Goal: Information Seeking & Learning: Learn about a topic

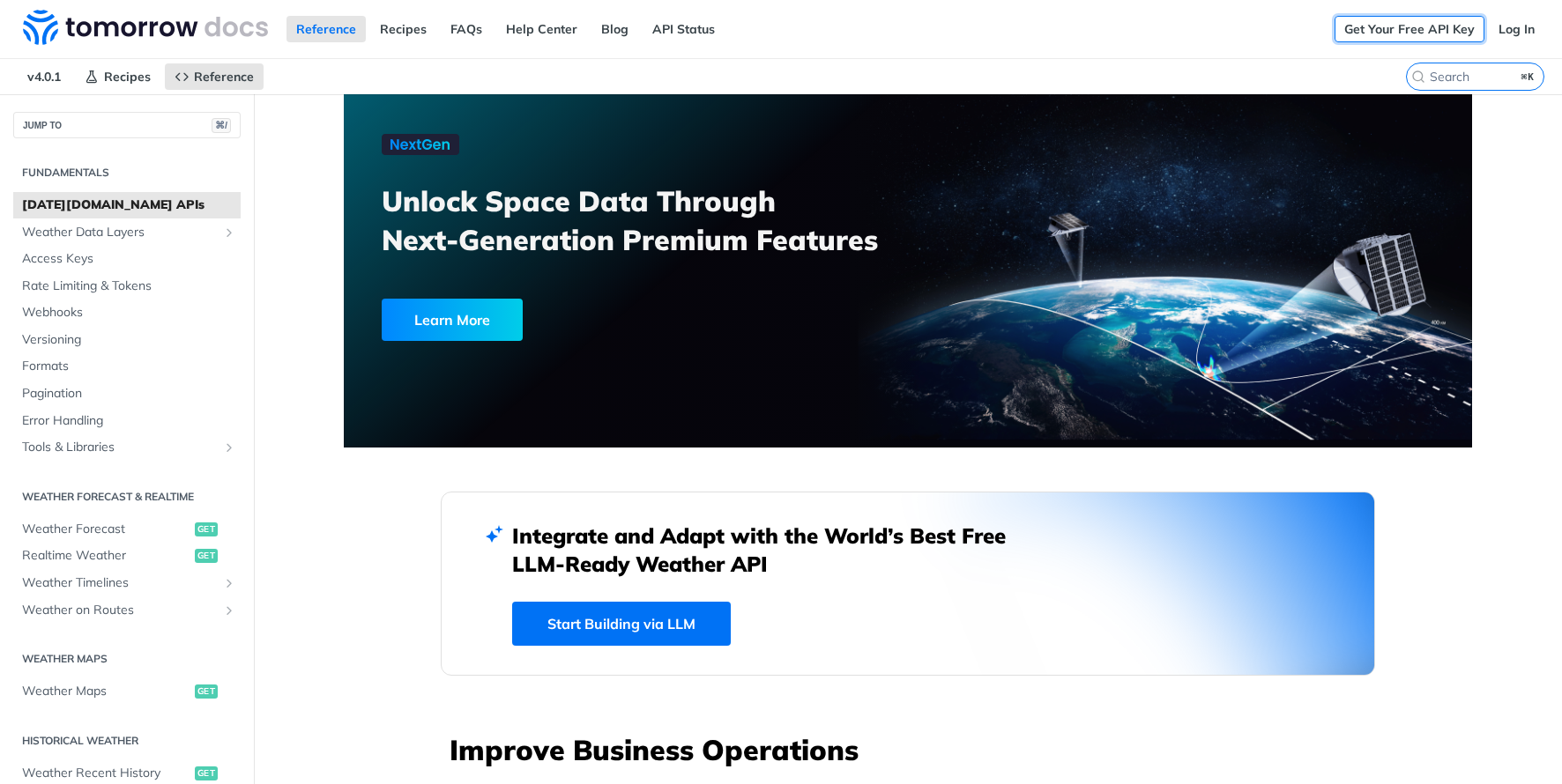
click at [1428, 31] on link "Get Your Free API Key" at bounding box center [1409, 30] width 150 height 27
click at [1523, 28] on link "Log In" at bounding box center [1516, 30] width 55 height 27
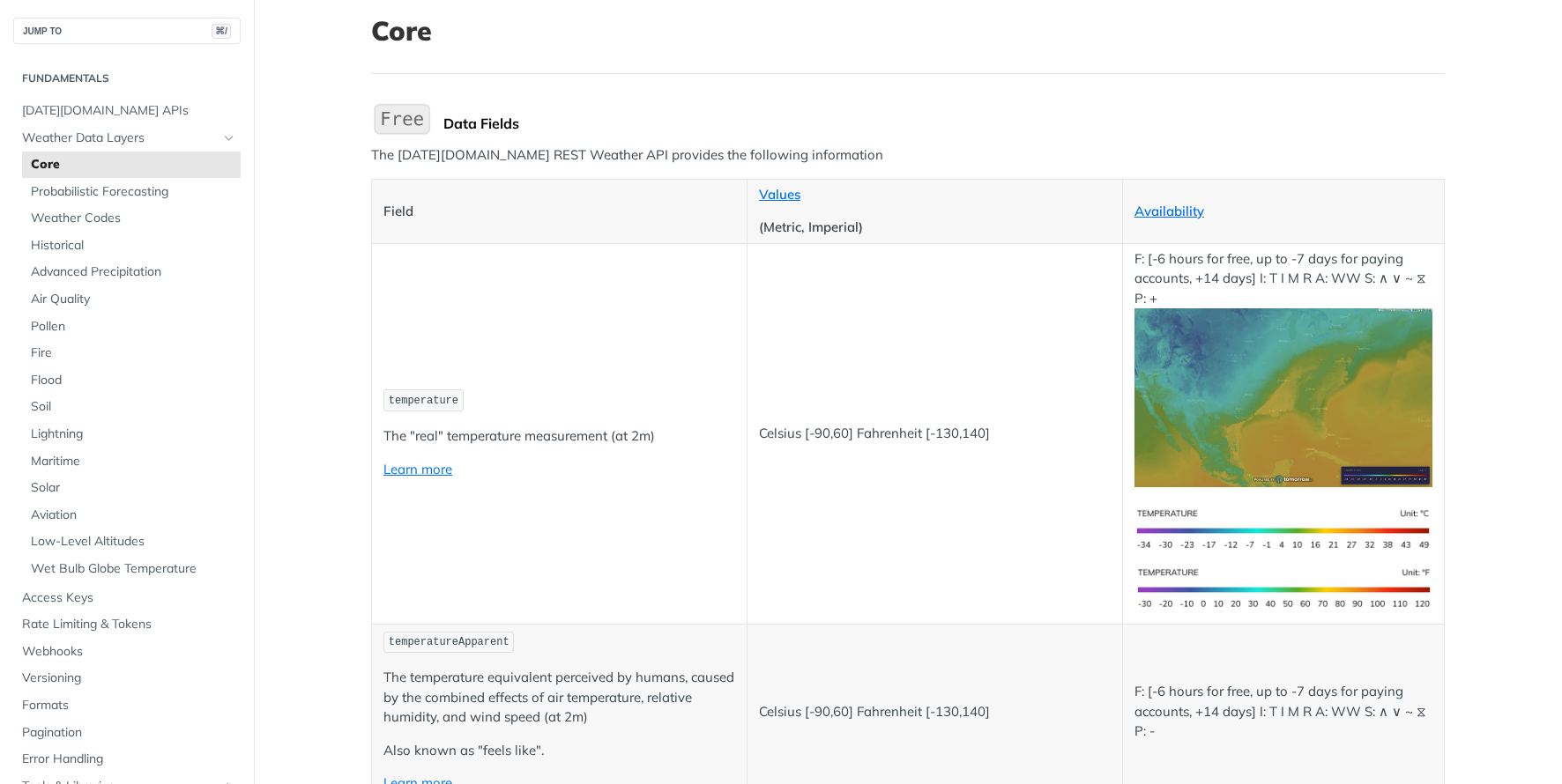
scroll to position [110, 0]
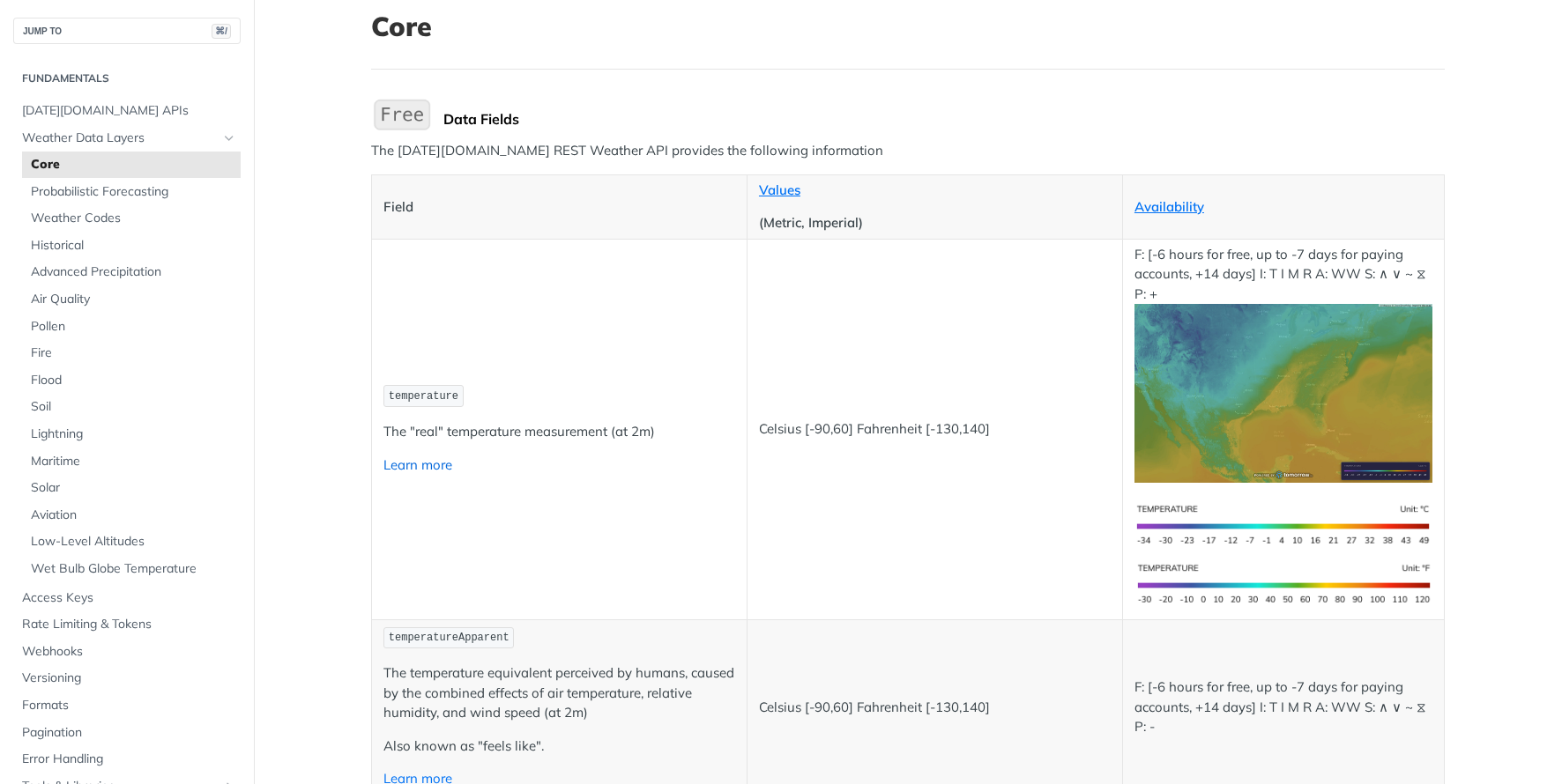
click at [439, 468] on link "Learn more" at bounding box center [418, 465] width 69 height 17
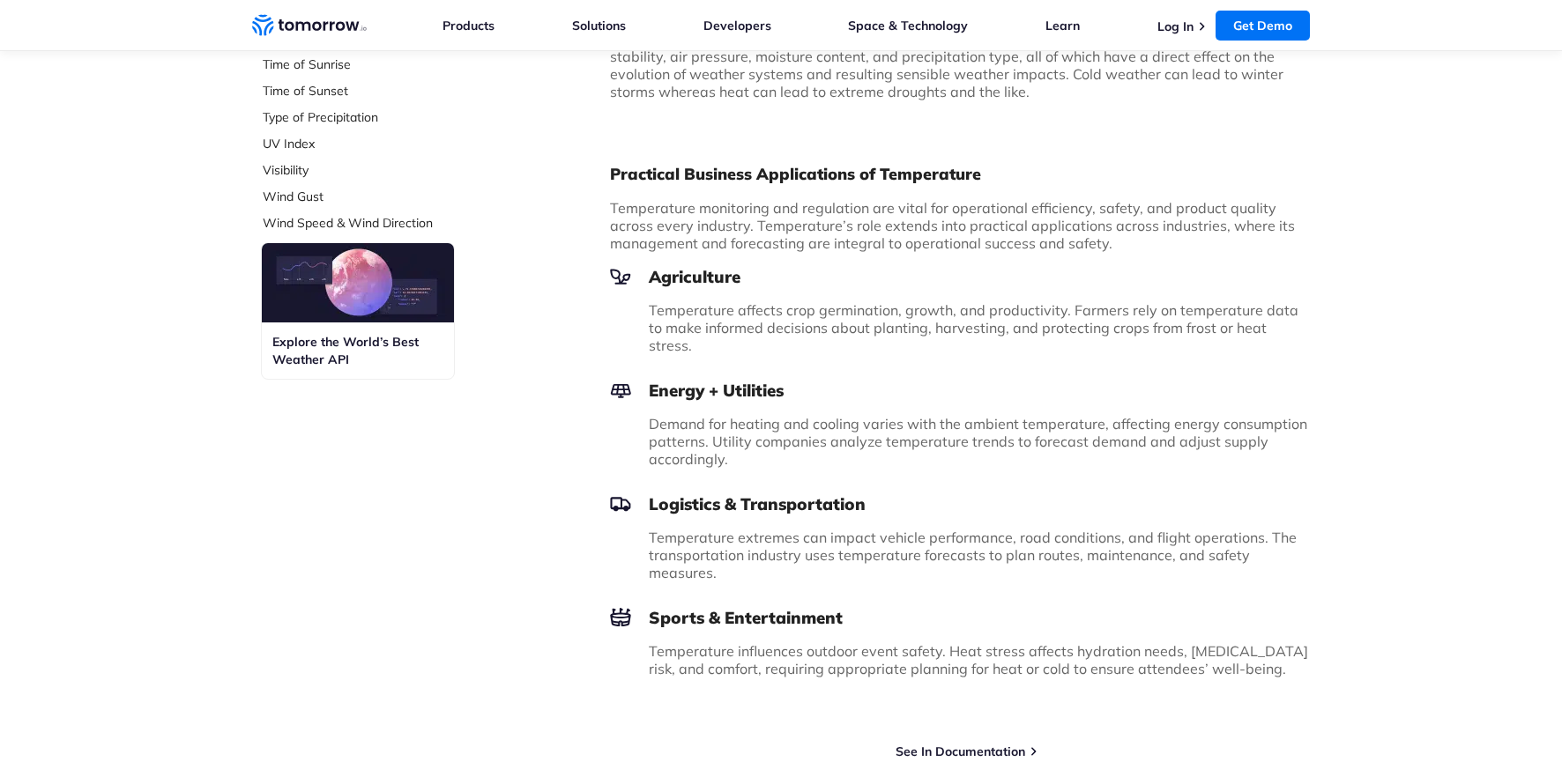
scroll to position [59, 0]
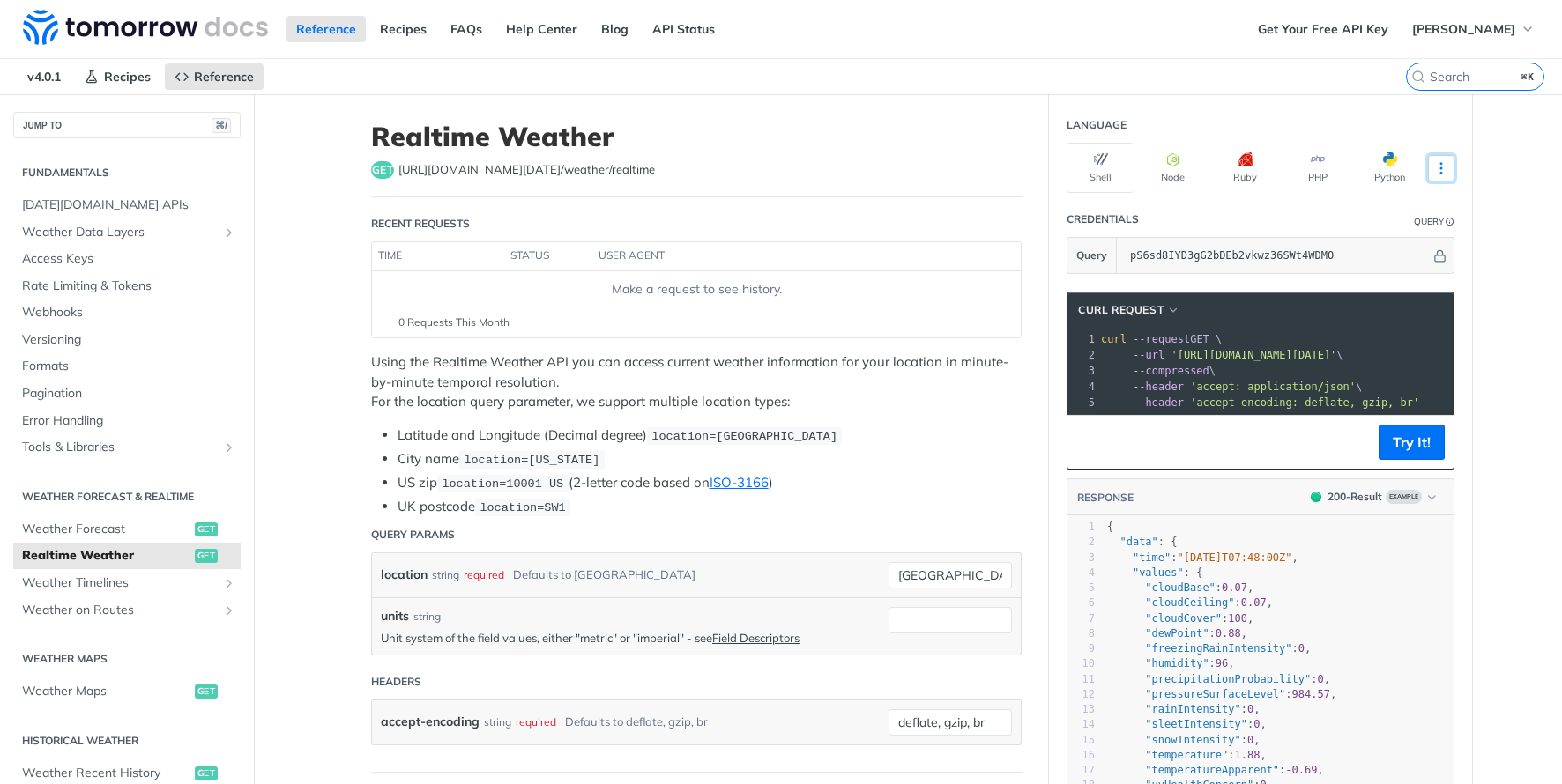
click at [1443, 173] on icon "More ellipsis" at bounding box center [1441, 168] width 16 height 16
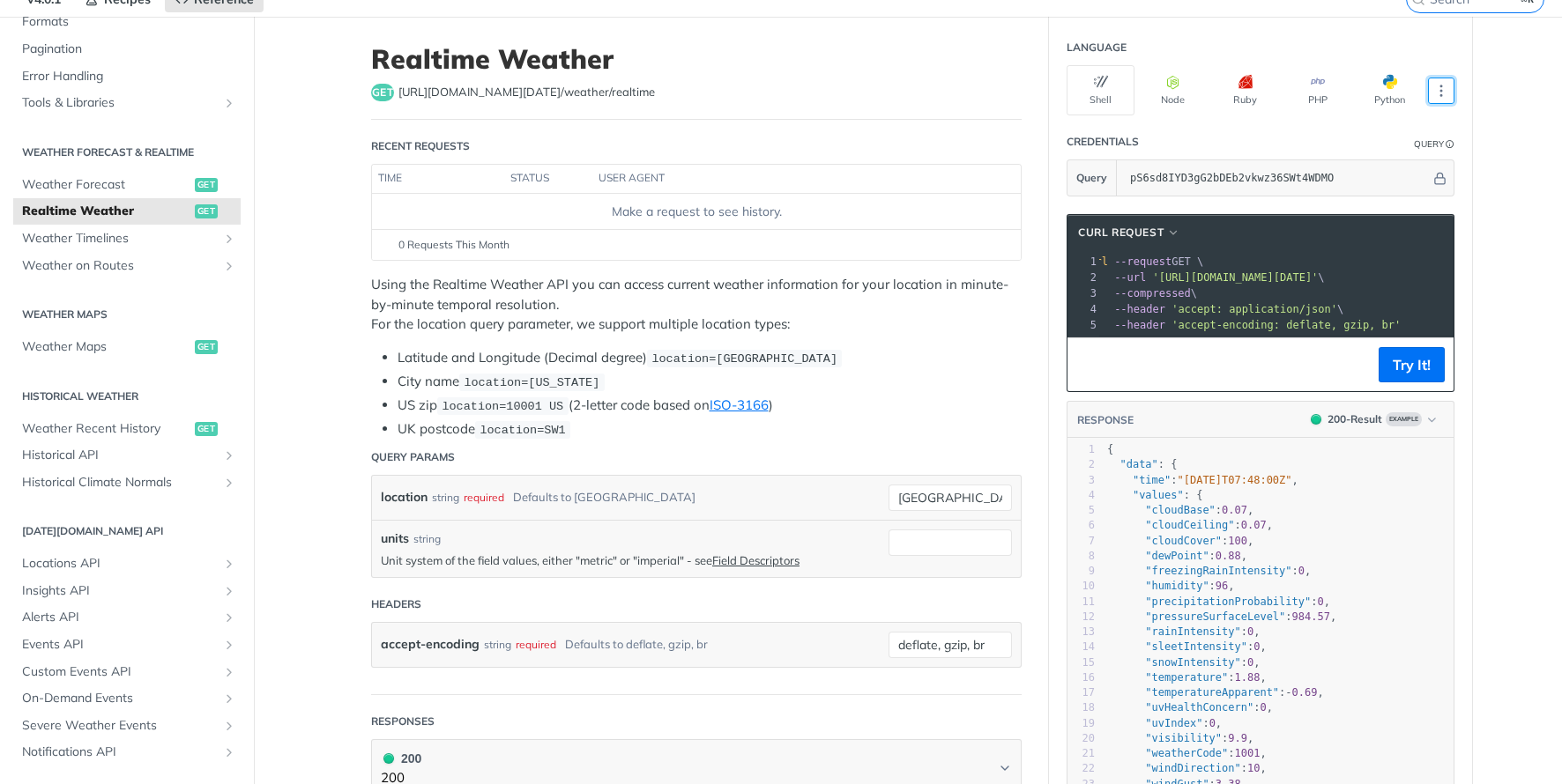
scroll to position [0, 18]
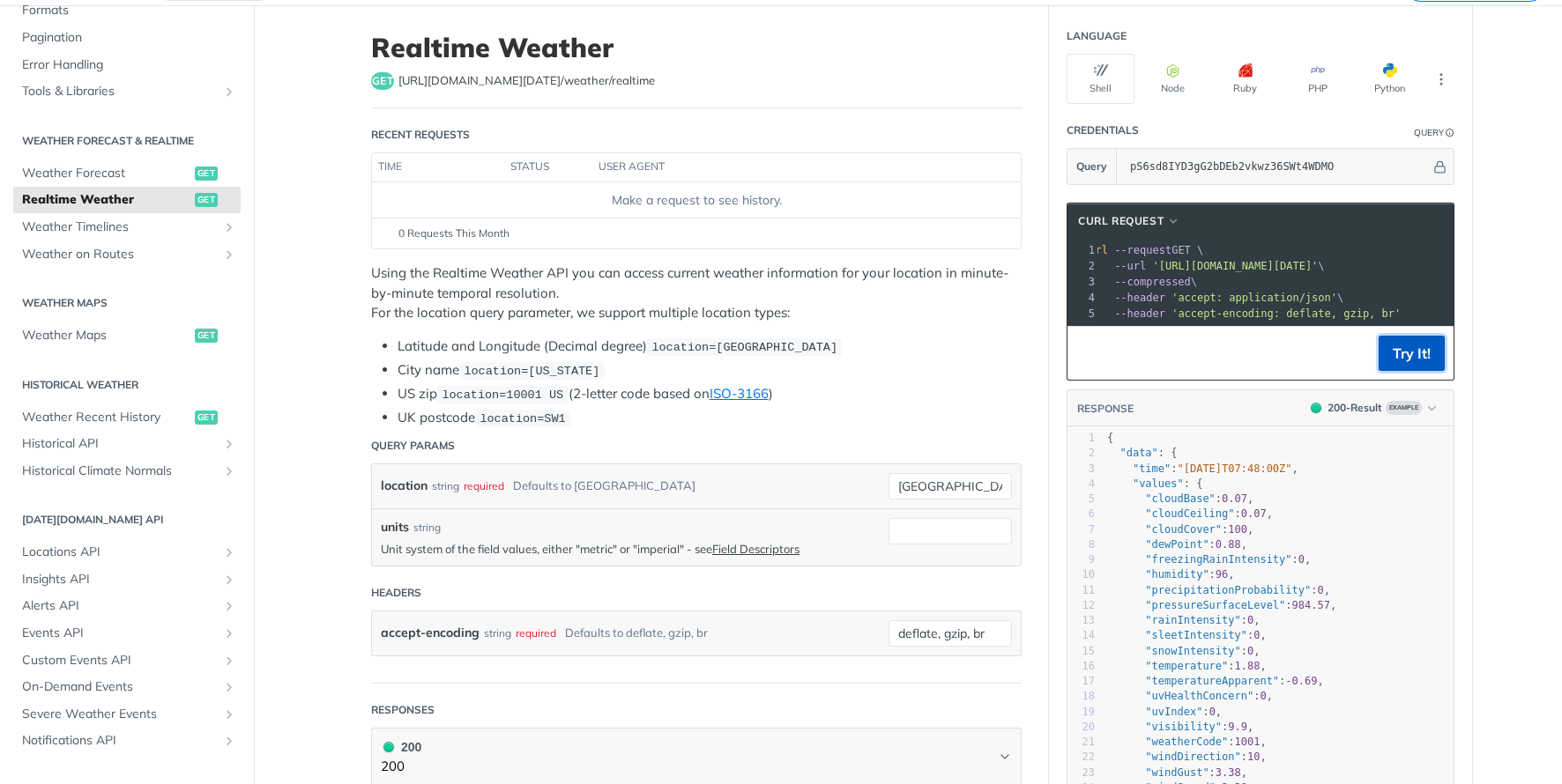
click at [1410, 354] on button "Try It!" at bounding box center [1411, 353] width 66 height 35
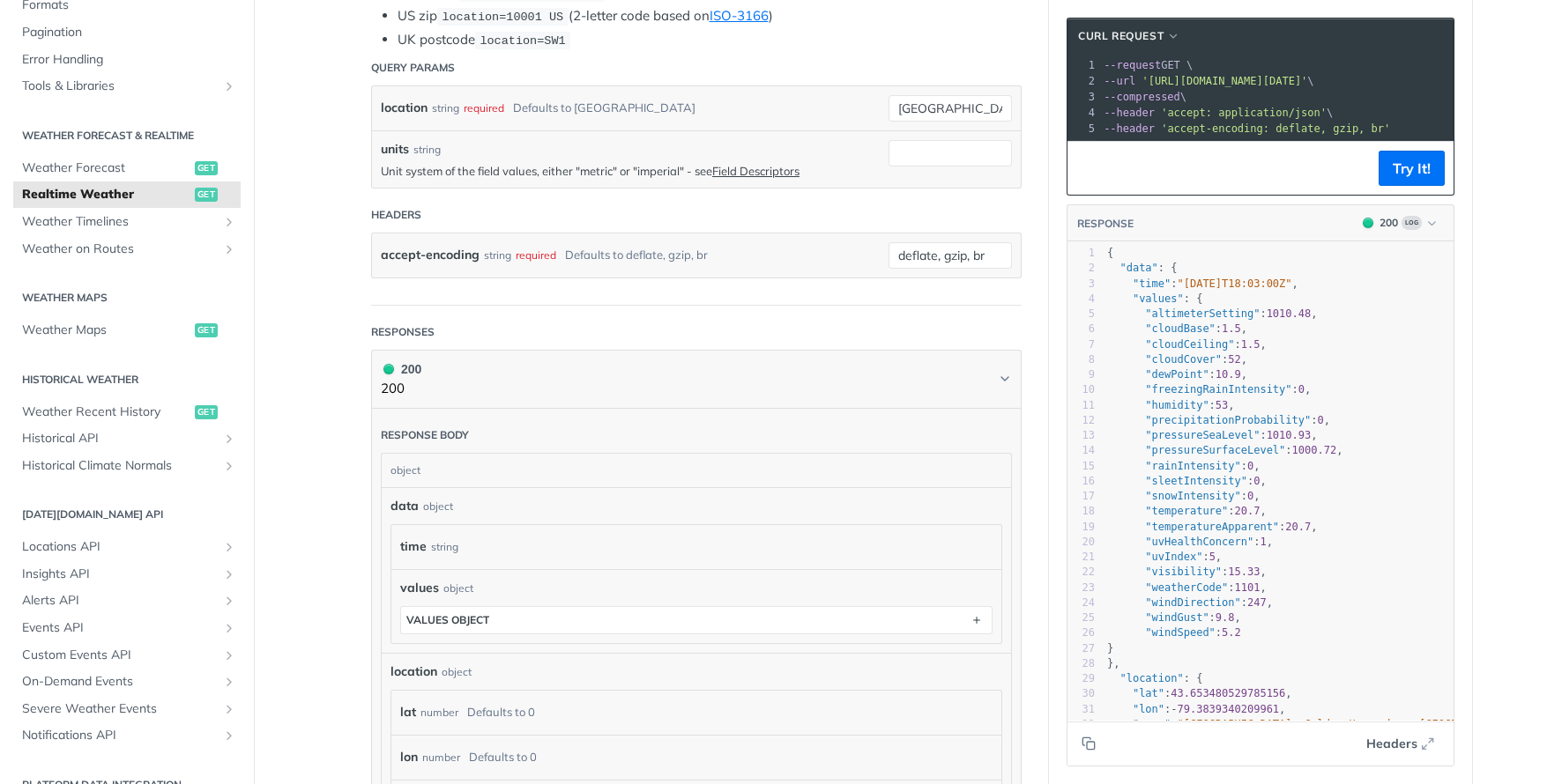
scroll to position [0, 0]
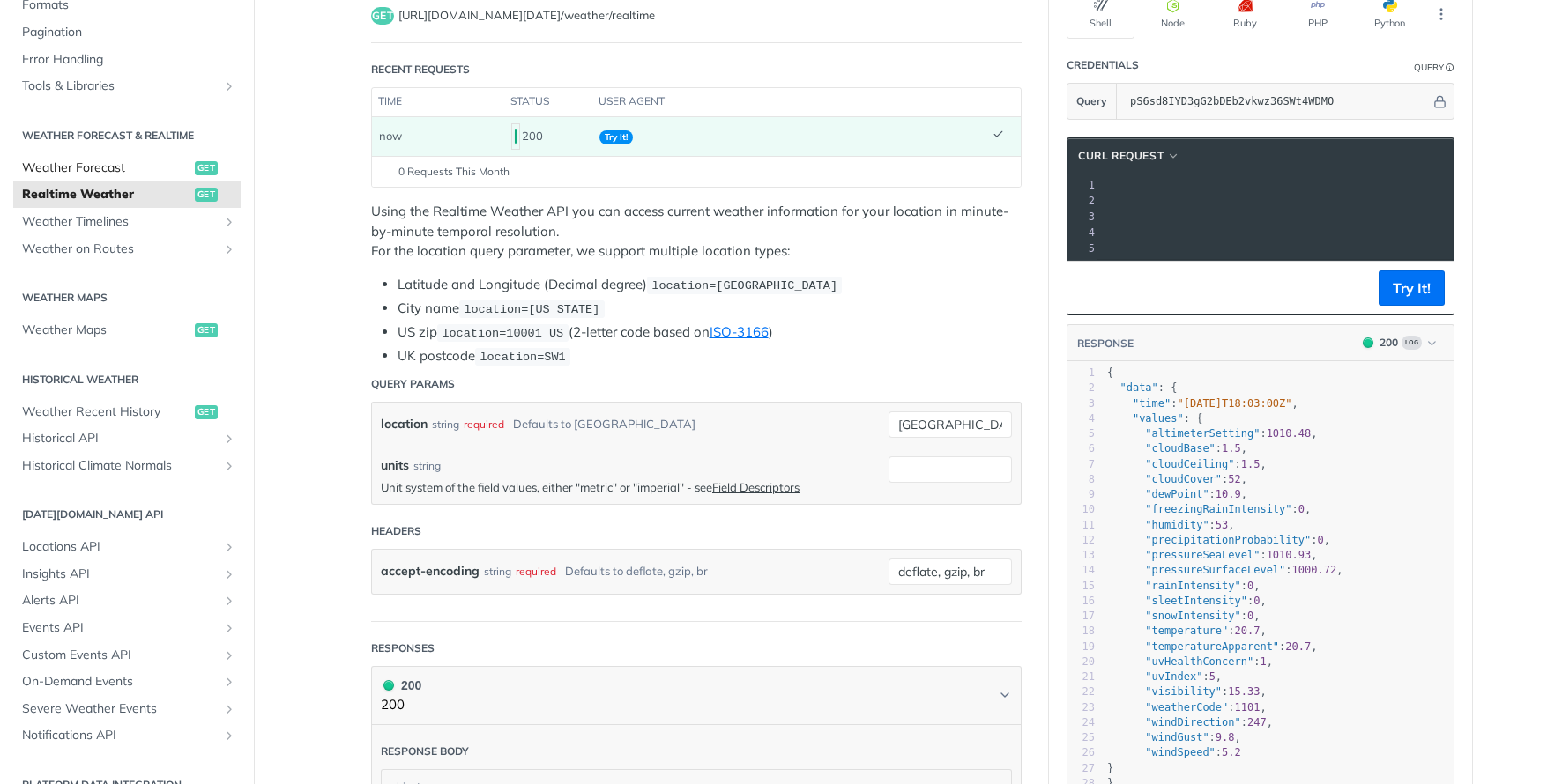
click at [143, 174] on span "Weather Forecast" at bounding box center [106, 168] width 168 height 17
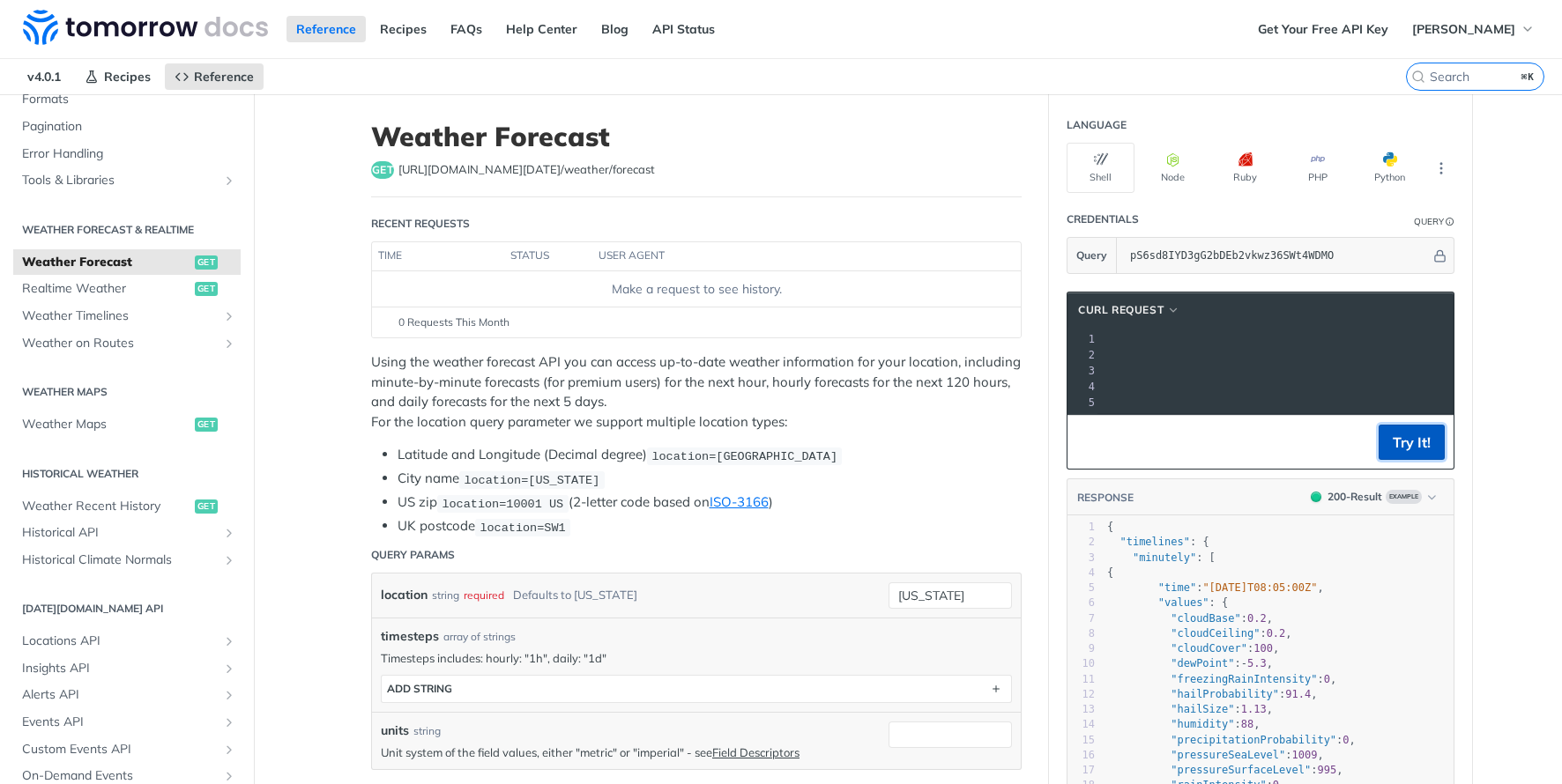
click at [1423, 449] on button "Try It!" at bounding box center [1411, 442] width 66 height 35
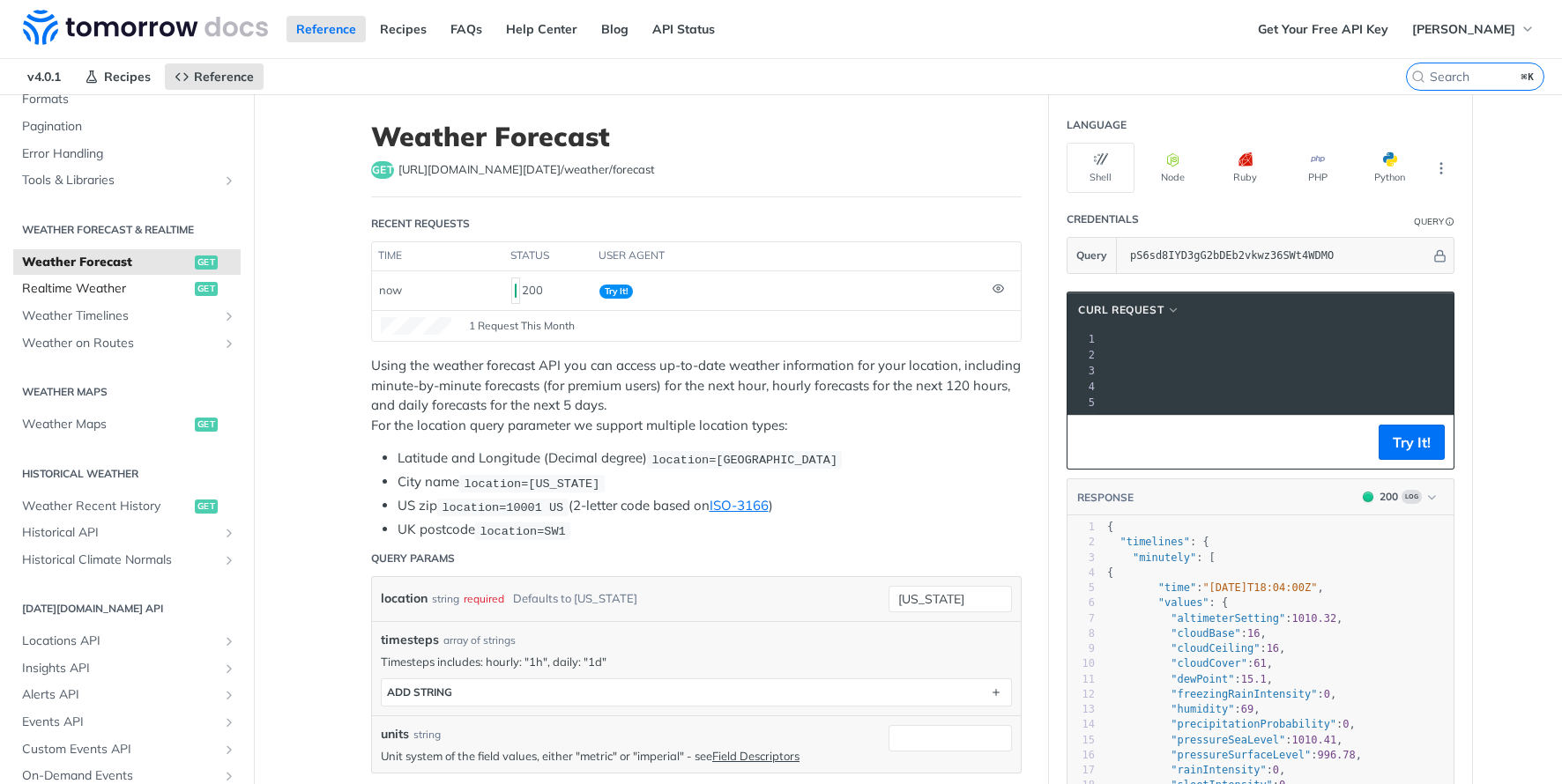
click at [141, 291] on span "Realtime Weather" at bounding box center [106, 289] width 168 height 17
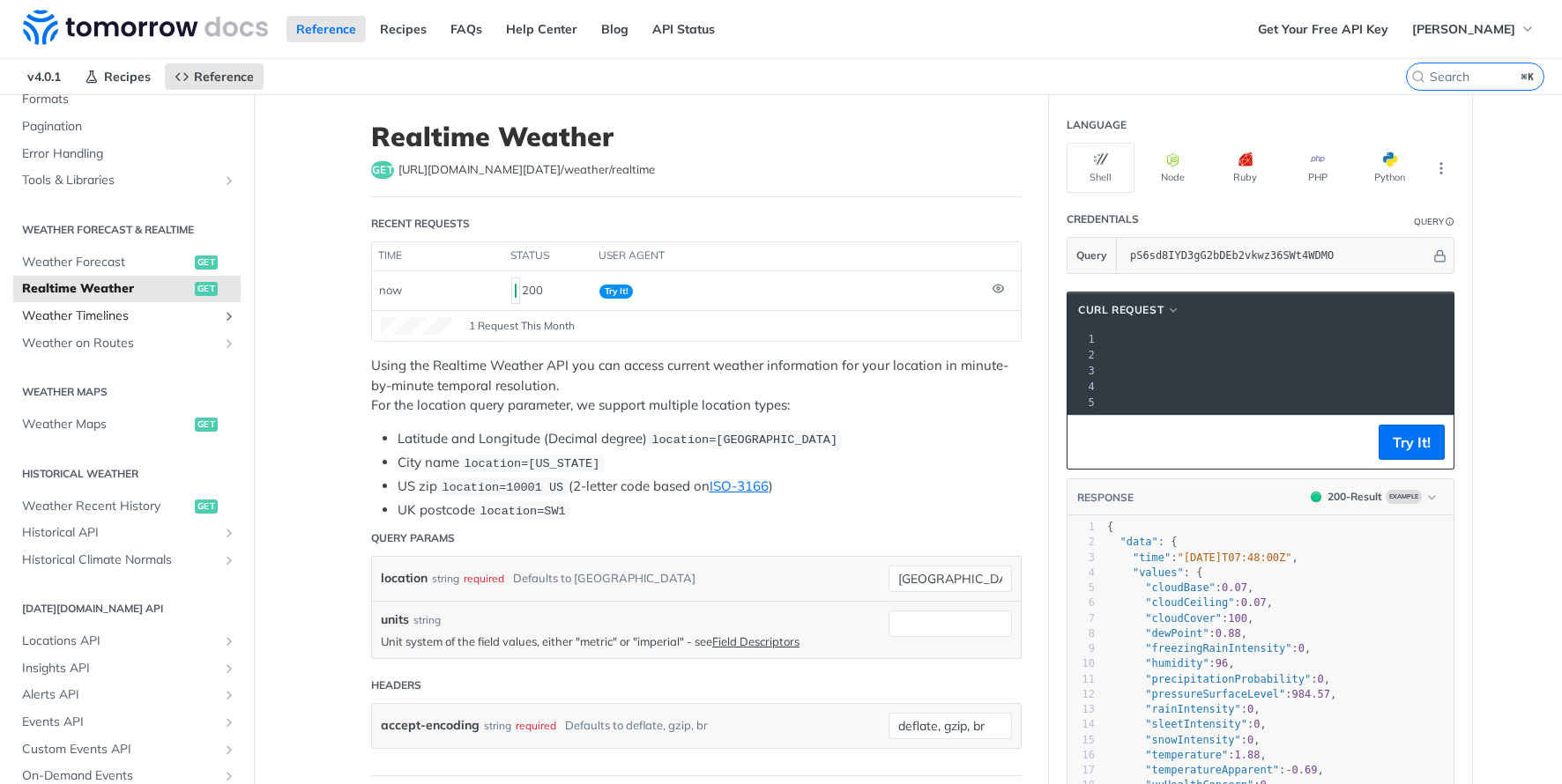
click at [141, 316] on span "Weather Timelines" at bounding box center [120, 316] width 196 height 17
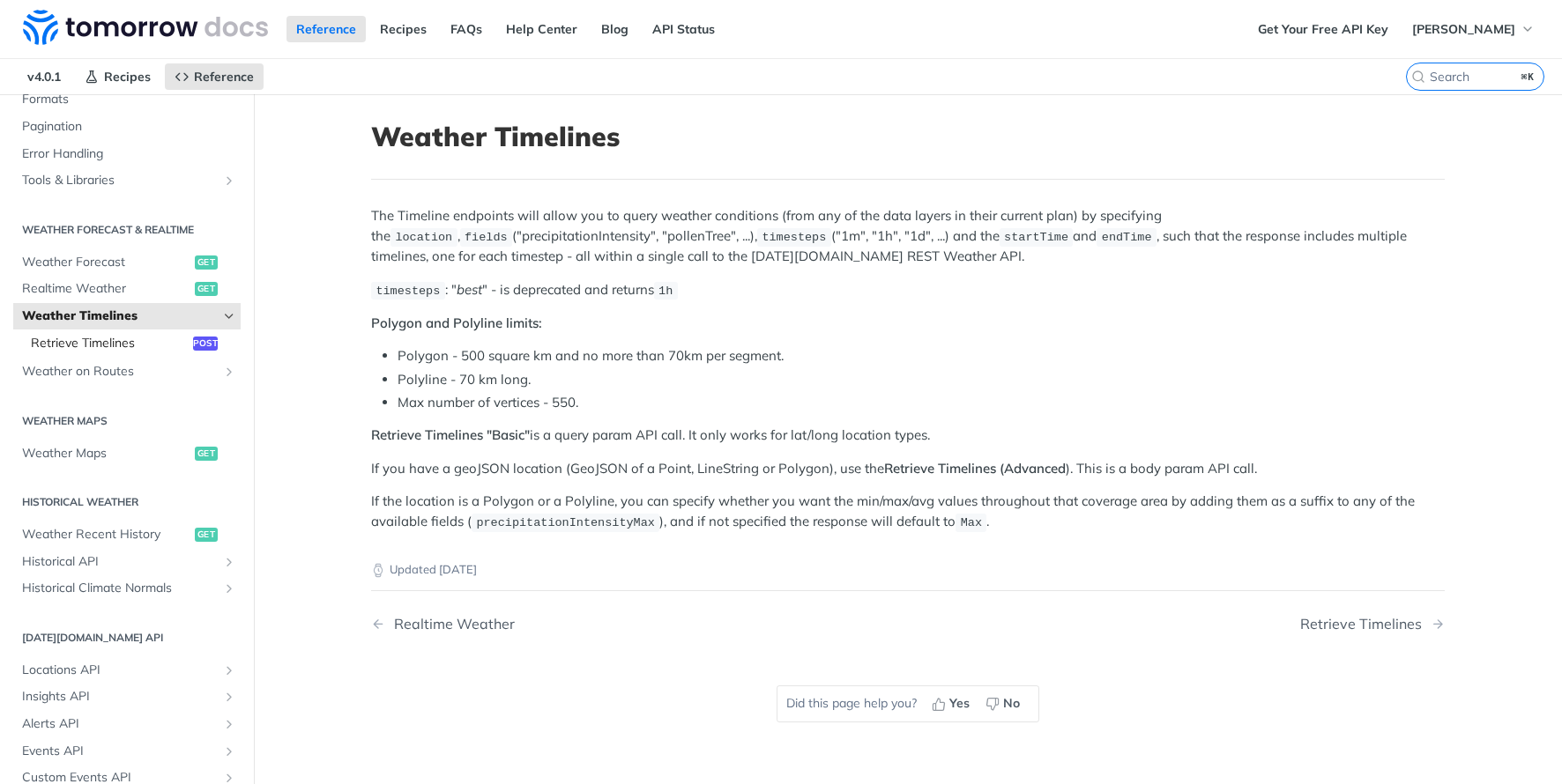
click at [140, 348] on span "Retrieve Timelines" at bounding box center [109, 343] width 158 height 17
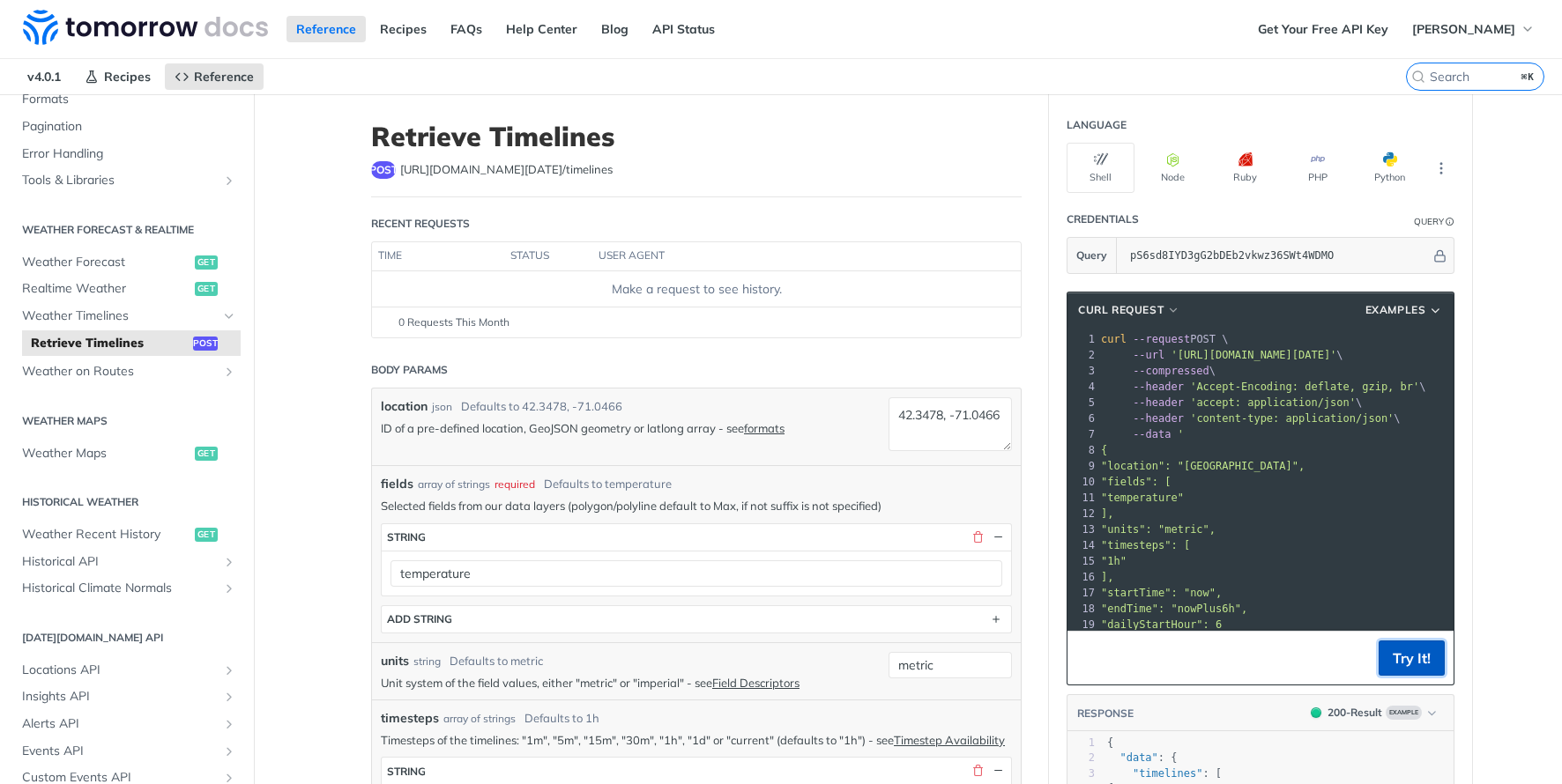
click at [1407, 658] on button "Try It!" at bounding box center [1411, 658] width 66 height 35
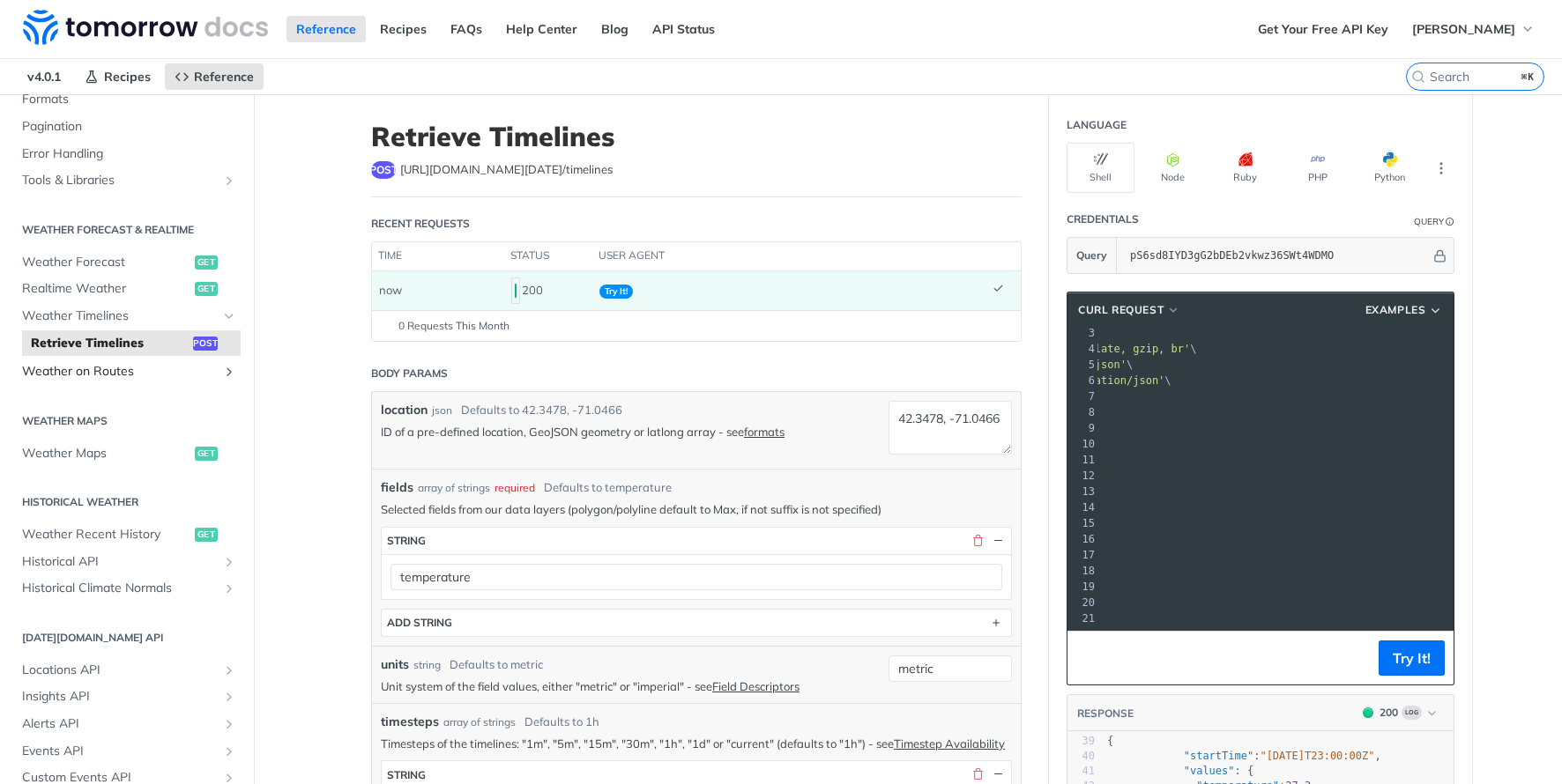
click at [131, 366] on span "Weather on Routes" at bounding box center [120, 372] width 196 height 17
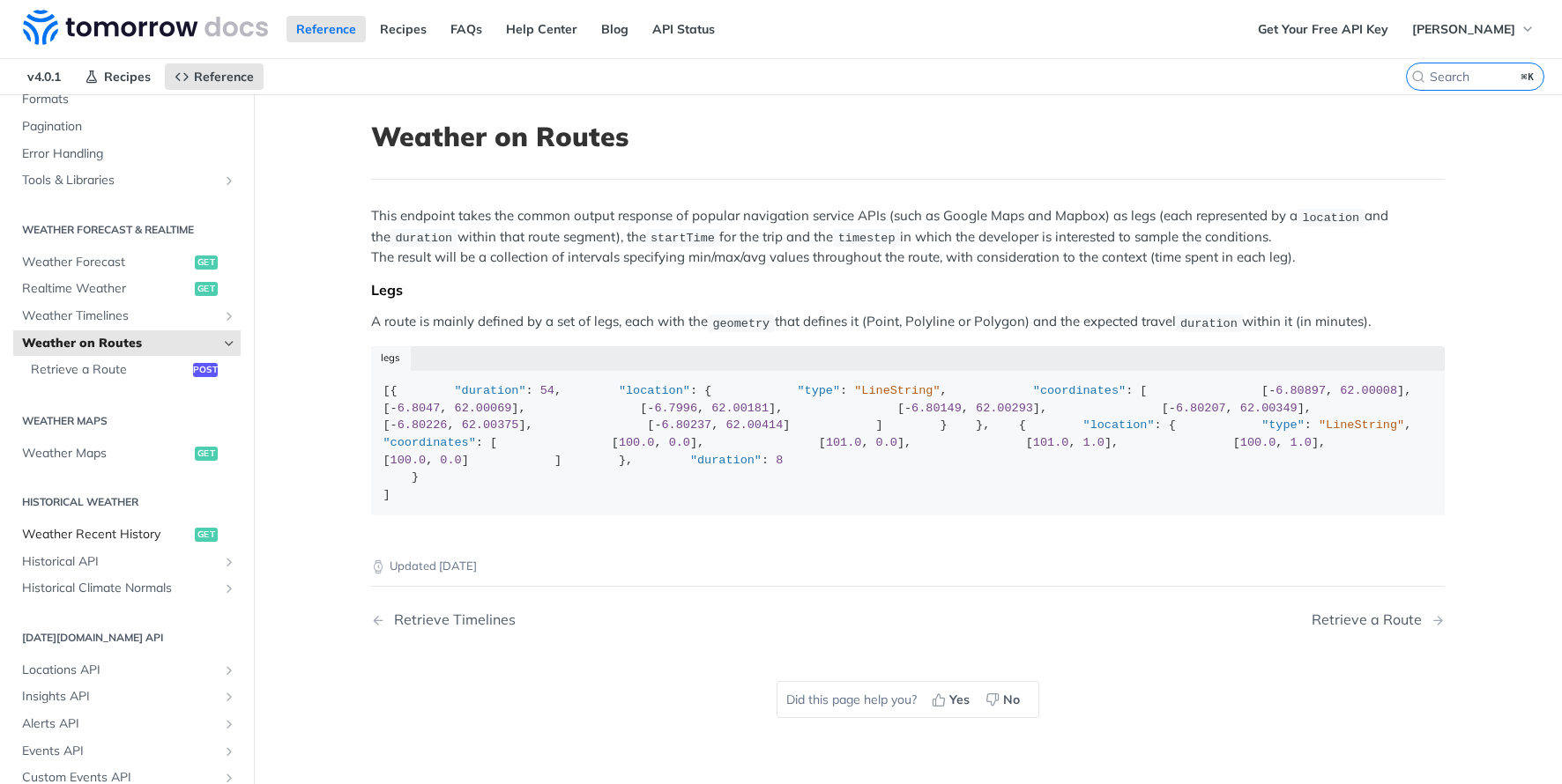
click at [53, 532] on span "Weather Recent History" at bounding box center [106, 534] width 168 height 17
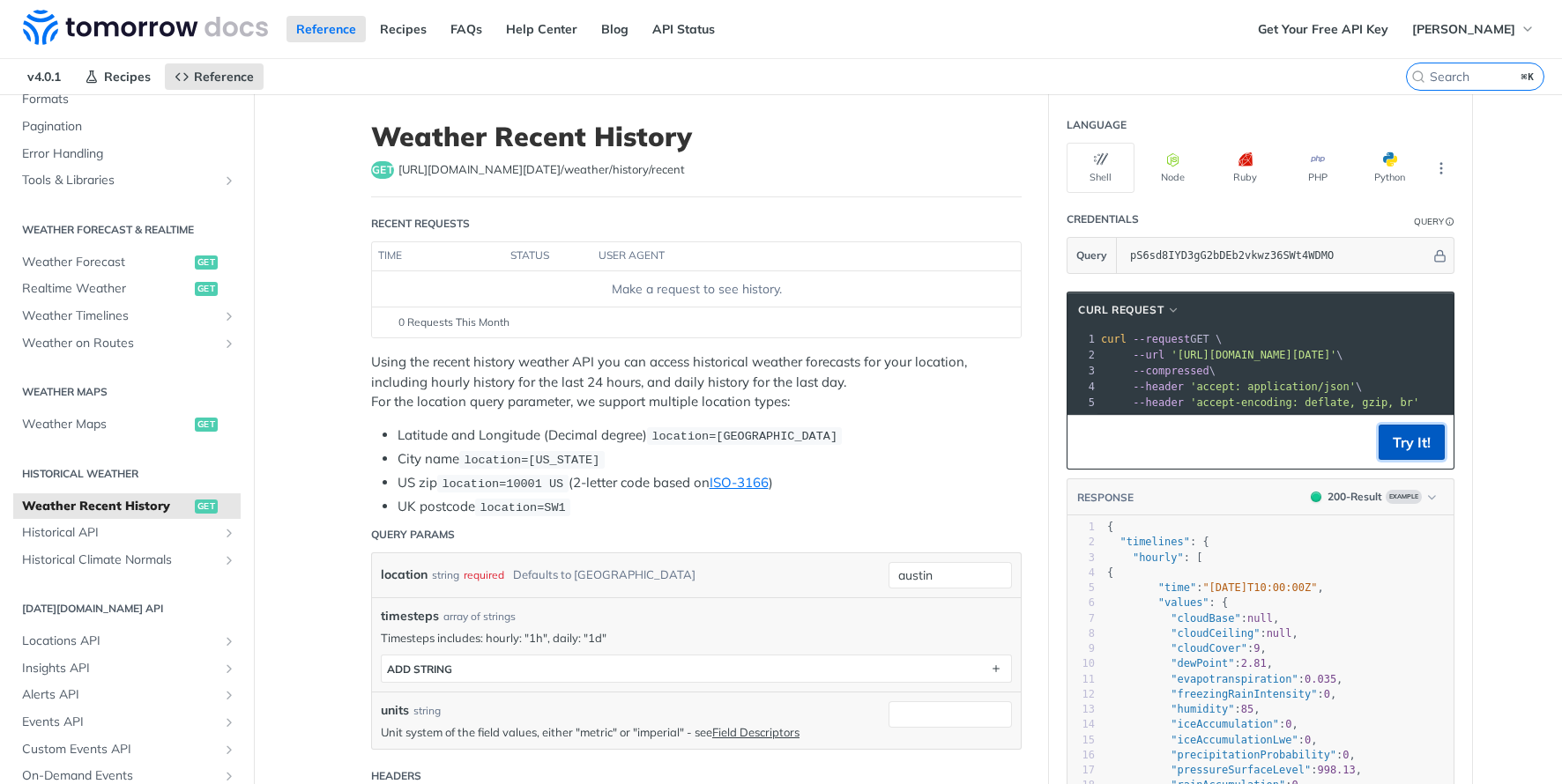
click at [1425, 443] on button "Try It!" at bounding box center [1411, 442] width 66 height 35
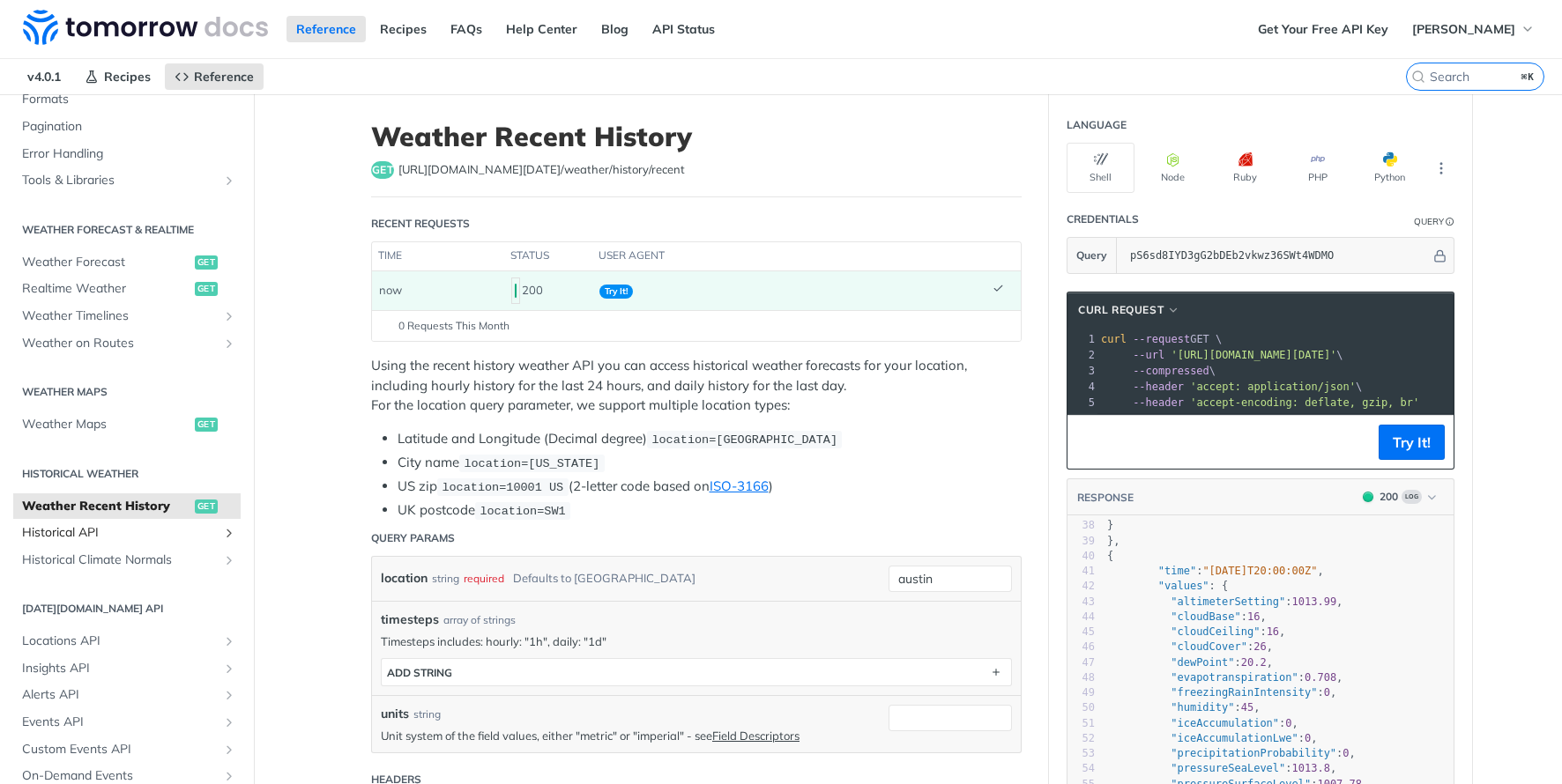
click at [135, 532] on span "Historical API" at bounding box center [120, 533] width 196 height 17
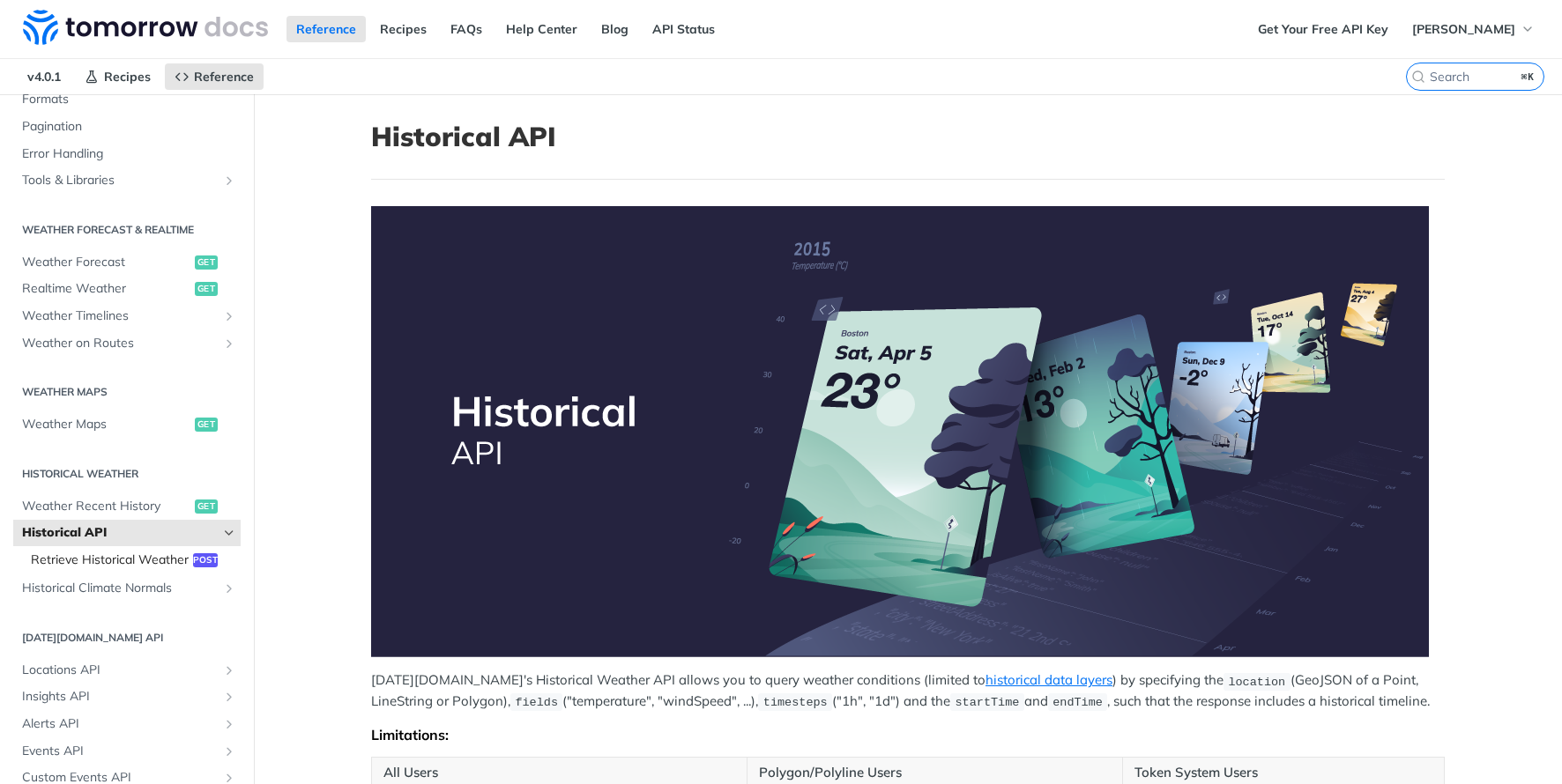
click at [140, 556] on span "Retrieve Historical Weather" at bounding box center [109, 560] width 158 height 17
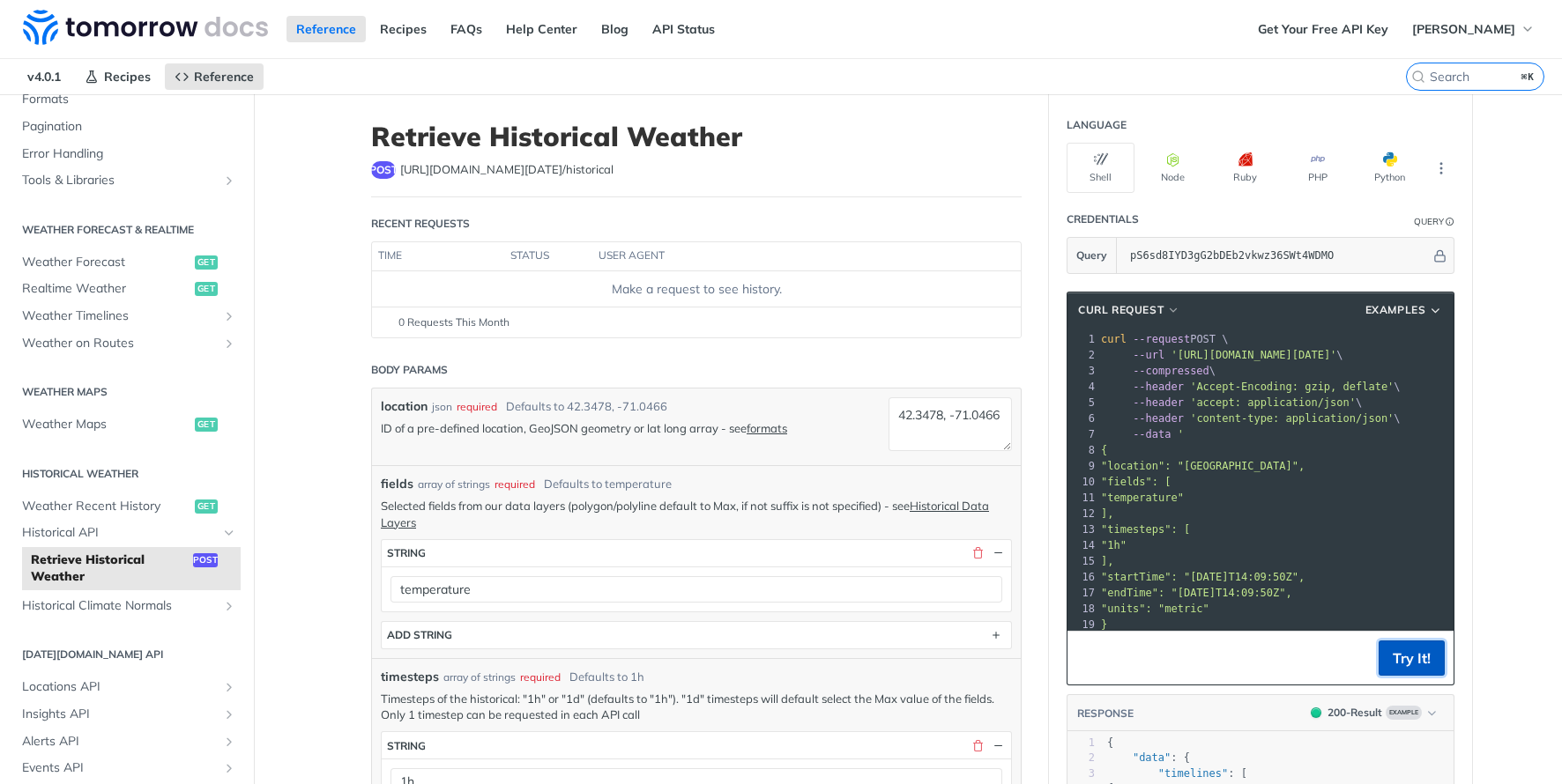
click at [1420, 671] on button "Try It!" at bounding box center [1411, 658] width 66 height 35
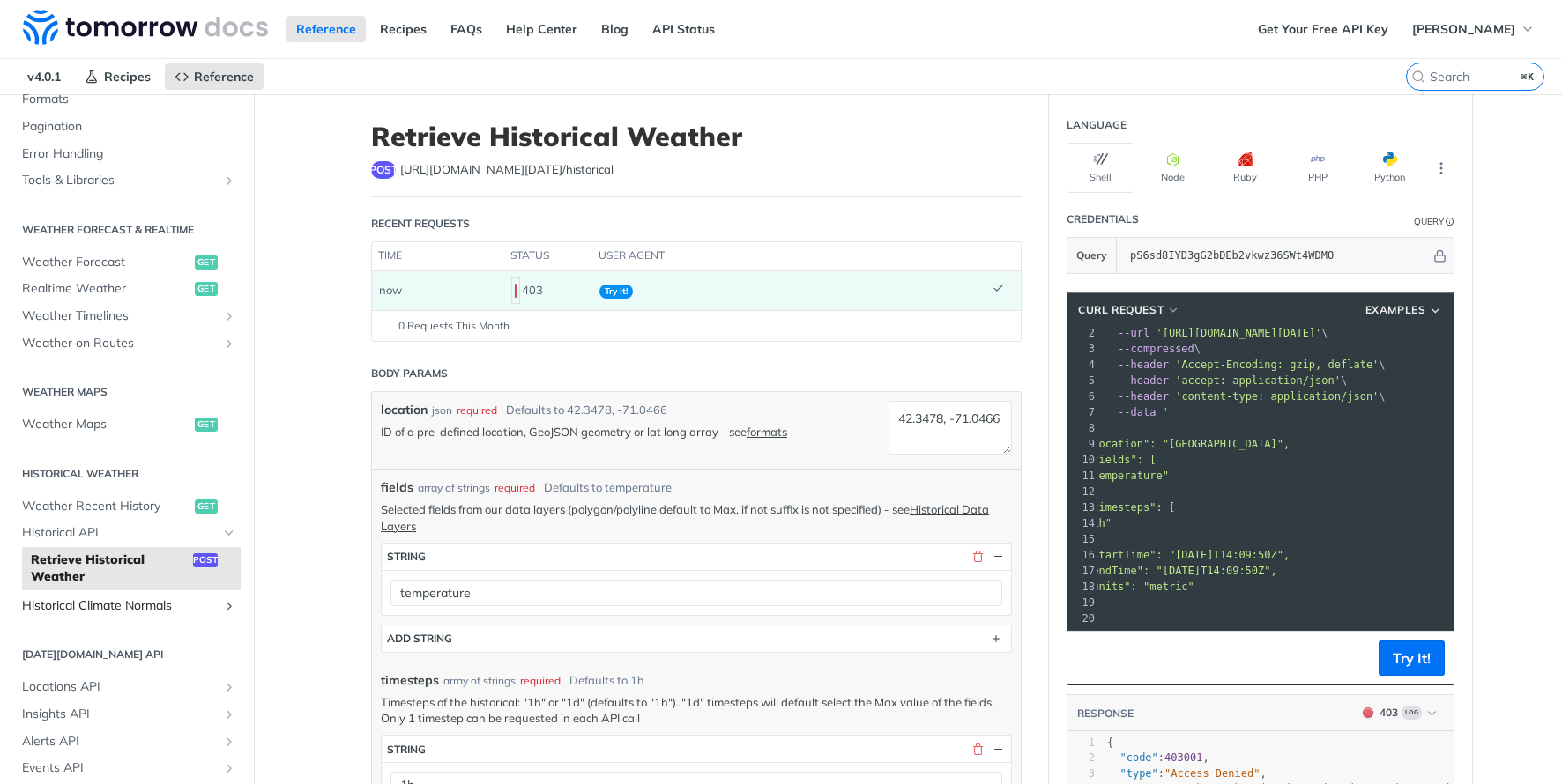
click at [117, 598] on span "Historical Climate Normals" at bounding box center [120, 606] width 196 height 17
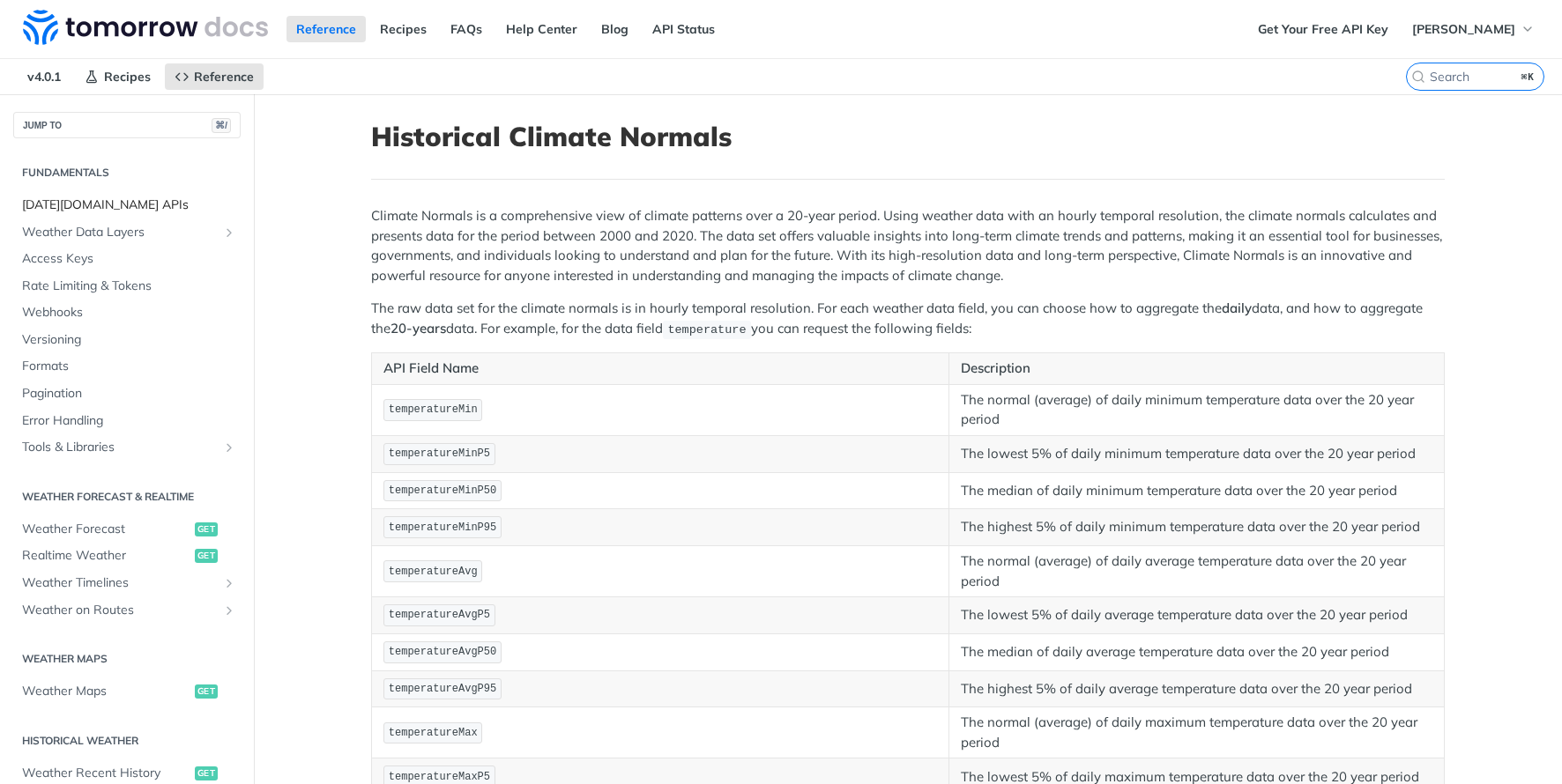
click at [119, 209] on span "[DATE][DOMAIN_NAME] APIs" at bounding box center [129, 205] width 214 height 17
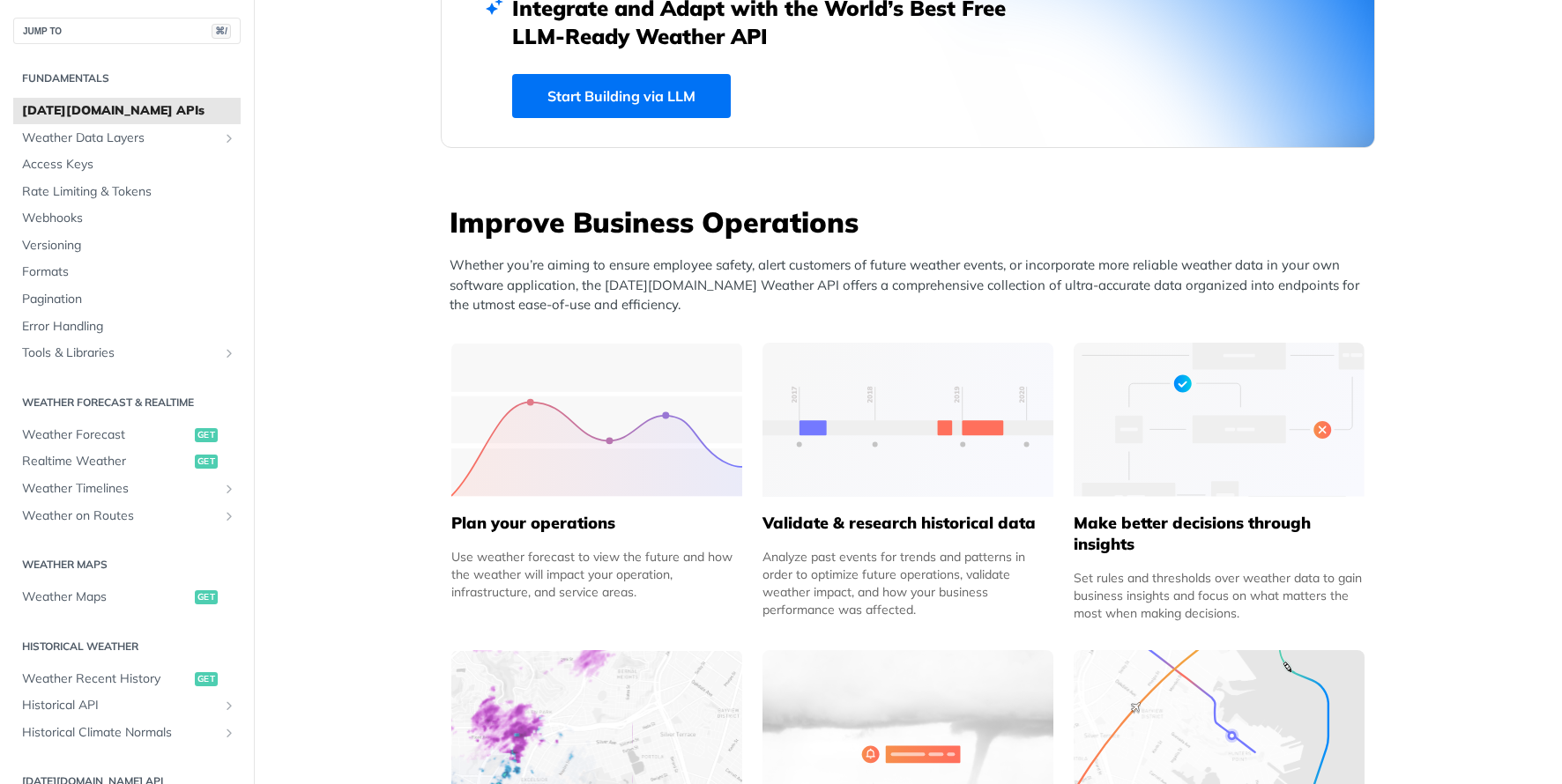
scroll to position [529, 0]
click at [84, 137] on span "Weather Data Layers" at bounding box center [120, 138] width 196 height 17
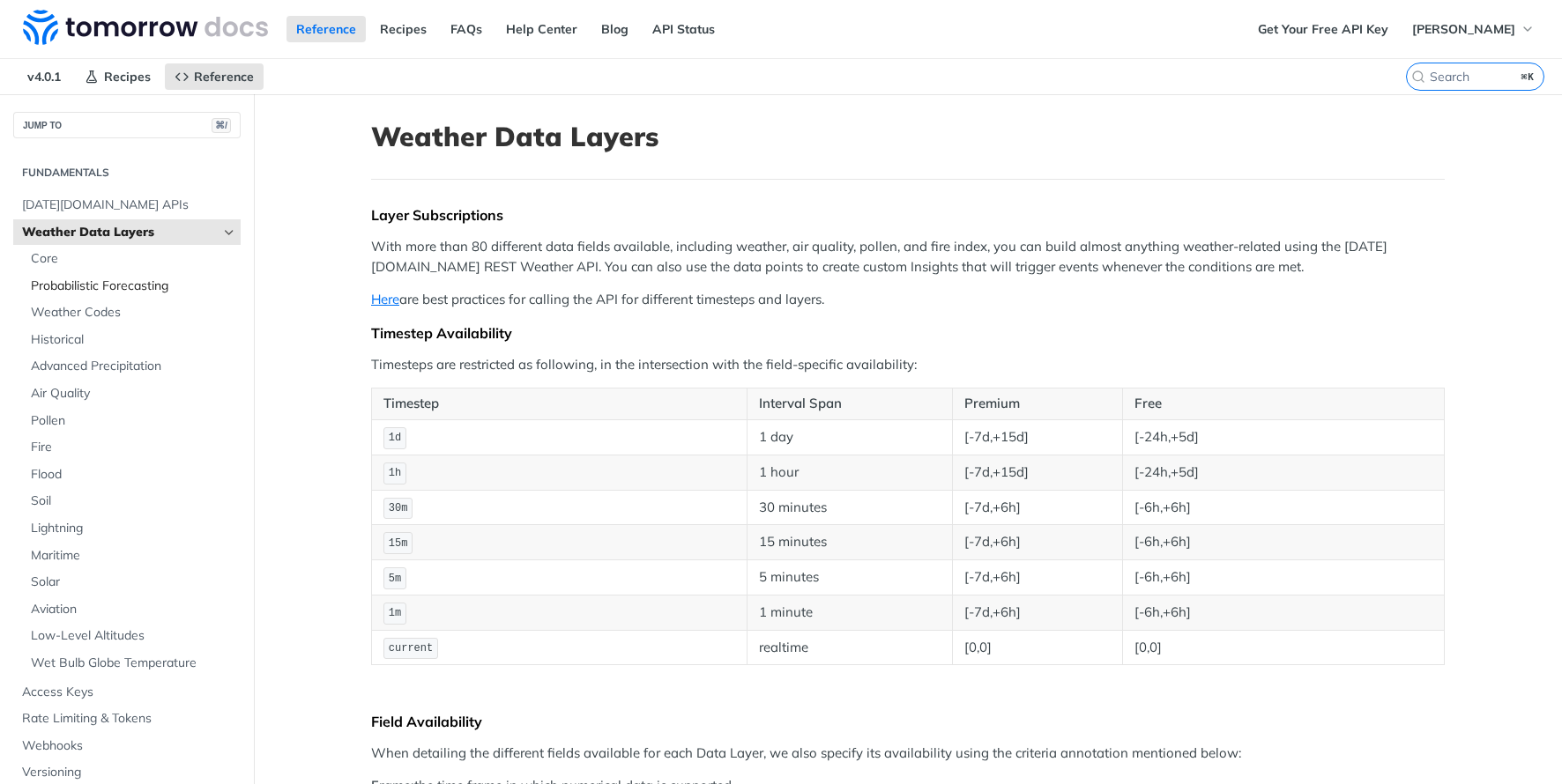
click at [88, 287] on span "Probabilistic Forecasting" at bounding box center [133, 286] width 206 height 17
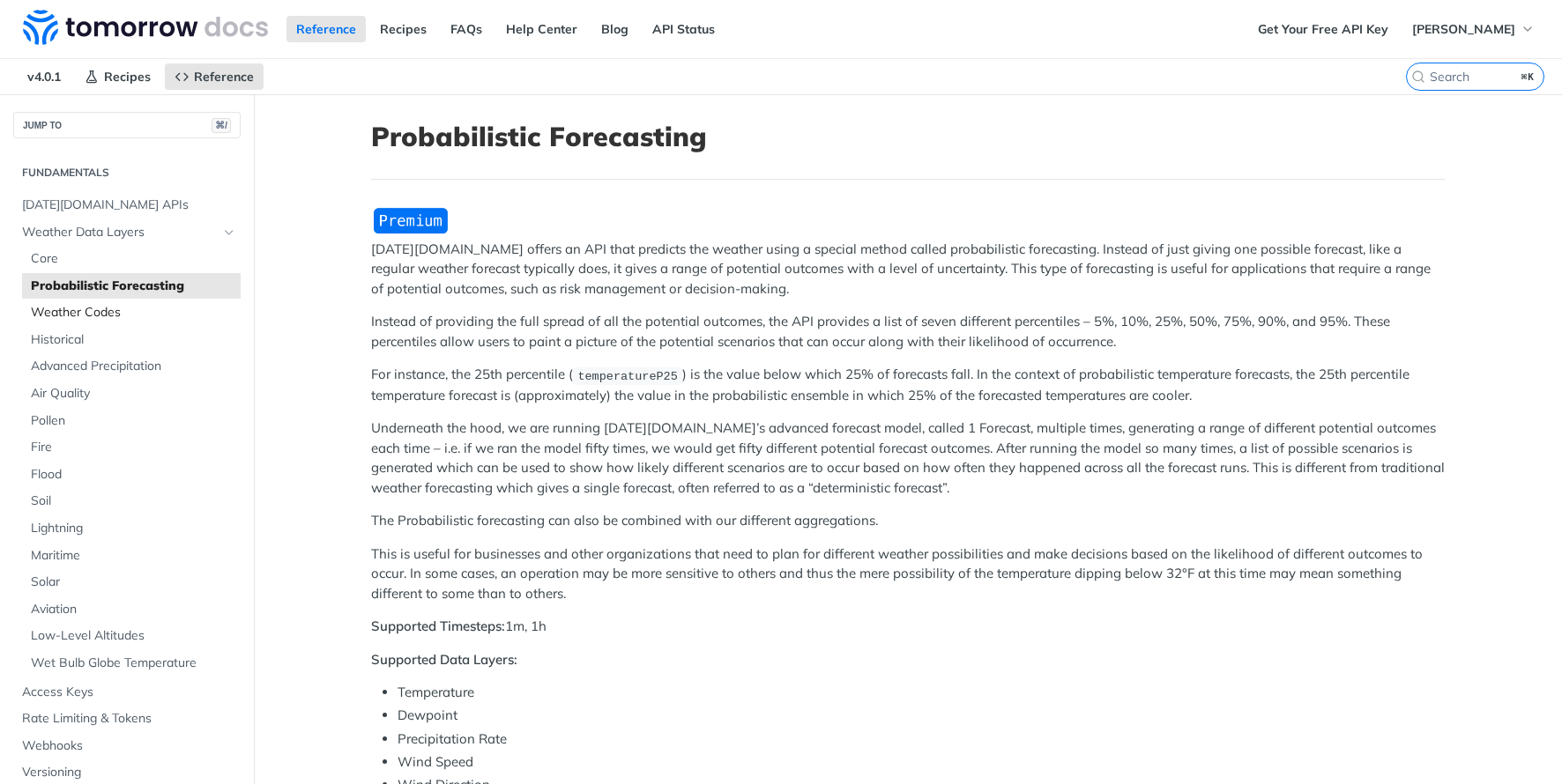
click at [113, 318] on span "Weather Codes" at bounding box center [133, 313] width 206 height 17
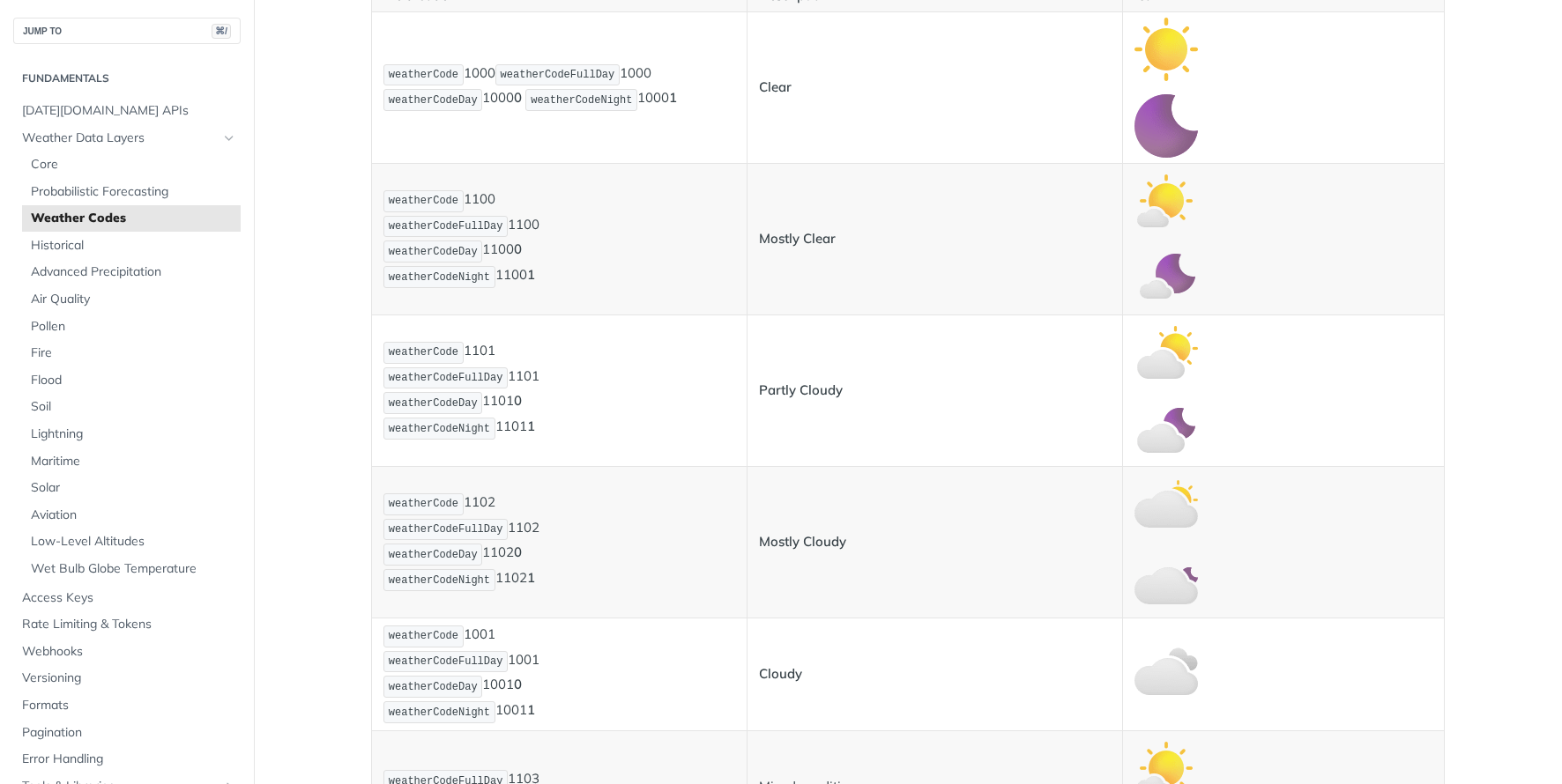
scroll to position [556, 0]
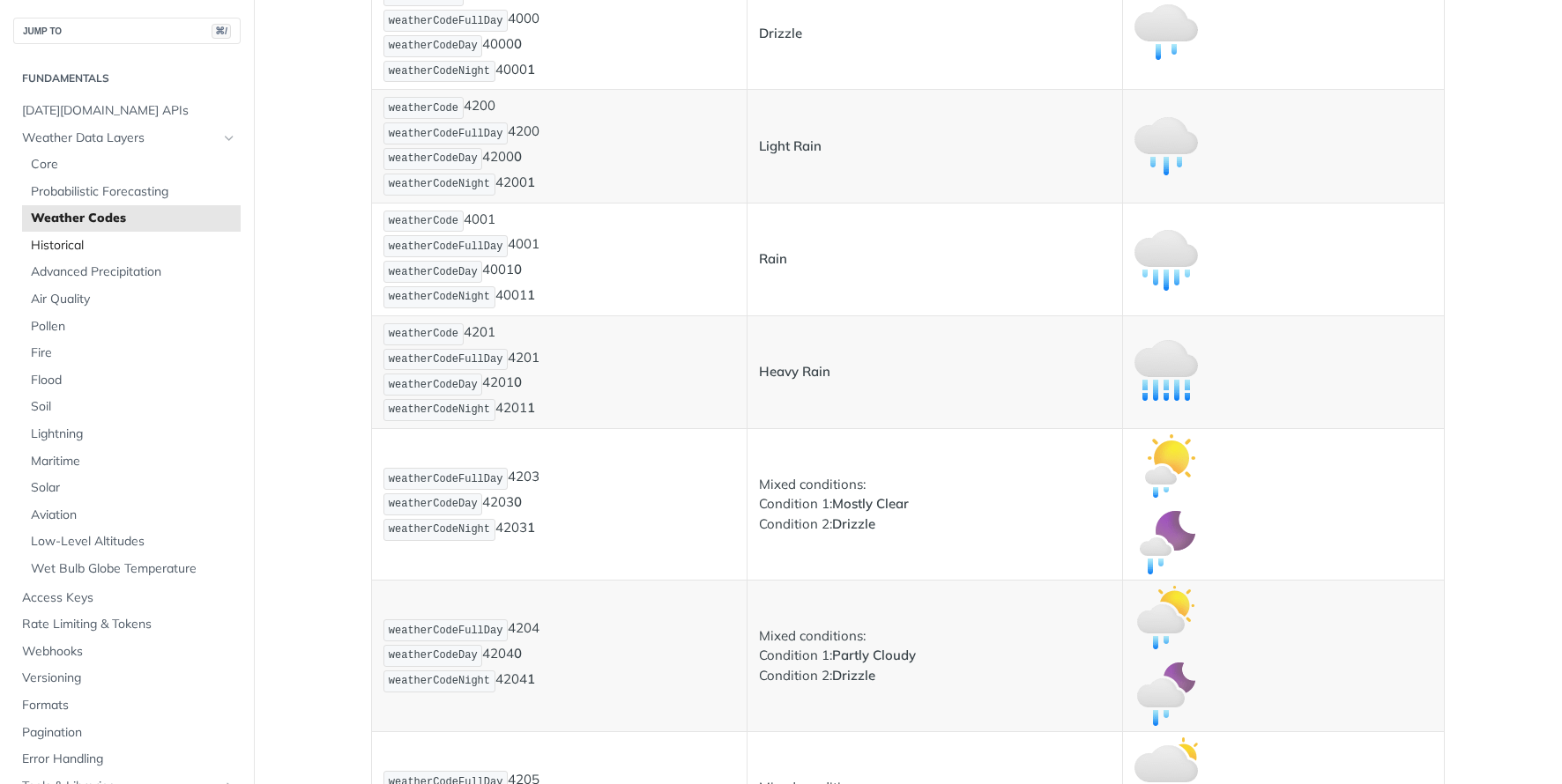
click at [69, 251] on span "Historical" at bounding box center [133, 246] width 206 height 17
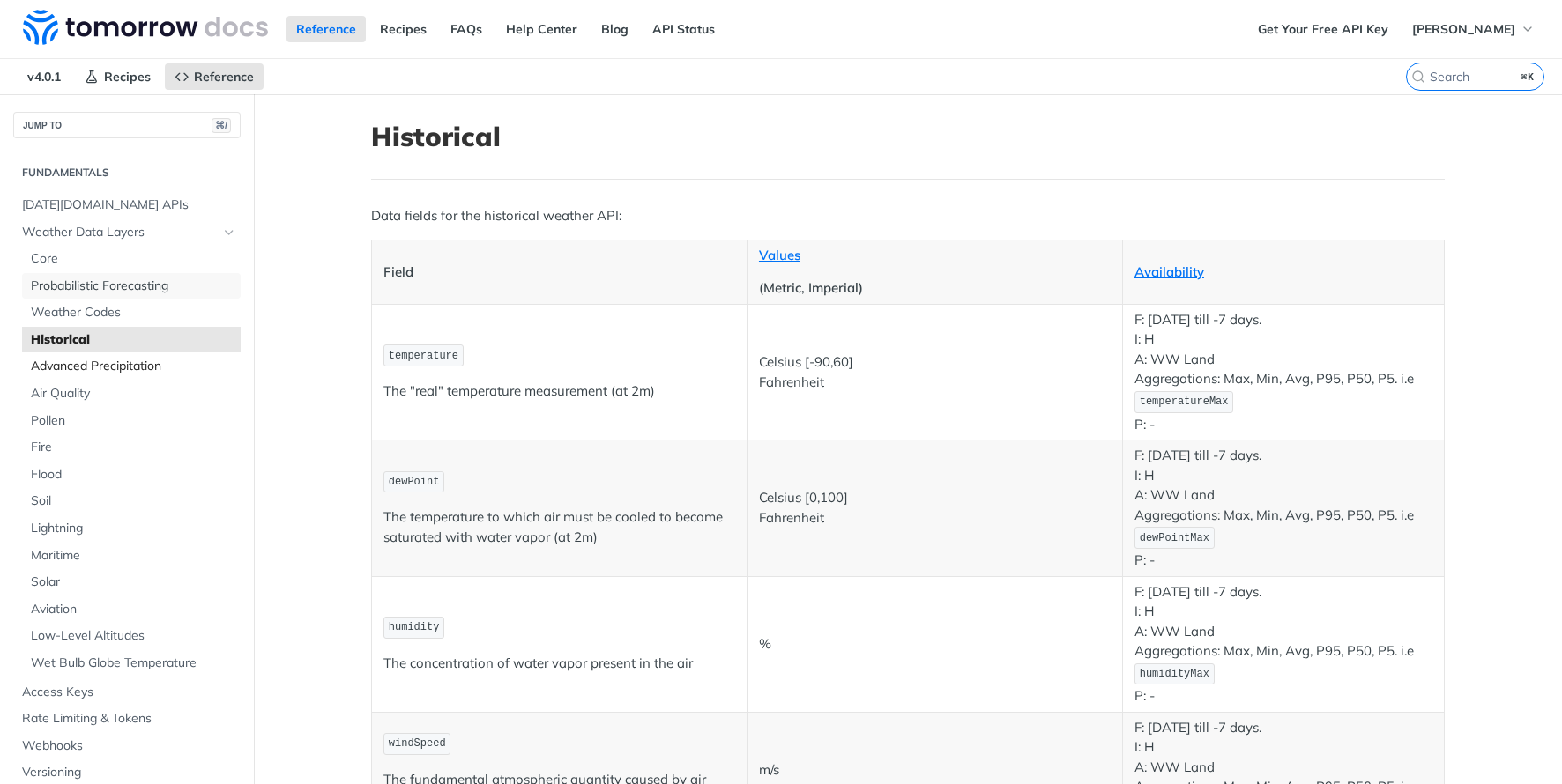
click at [113, 278] on span "Probabilistic Forecasting" at bounding box center [133, 286] width 206 height 17
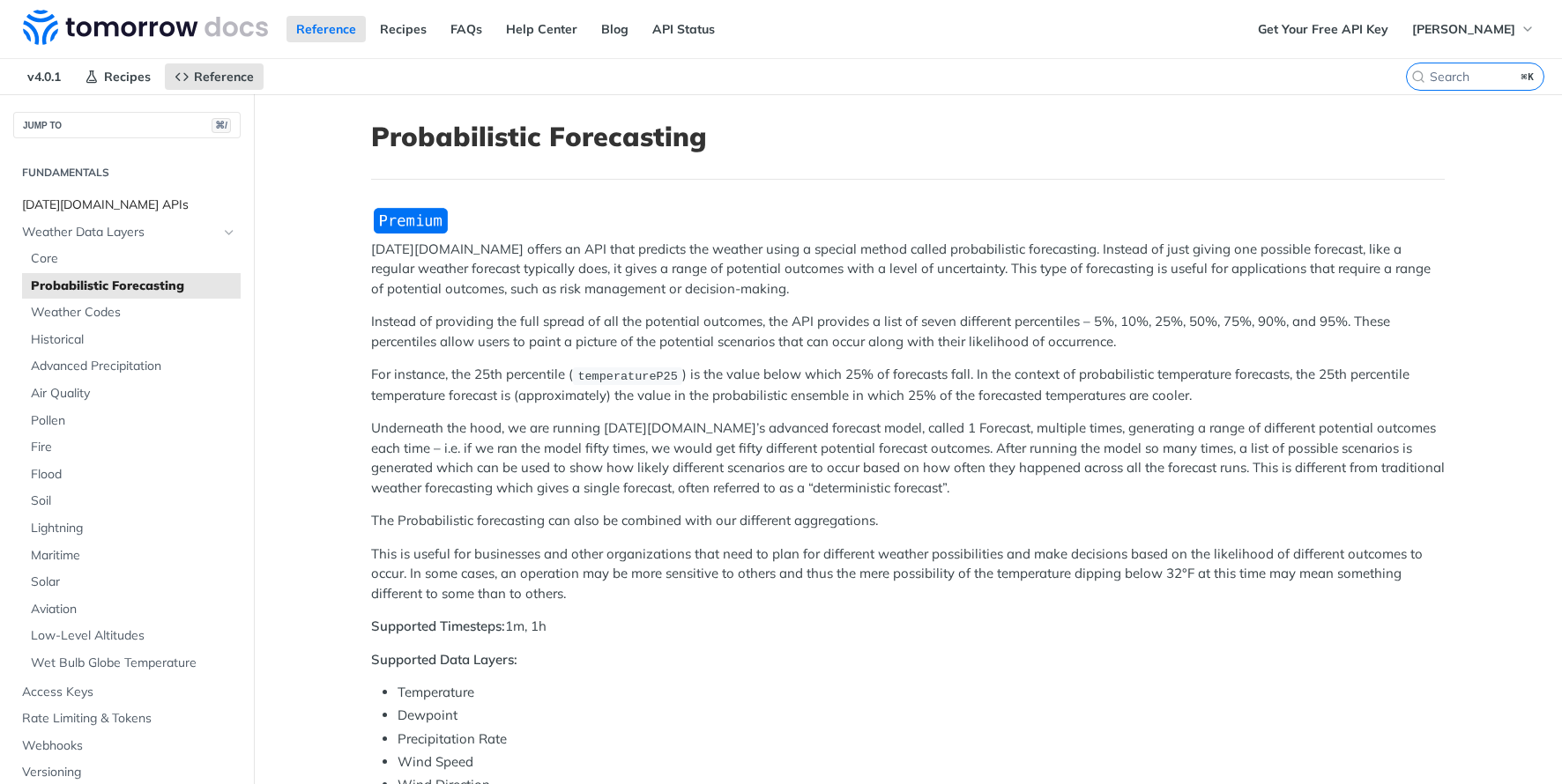
click at [99, 210] on span "[DATE][DOMAIN_NAME] APIs" at bounding box center [129, 205] width 214 height 17
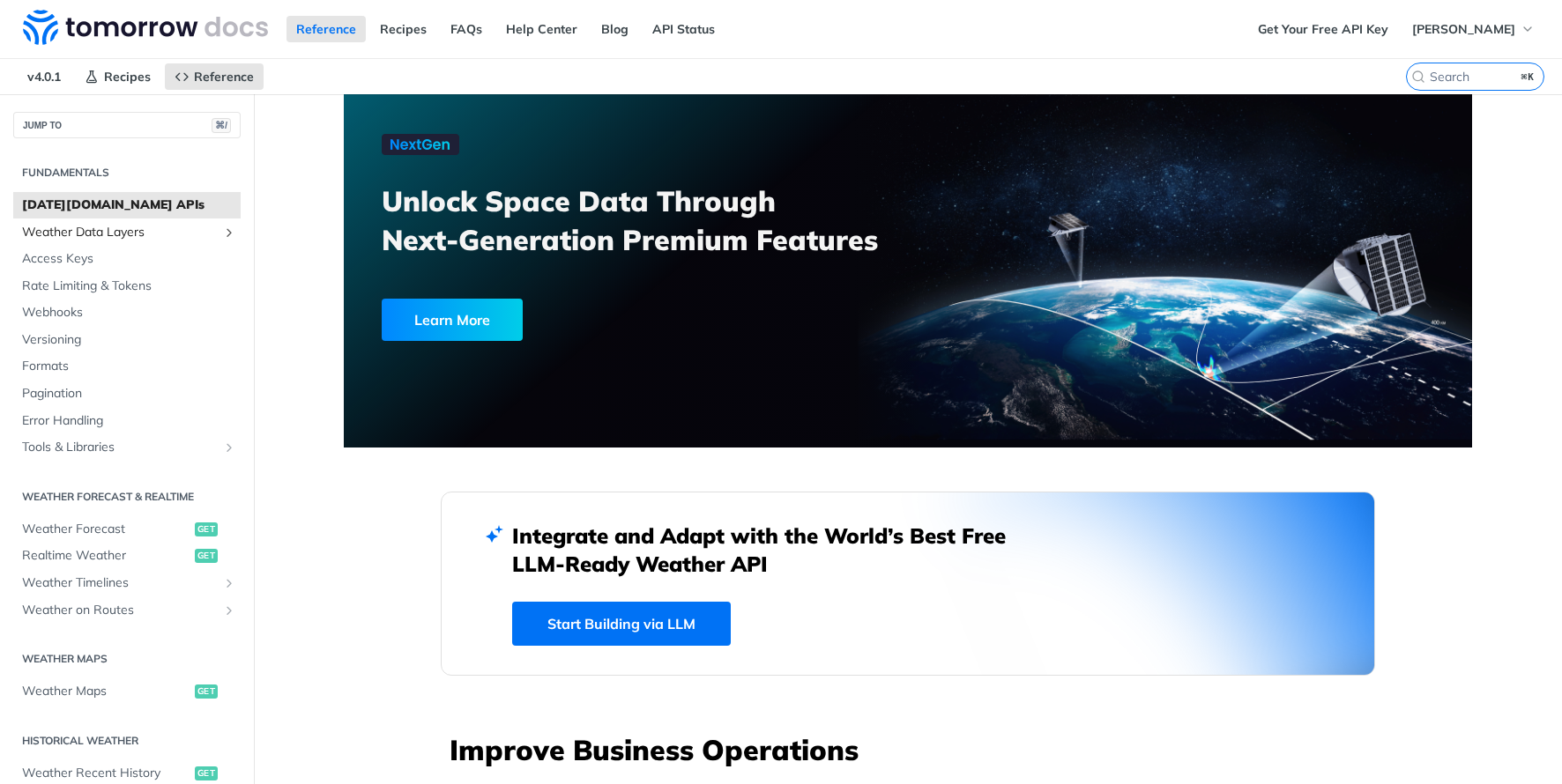
click at [102, 230] on span "Weather Data Layers" at bounding box center [120, 232] width 196 height 17
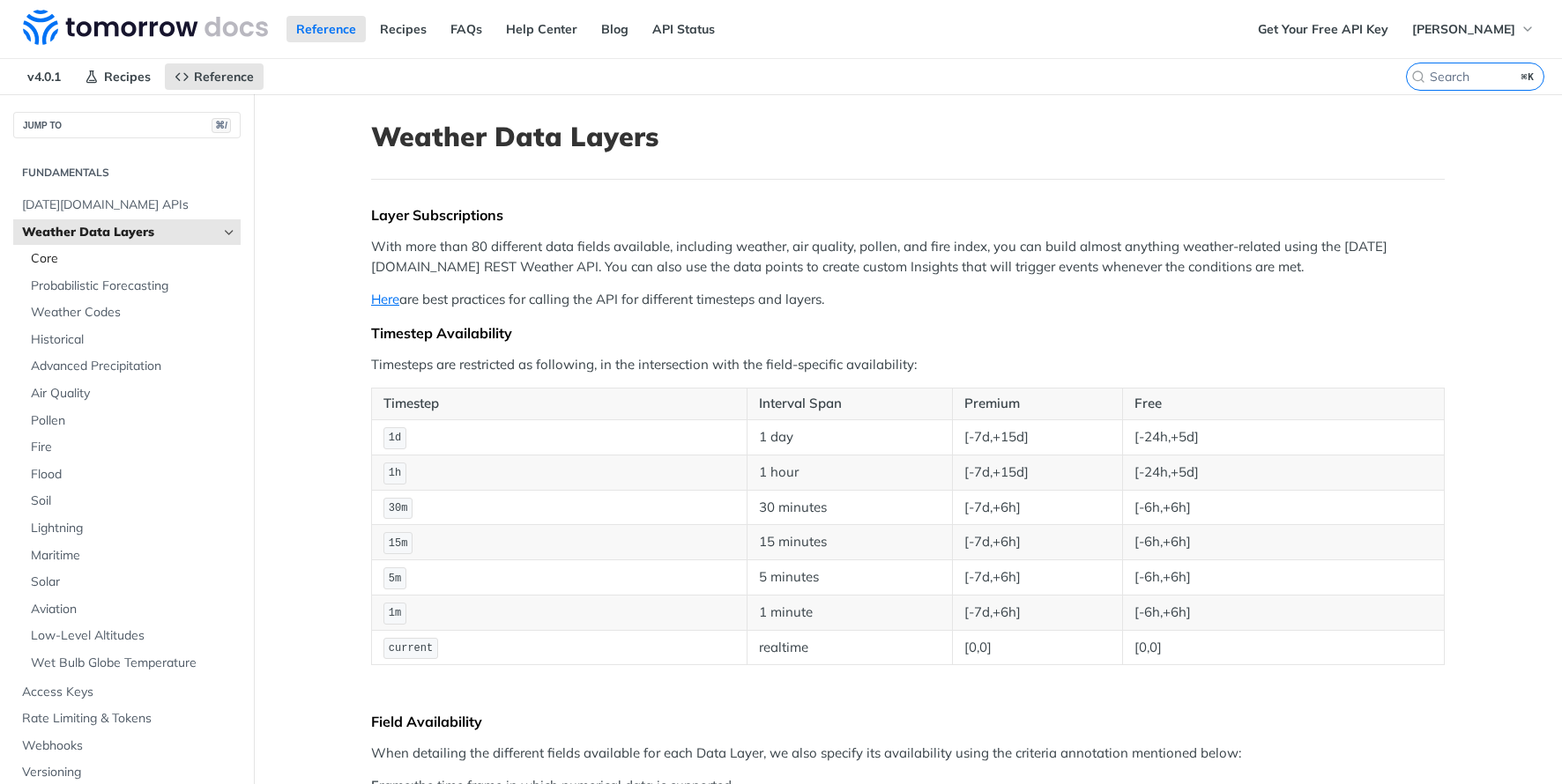
click at [71, 260] on span "Core" at bounding box center [133, 259] width 206 height 17
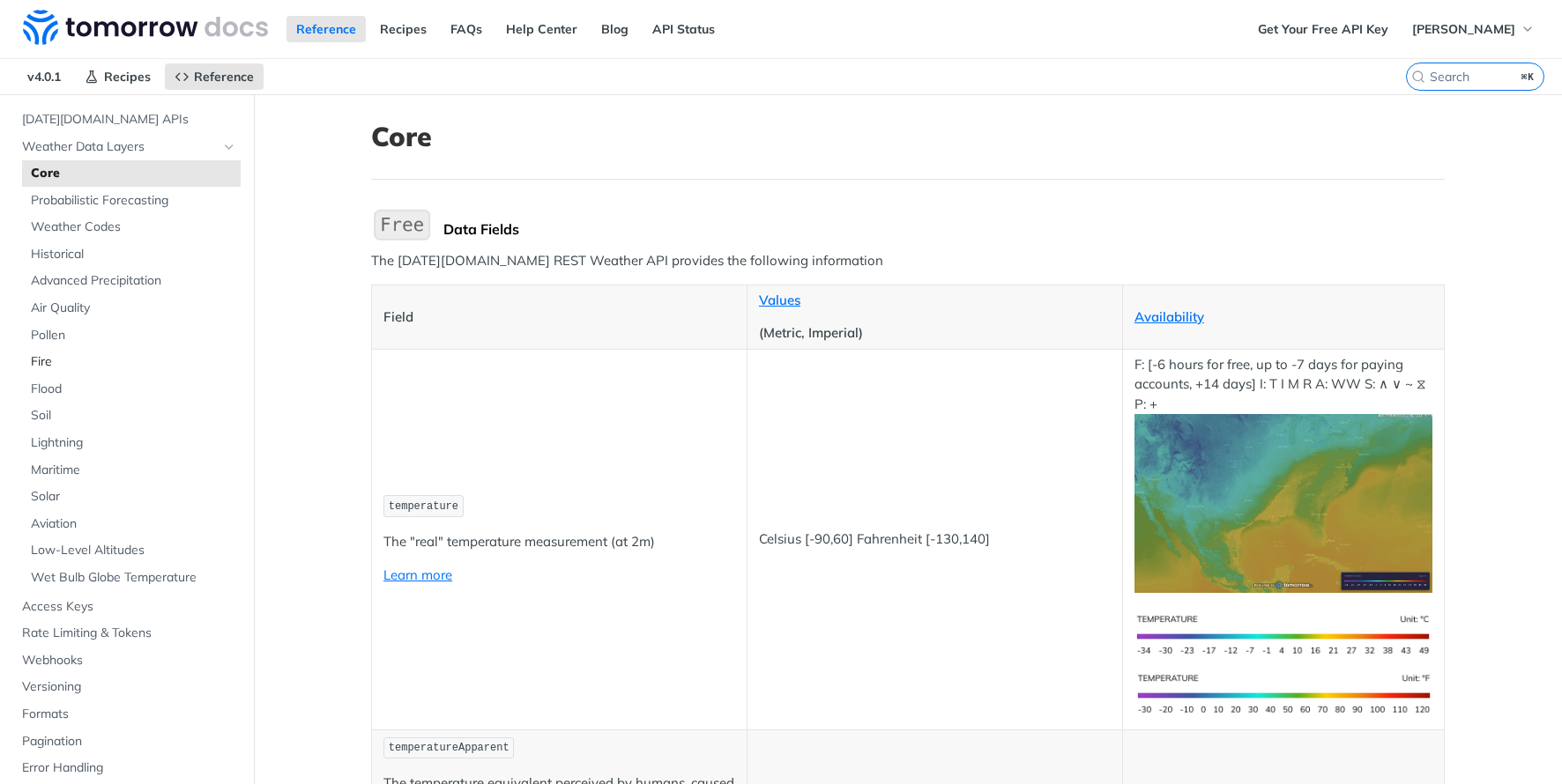
scroll to position [416, 0]
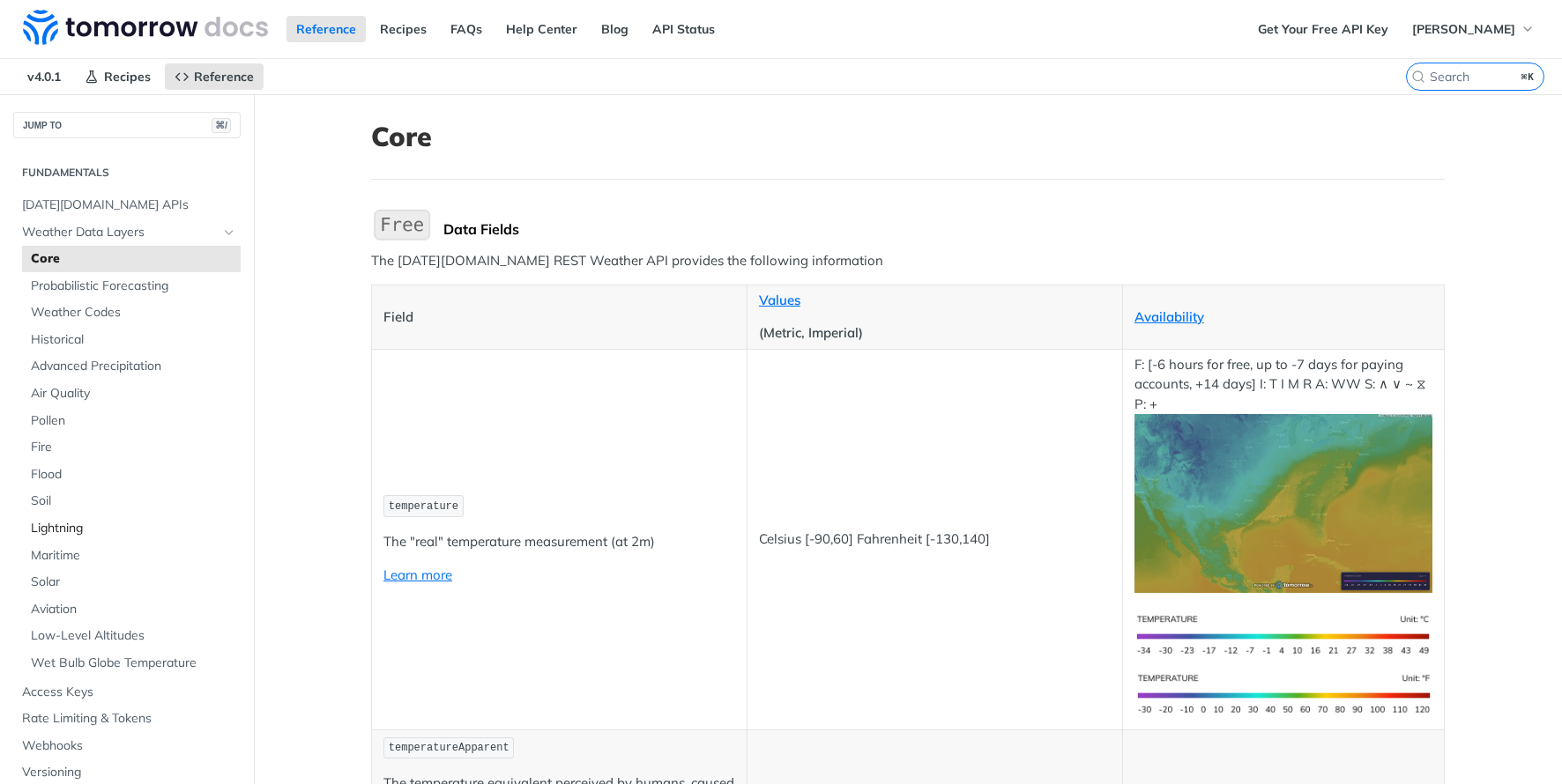
click at [97, 531] on span "Lightning" at bounding box center [133, 529] width 206 height 17
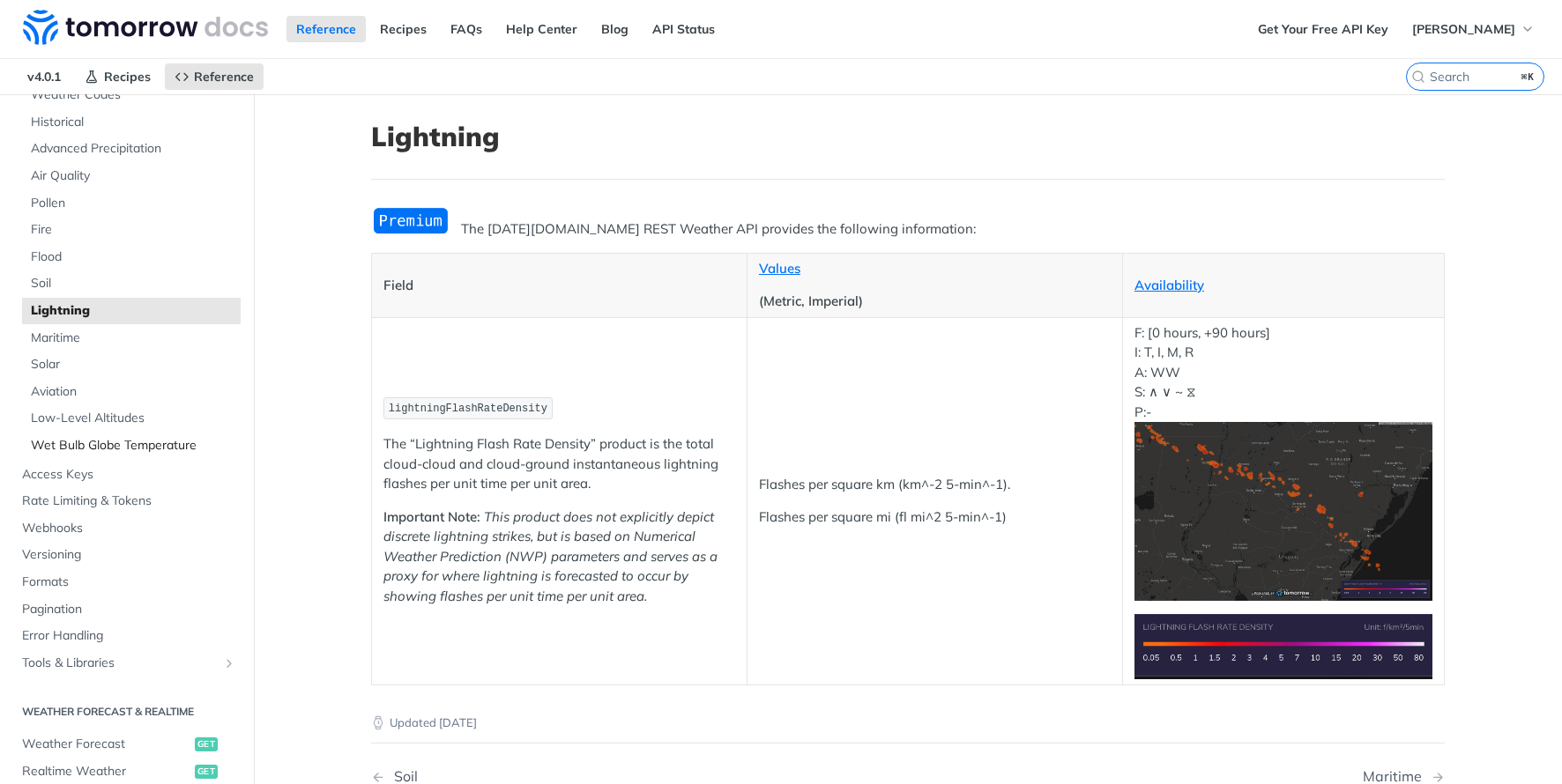
scroll to position [458, 0]
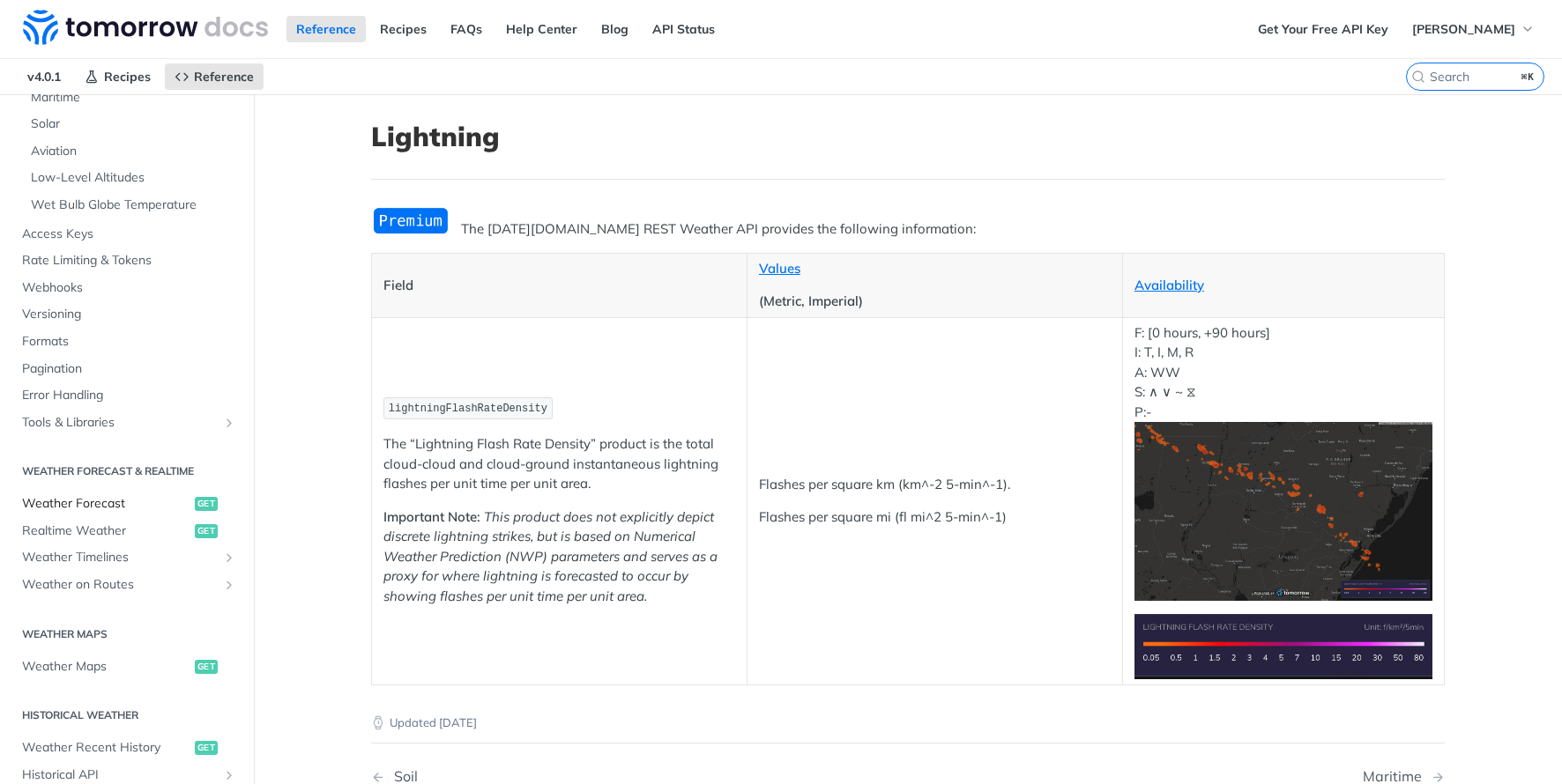
click at [133, 507] on span "Weather Forecast" at bounding box center [106, 504] width 168 height 17
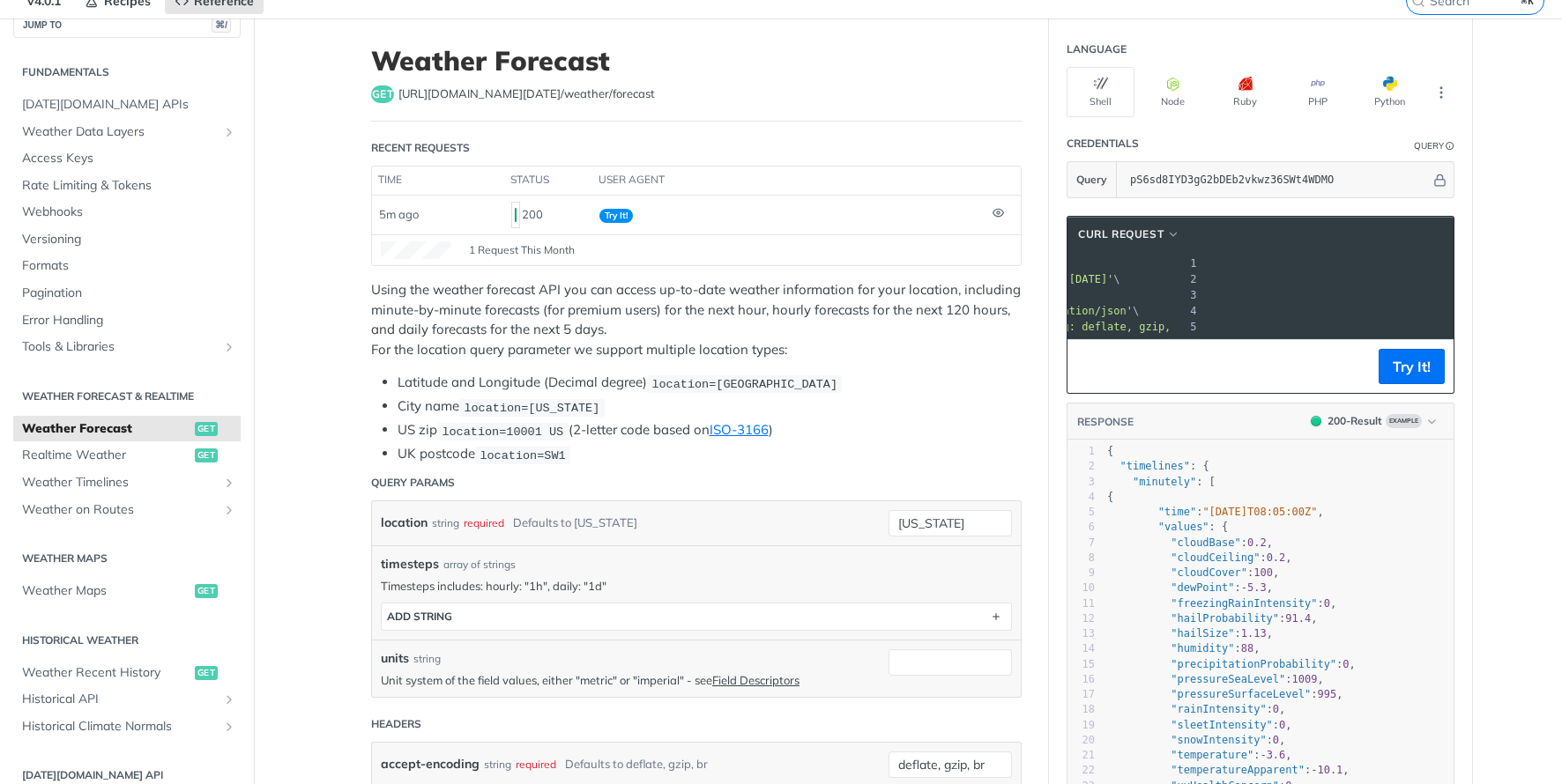
scroll to position [0, 401]
drag, startPoint x: 1171, startPoint y: 276, endPoint x: 1430, endPoint y: 279, distance: 259.0
click at [935, 279] on span "'[URL][DOMAIN_NAME][DATE]'" at bounding box center [851, 279] width 165 height 12
copy span "[URL][DOMAIN_NAME][DATE]"
click at [113, 454] on span "Realtime Weather" at bounding box center [106, 455] width 168 height 17
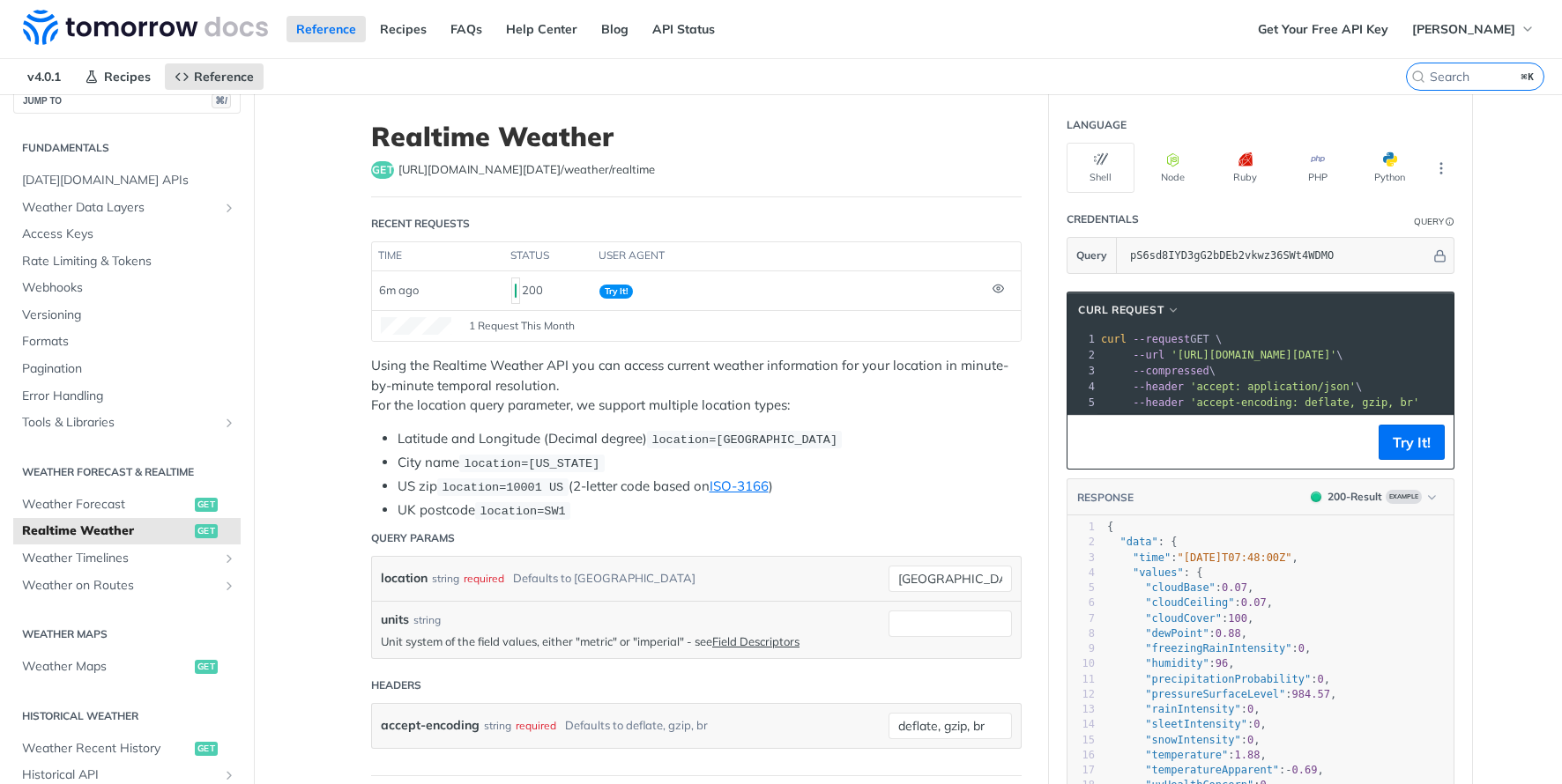
drag, startPoint x: 1432, startPoint y: 357, endPoint x: 1173, endPoint y: 356, distance: 259.0
click at [1173, 356] on span "'[URL][DOMAIN_NAME][DATE]'" at bounding box center [1253, 355] width 165 height 12
copy span "'[URL][DOMAIN_NAME][DATE]"
click at [133, 563] on span "Weather Timelines" at bounding box center [120, 558] width 196 height 17
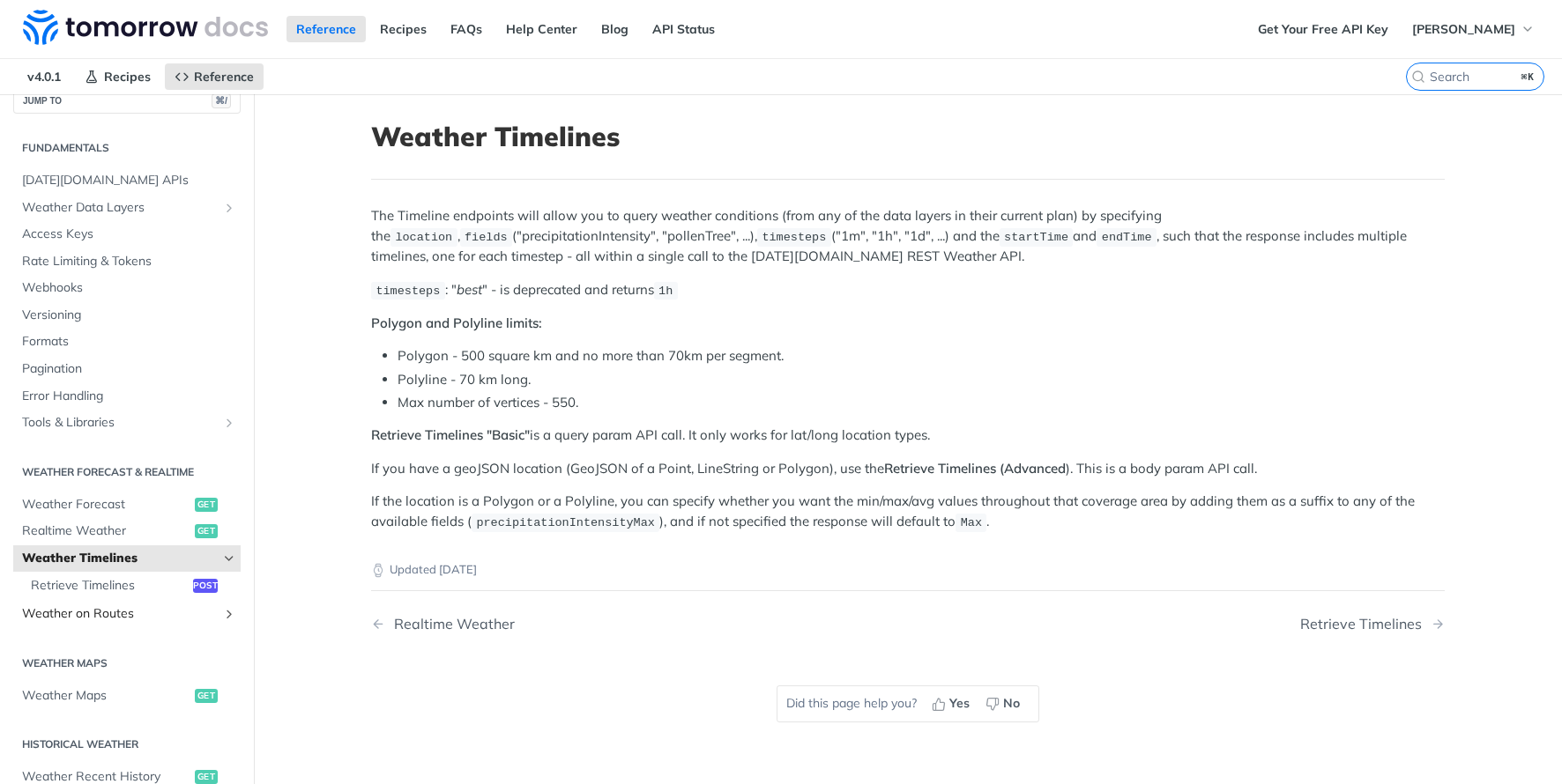
click at [111, 612] on span "Weather on Routes" at bounding box center [120, 614] width 196 height 17
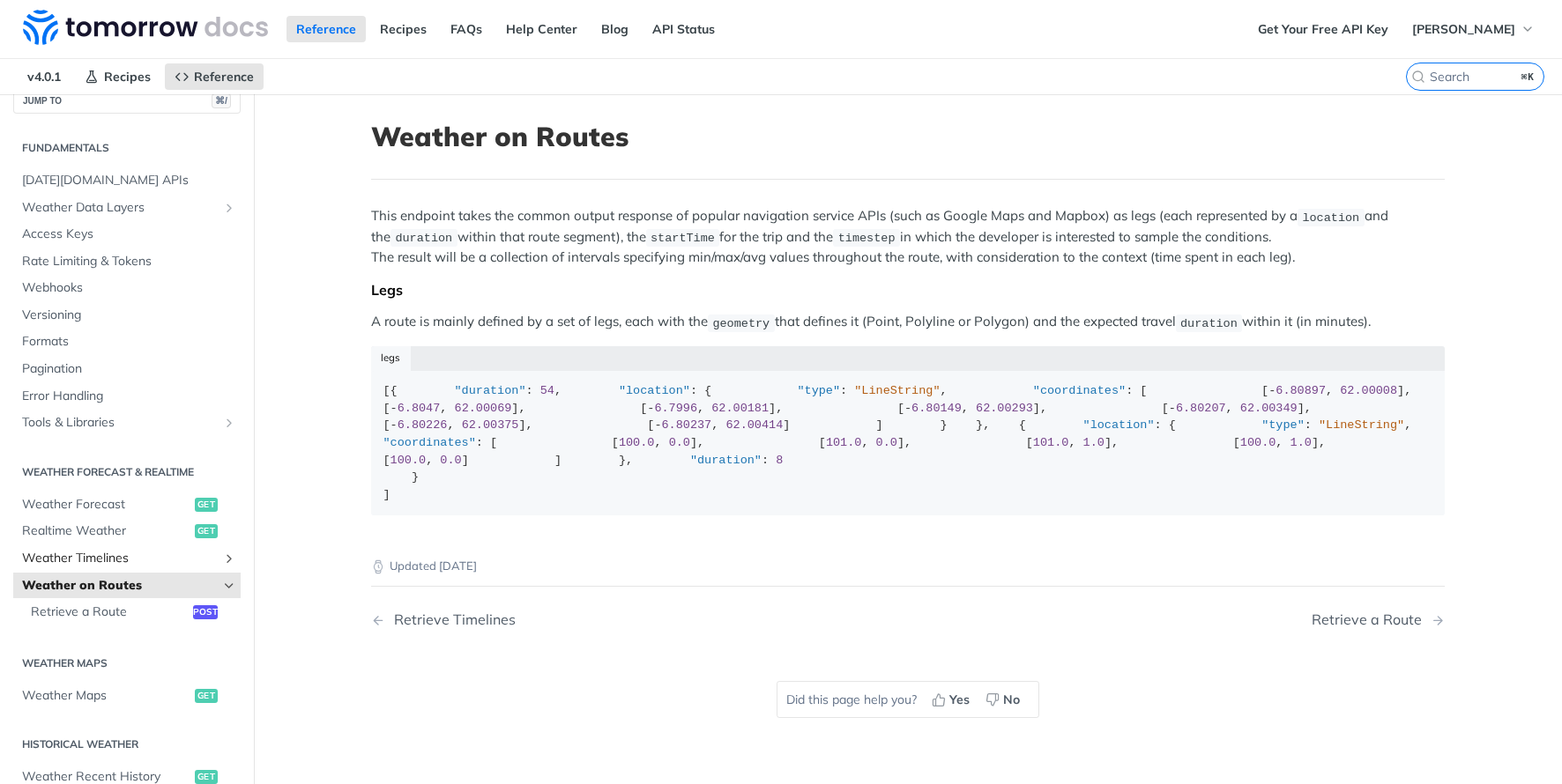
click at [109, 555] on span "Weather Timelines" at bounding box center [120, 558] width 196 height 17
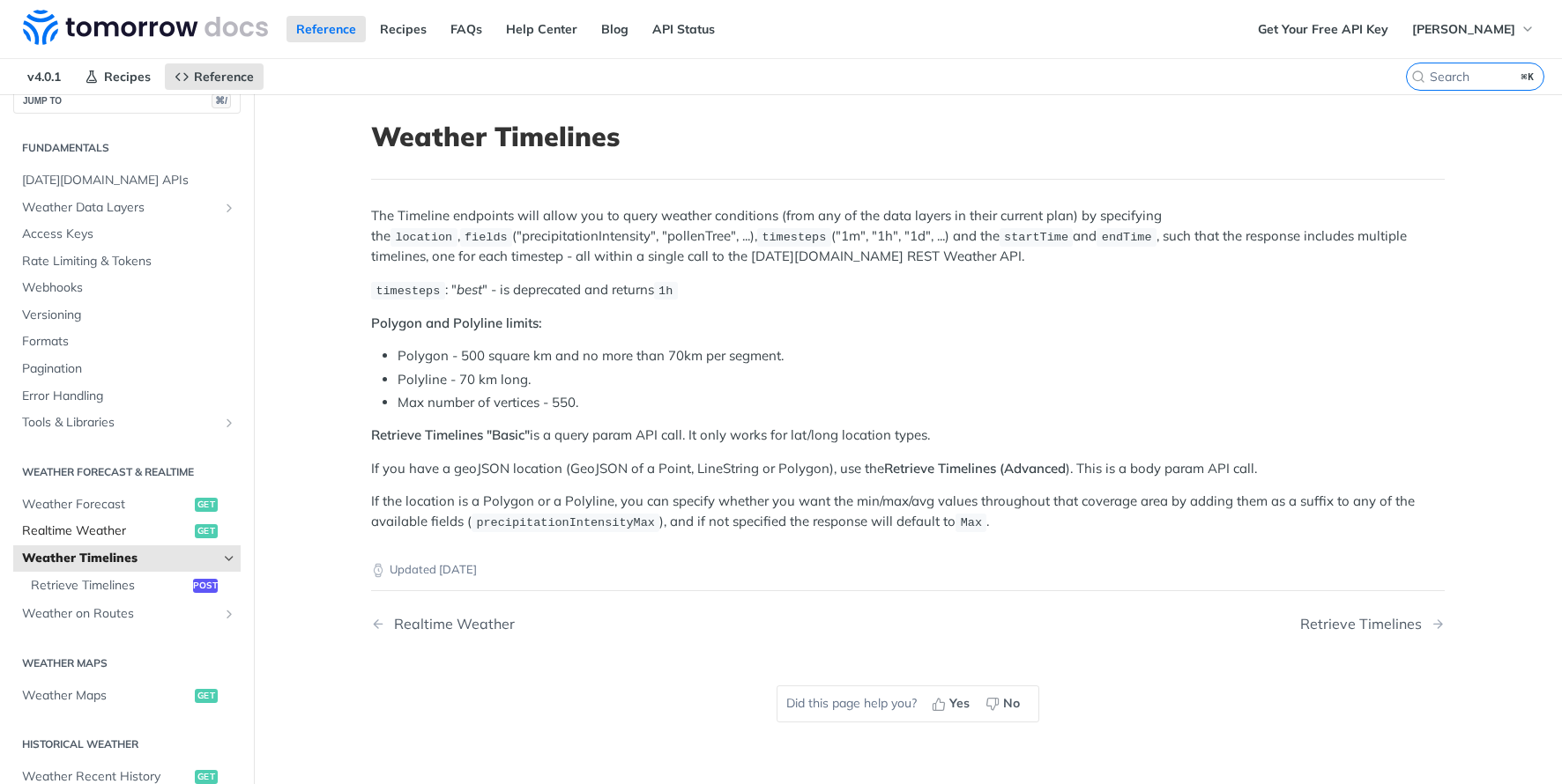
click at [111, 532] on span "Realtime Weather" at bounding box center [106, 531] width 168 height 17
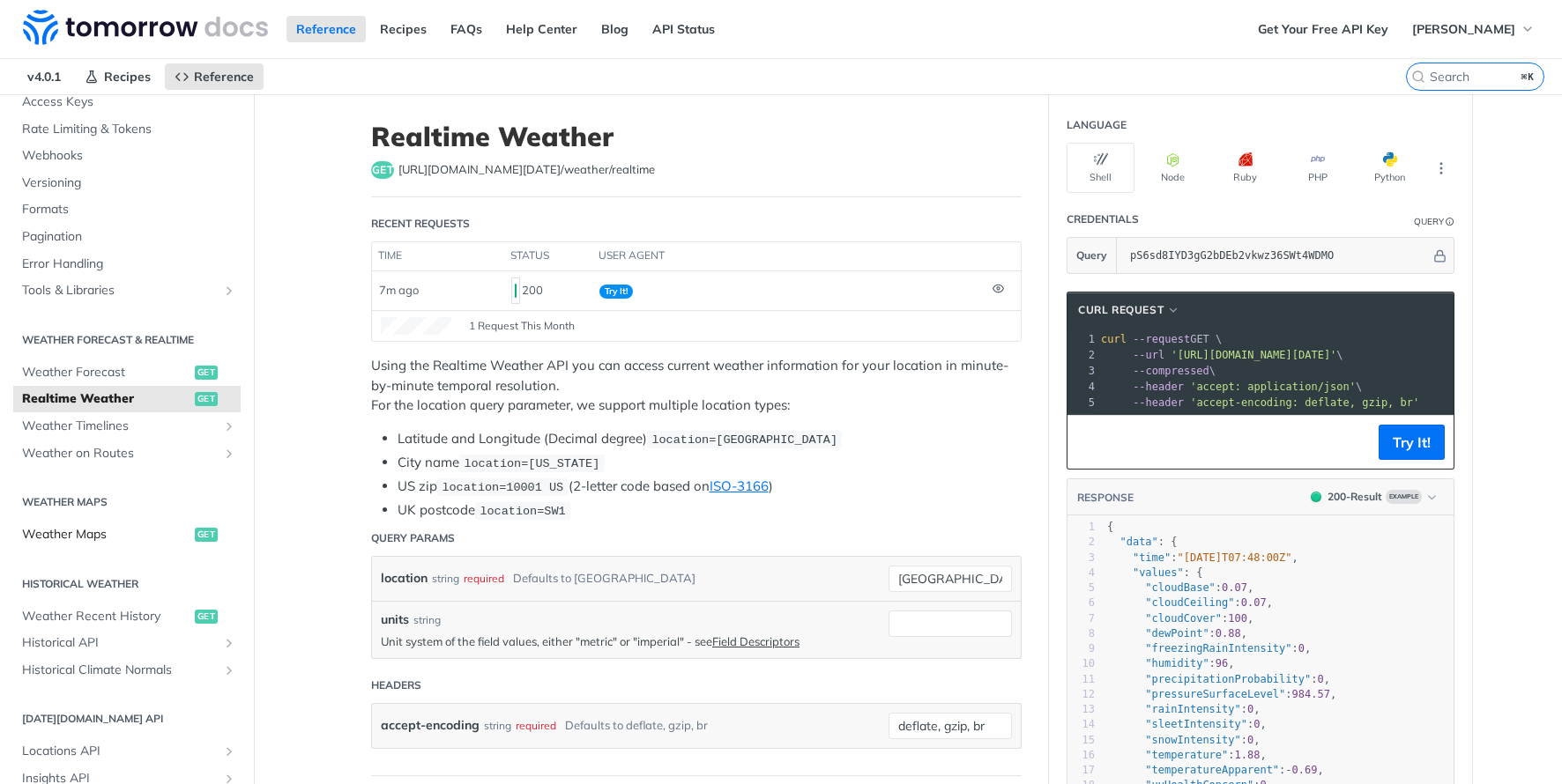
scroll to position [158, 0]
click at [116, 611] on span "Weather Recent History" at bounding box center [106, 616] width 168 height 17
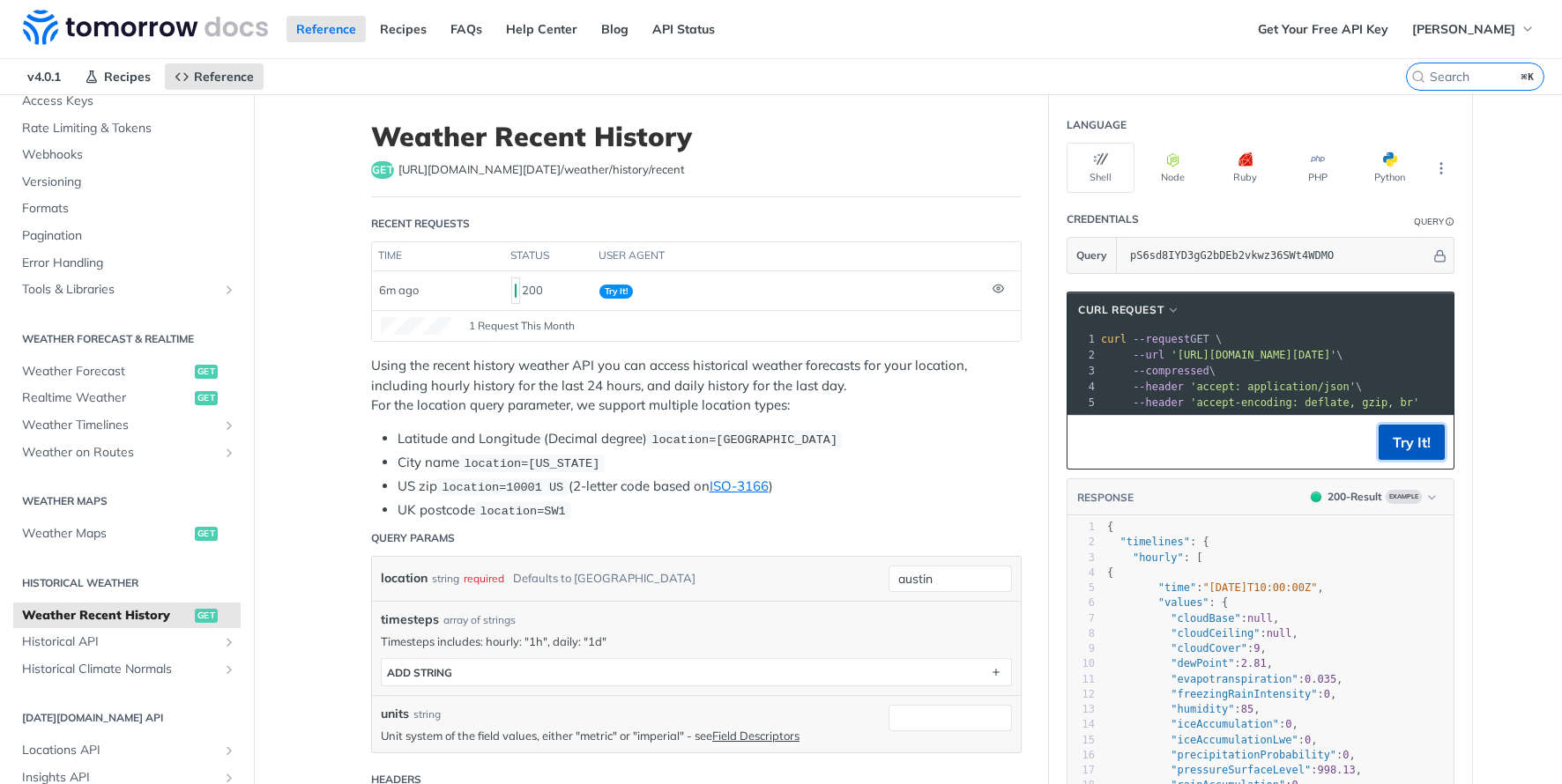
click at [1419, 429] on button "Try It!" at bounding box center [1411, 442] width 66 height 35
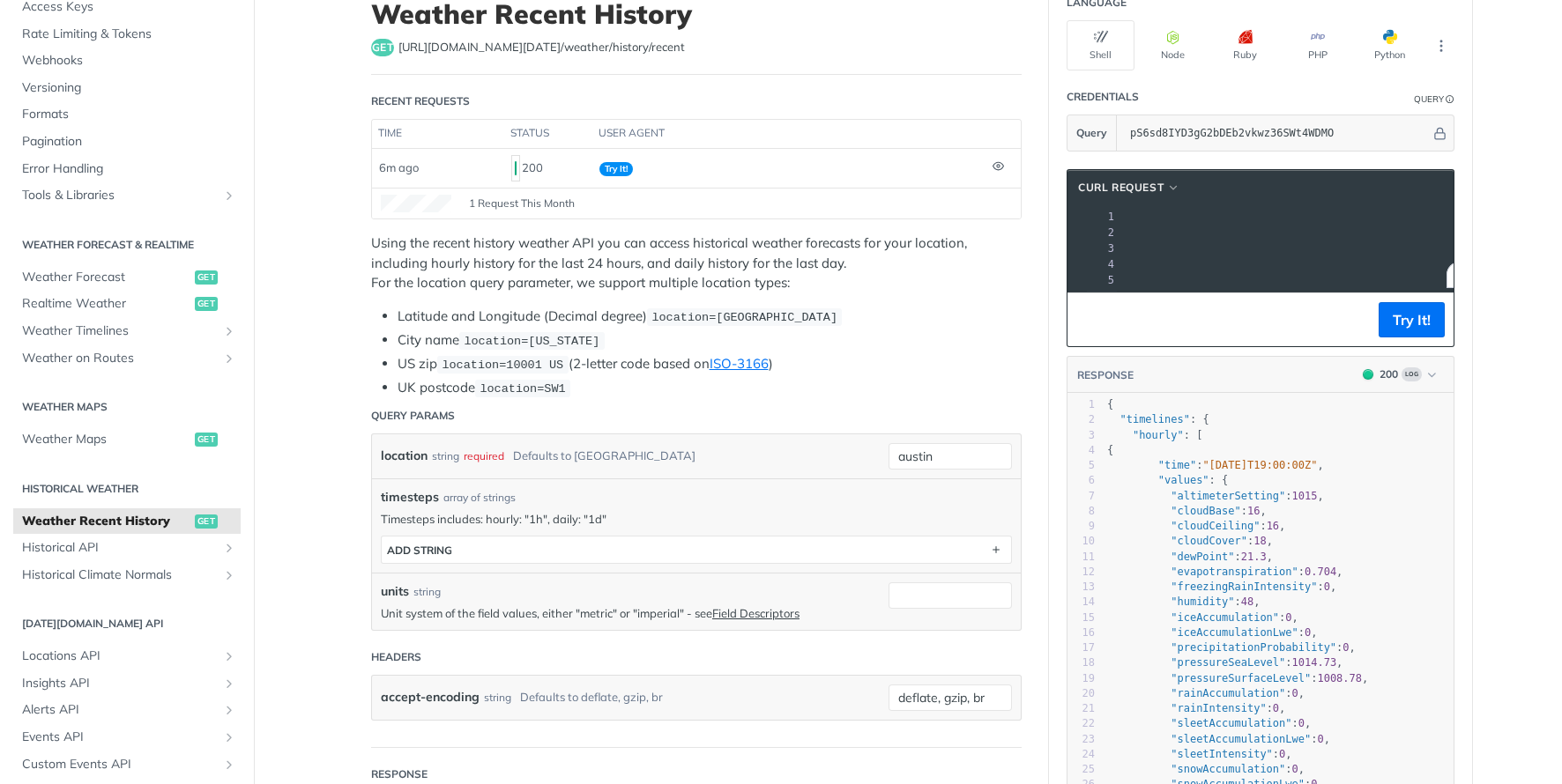
scroll to position [0, 414]
drag, startPoint x: 1178, startPoint y: 230, endPoint x: 1435, endPoint y: 232, distance: 257.0
click at [922, 232] on span "'[URL][DOMAIN_NAME][DATE]'" at bounding box center [839, 232] width 165 height 12
copy span "[URL][DOMAIN_NAME][DATE]'"
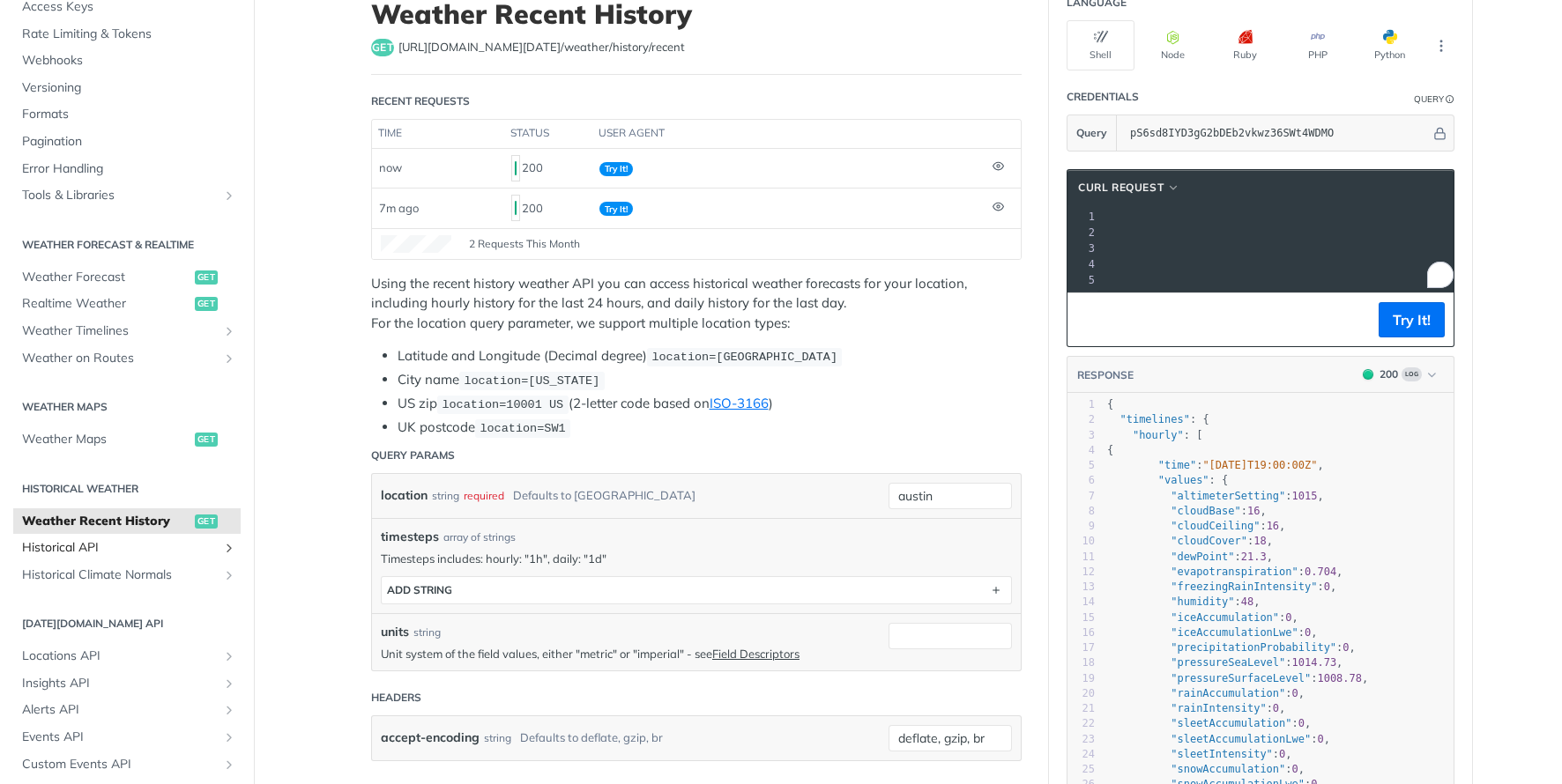
click at [143, 554] on span "Historical API" at bounding box center [120, 548] width 196 height 17
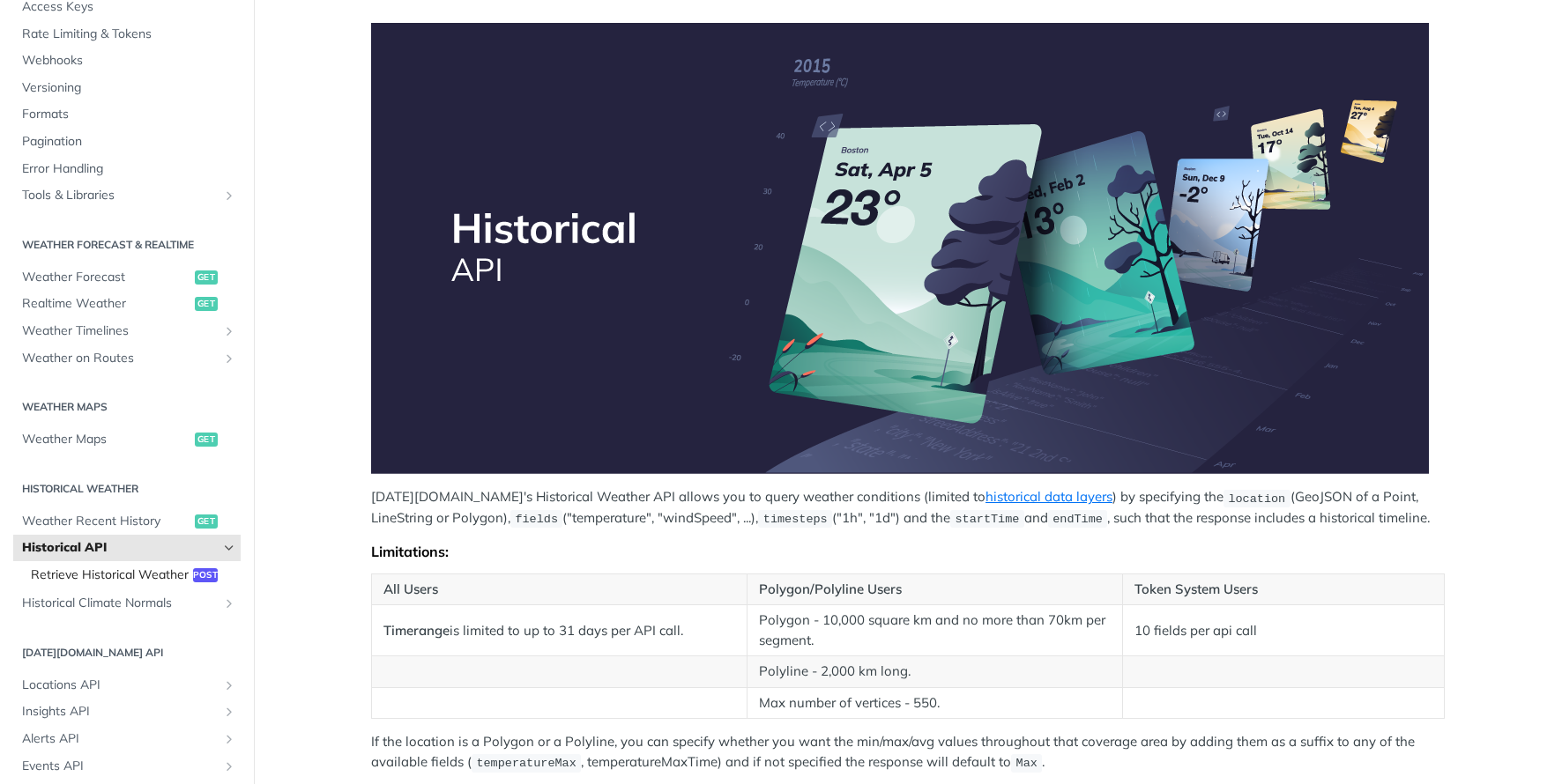
click at [146, 582] on span "Retrieve Historical Weather" at bounding box center [109, 575] width 158 height 17
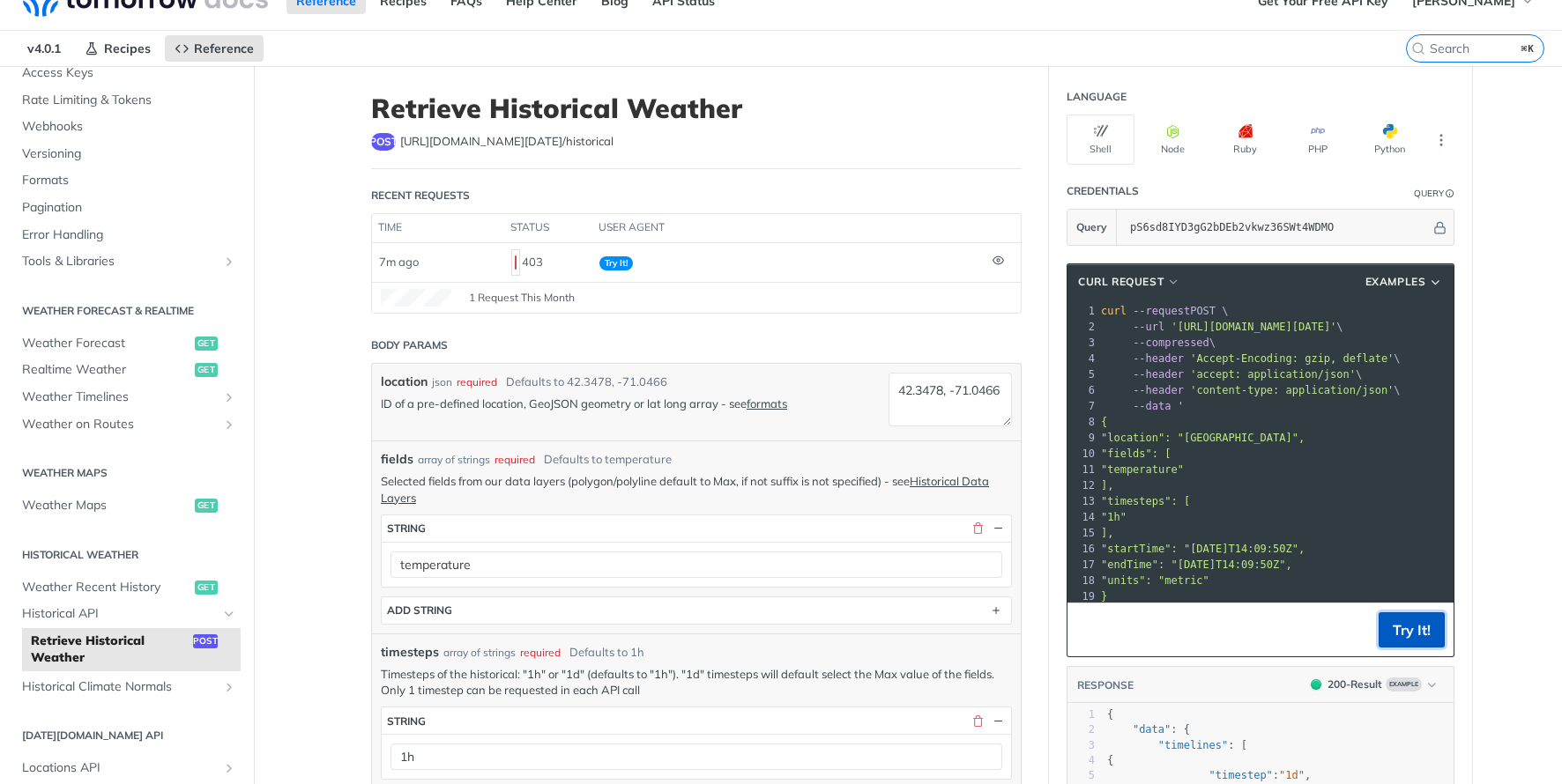
click at [1413, 633] on button "Try It!" at bounding box center [1411, 629] width 66 height 35
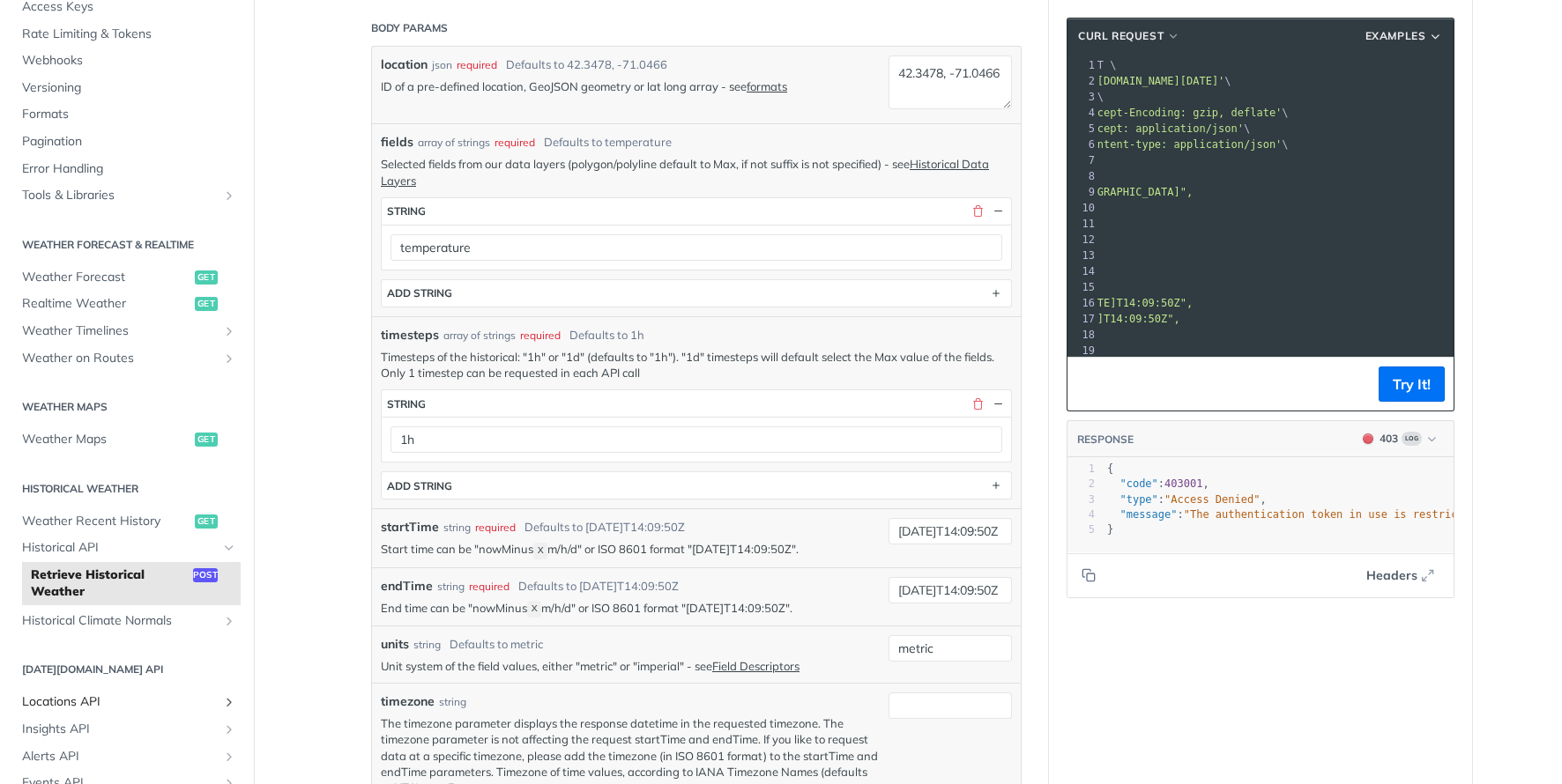
click at [207, 700] on span "Locations API" at bounding box center [120, 702] width 196 height 17
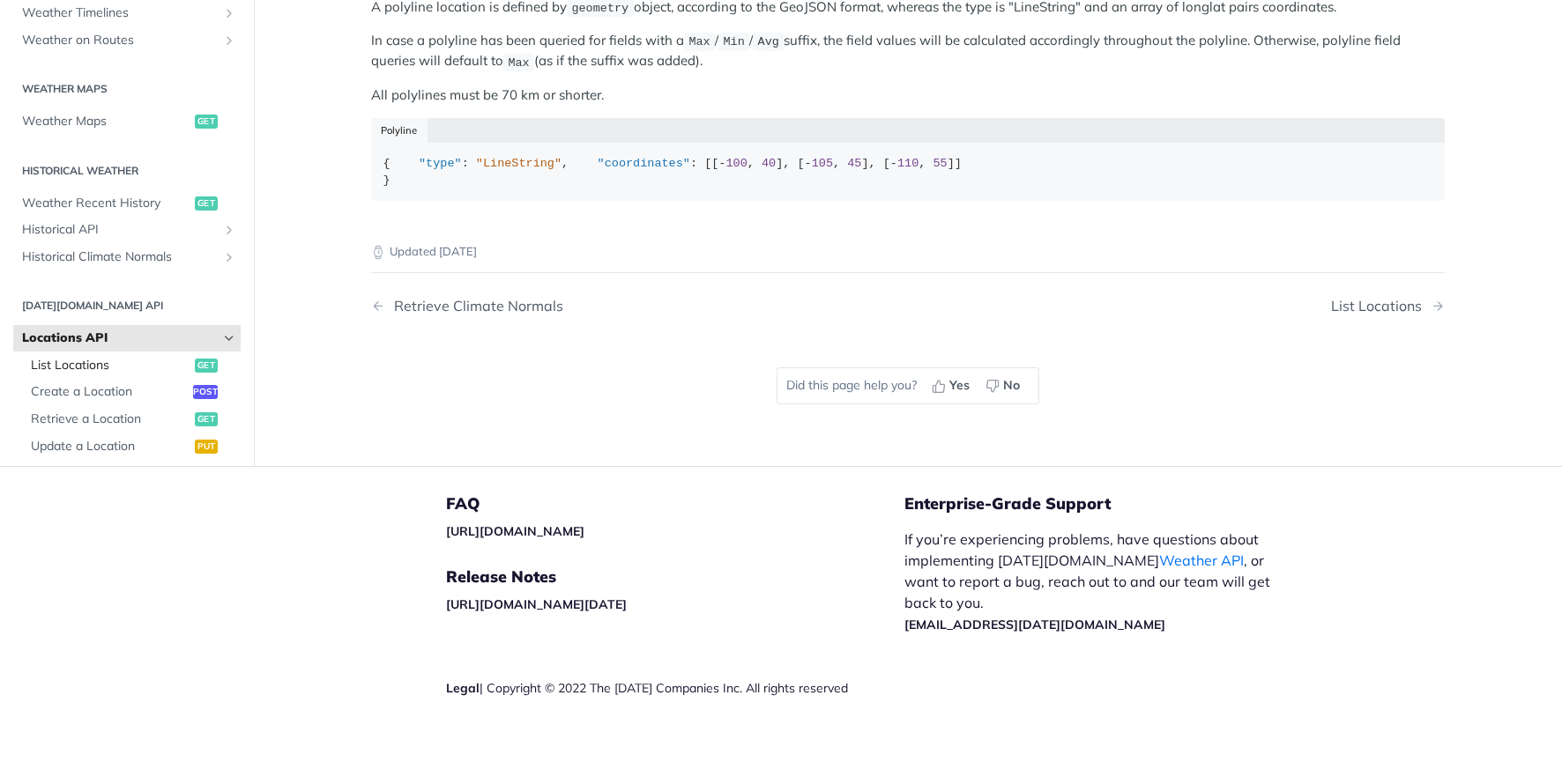
click at [119, 367] on span "List Locations" at bounding box center [110, 365] width 160 height 17
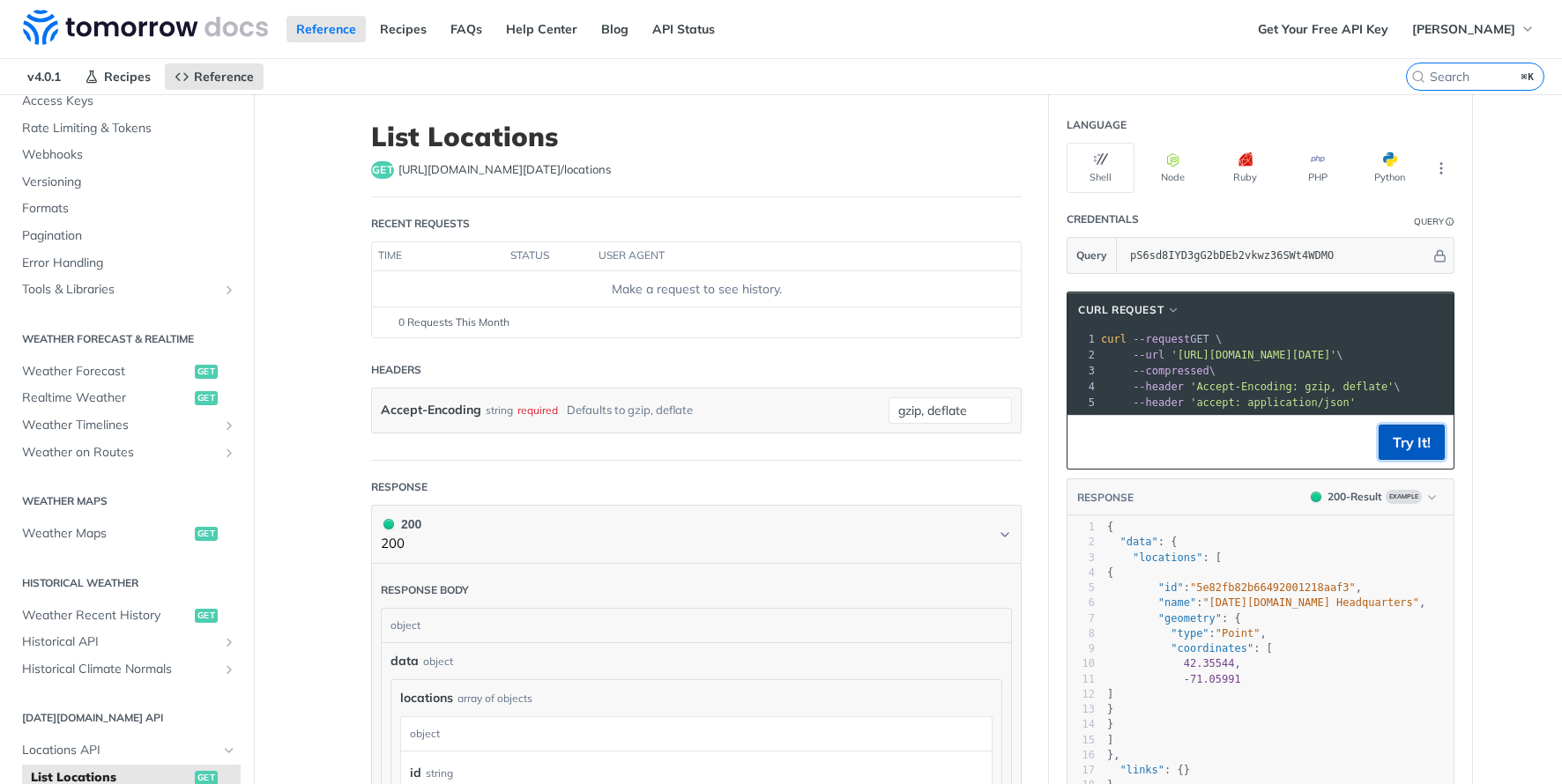
click at [1428, 449] on button "Try It!" at bounding box center [1411, 442] width 66 height 35
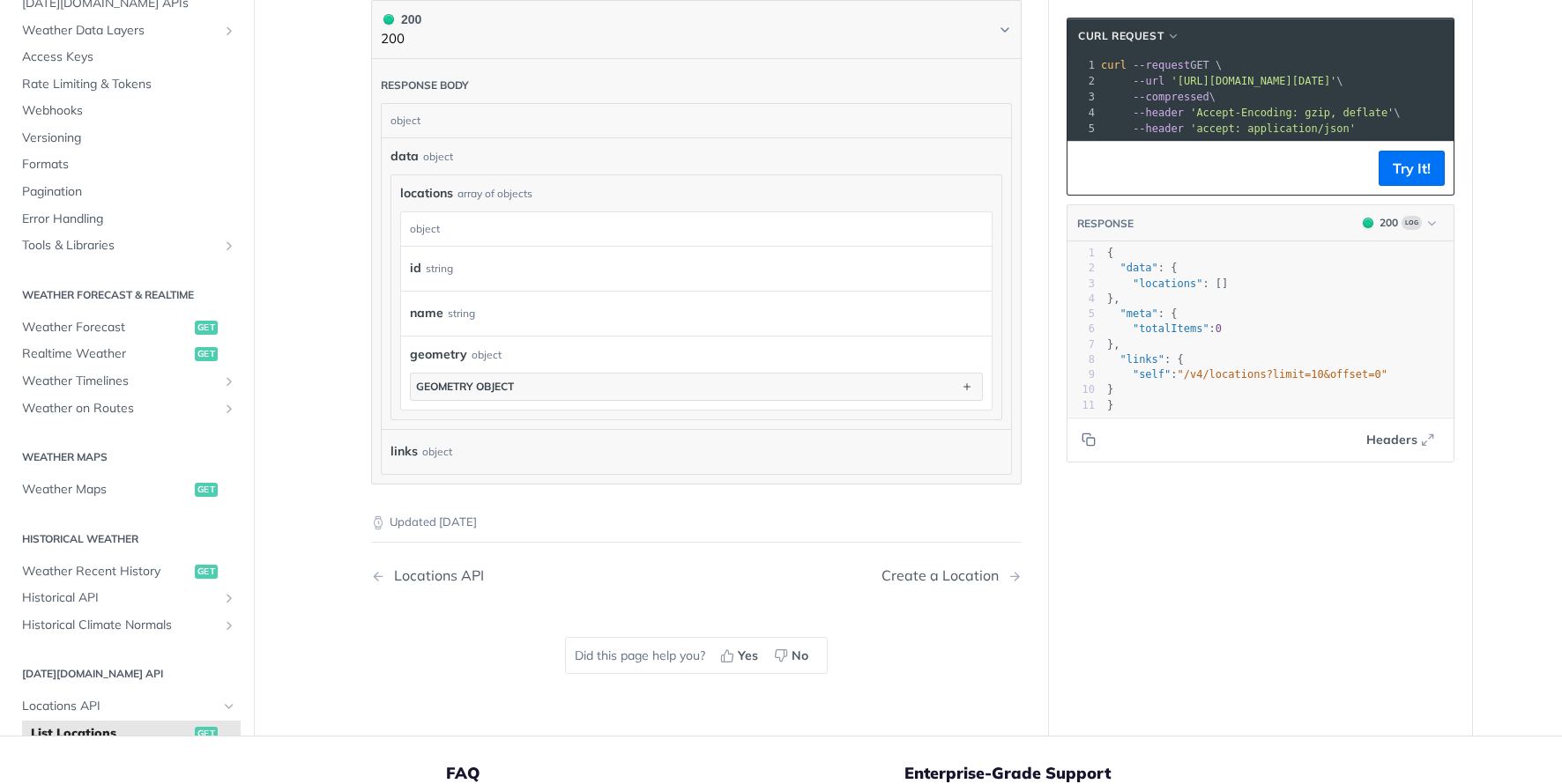
scroll to position [58, 0]
click at [137, 602] on span "Historical API" at bounding box center [120, 599] width 196 height 17
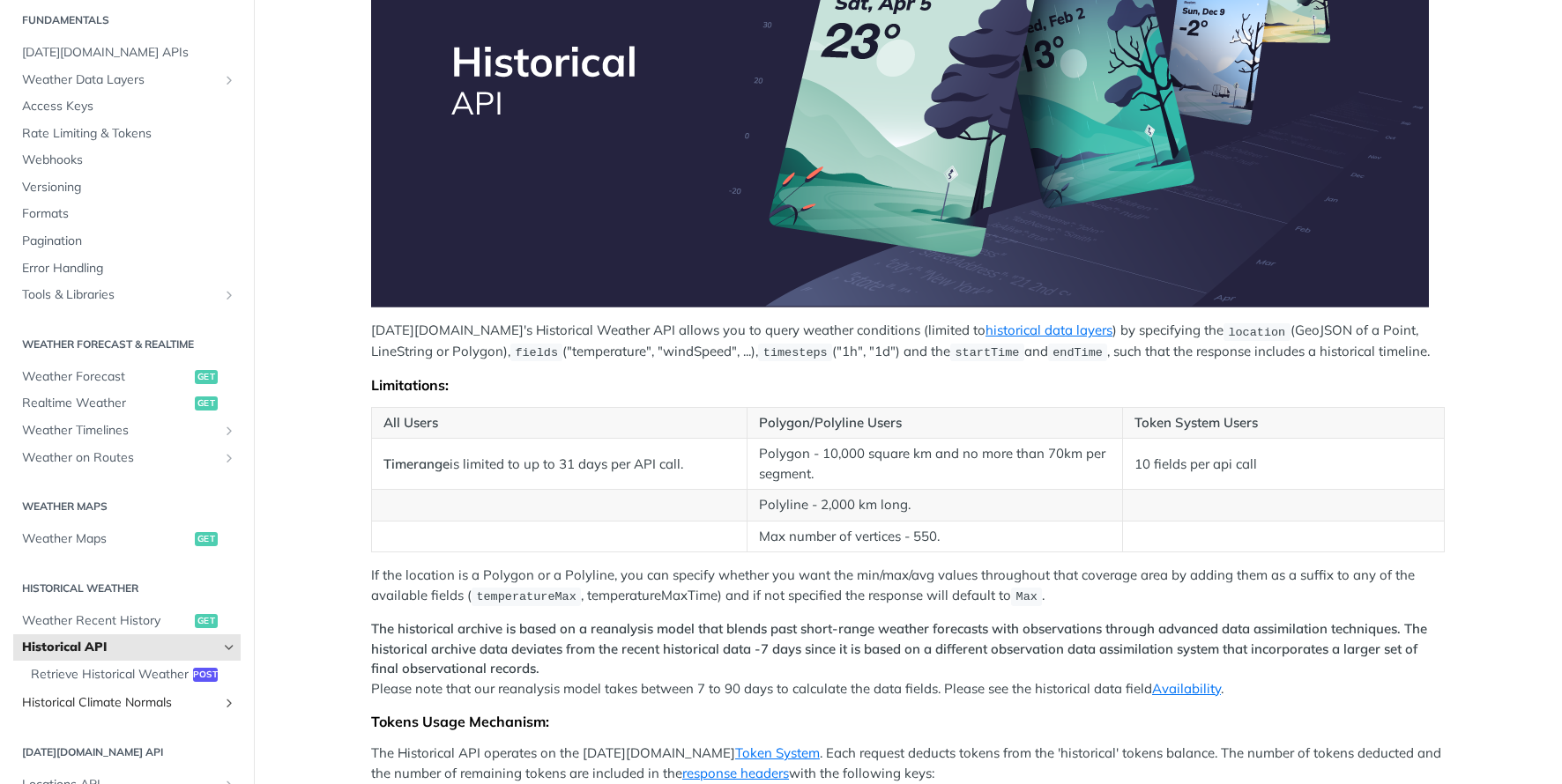
click at [145, 701] on span "Historical Climate Normals" at bounding box center [120, 703] width 196 height 17
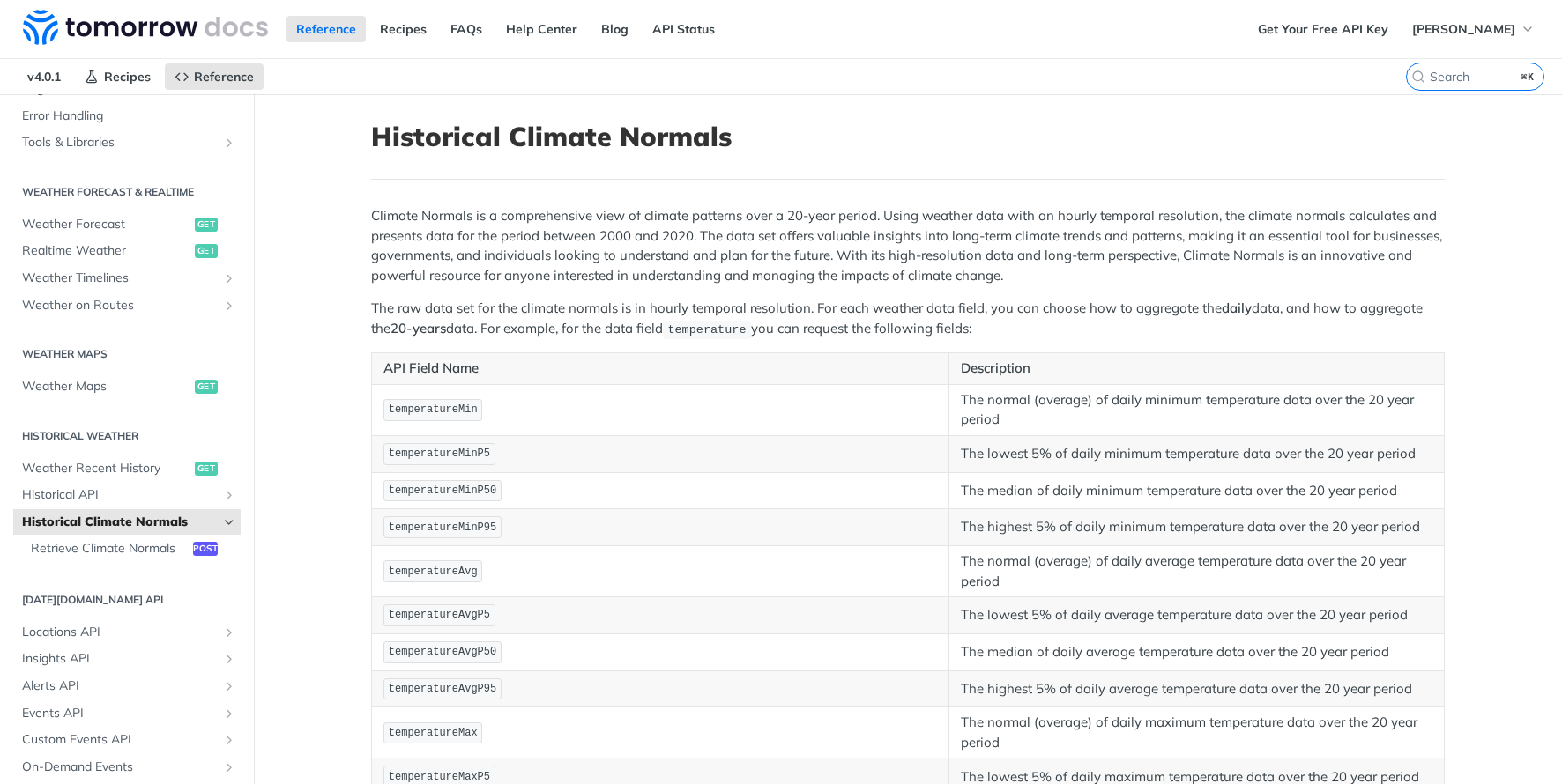
scroll to position [397, 0]
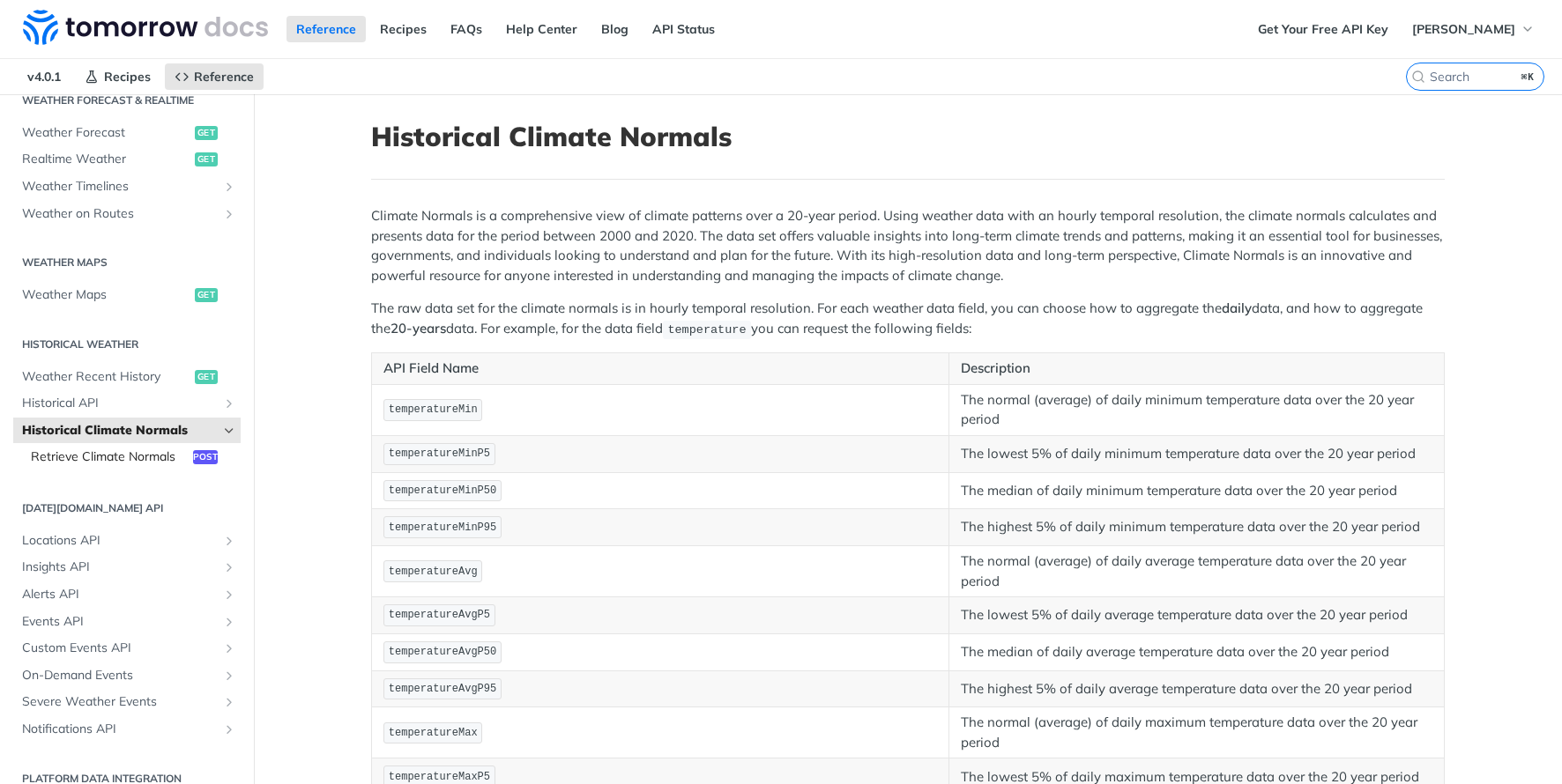
click at [118, 465] on link "Retrieve Climate Normals post" at bounding box center [131, 457] width 218 height 27
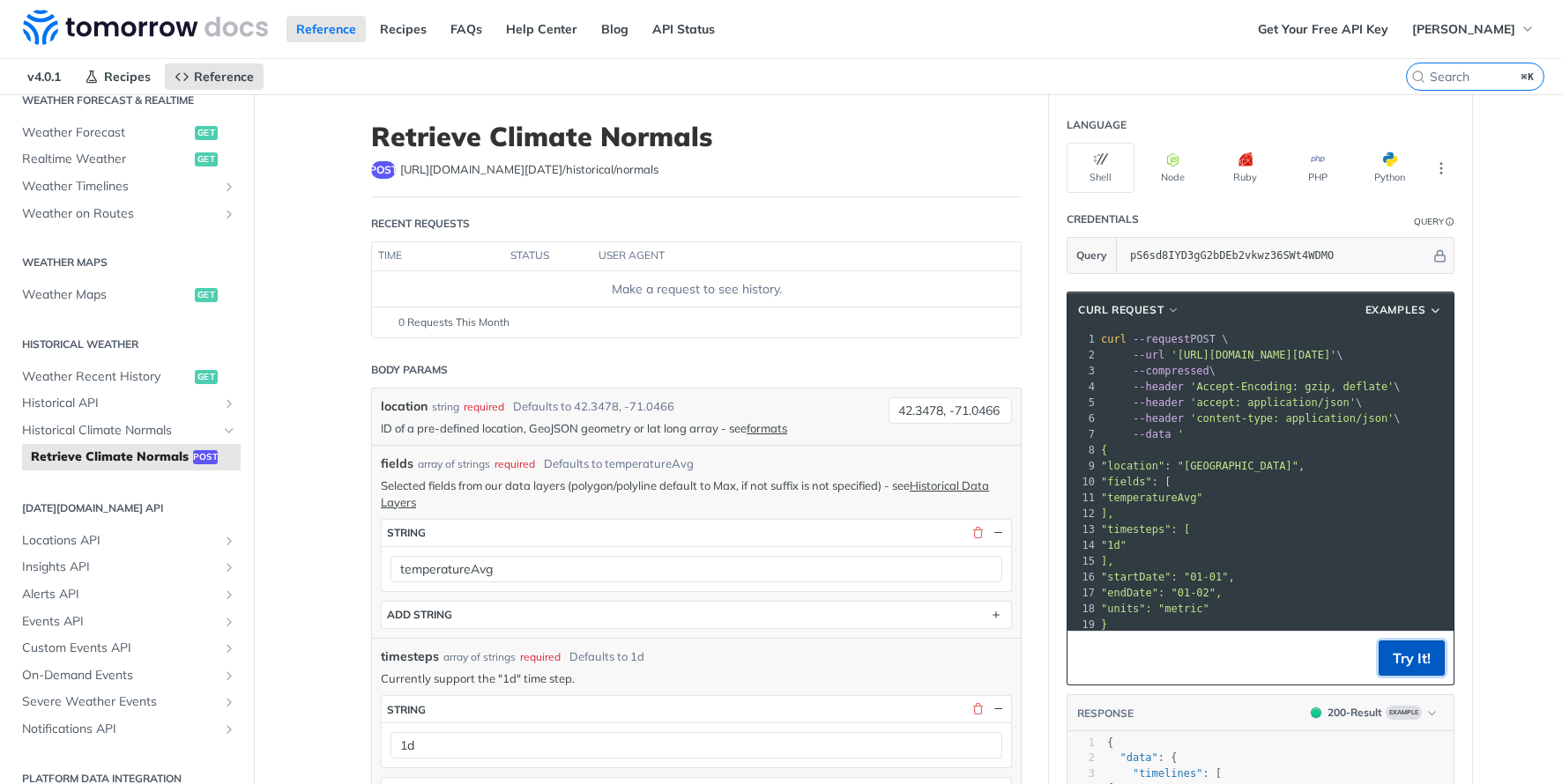
click at [1429, 656] on button "Try It!" at bounding box center [1411, 658] width 66 height 35
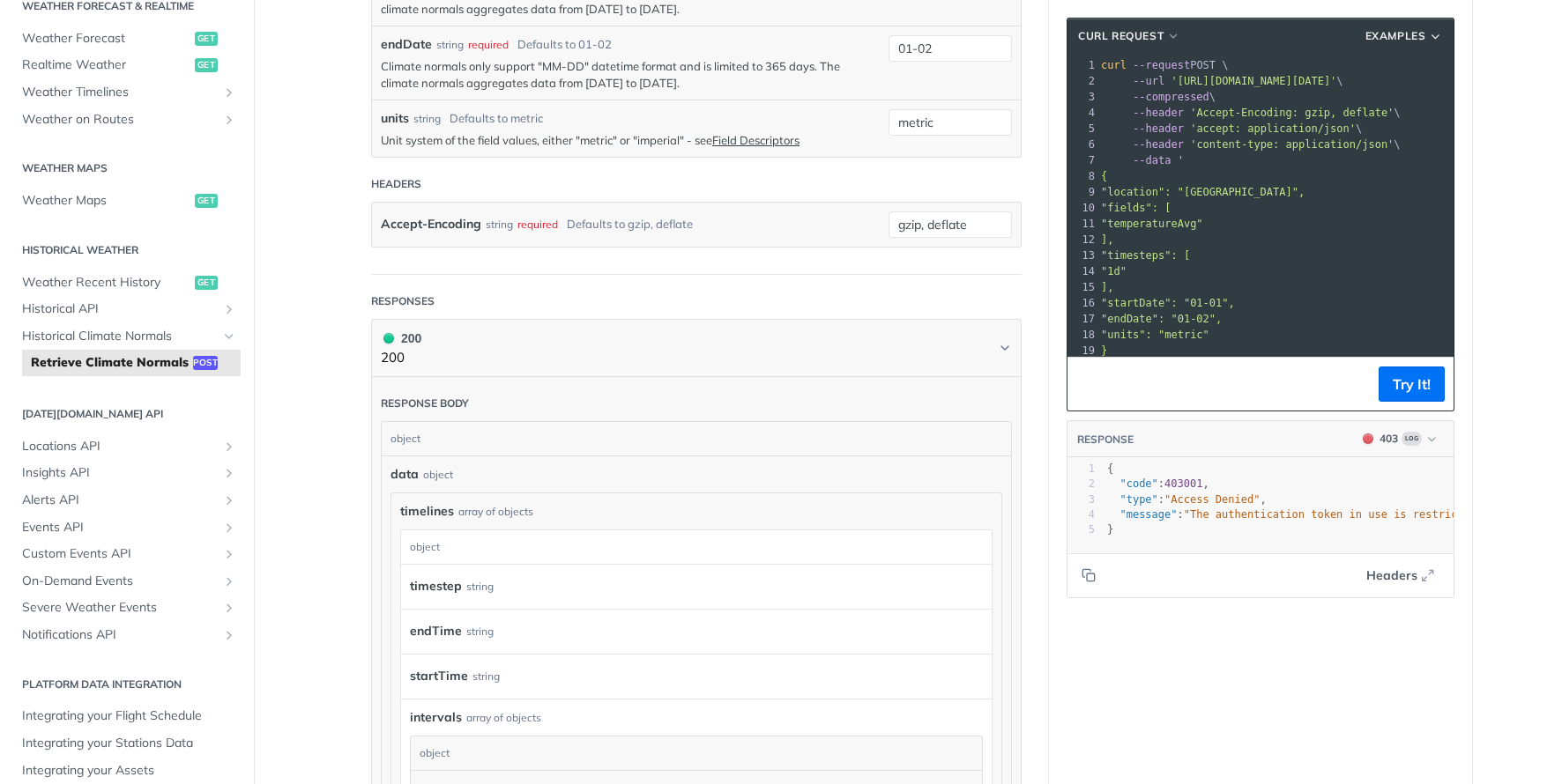
scroll to position [875, 0]
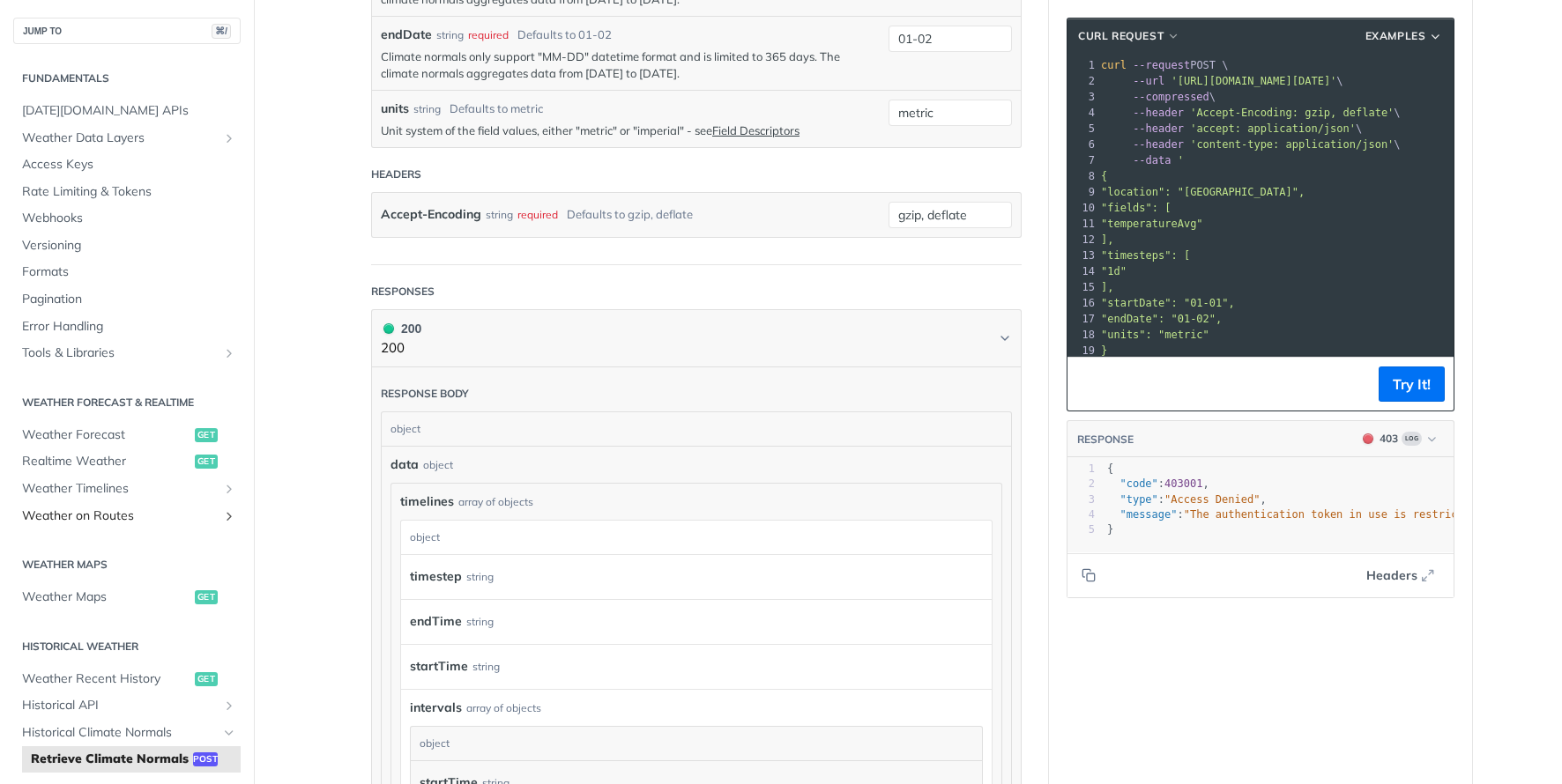
click at [52, 515] on span "Weather on Routes" at bounding box center [120, 516] width 196 height 17
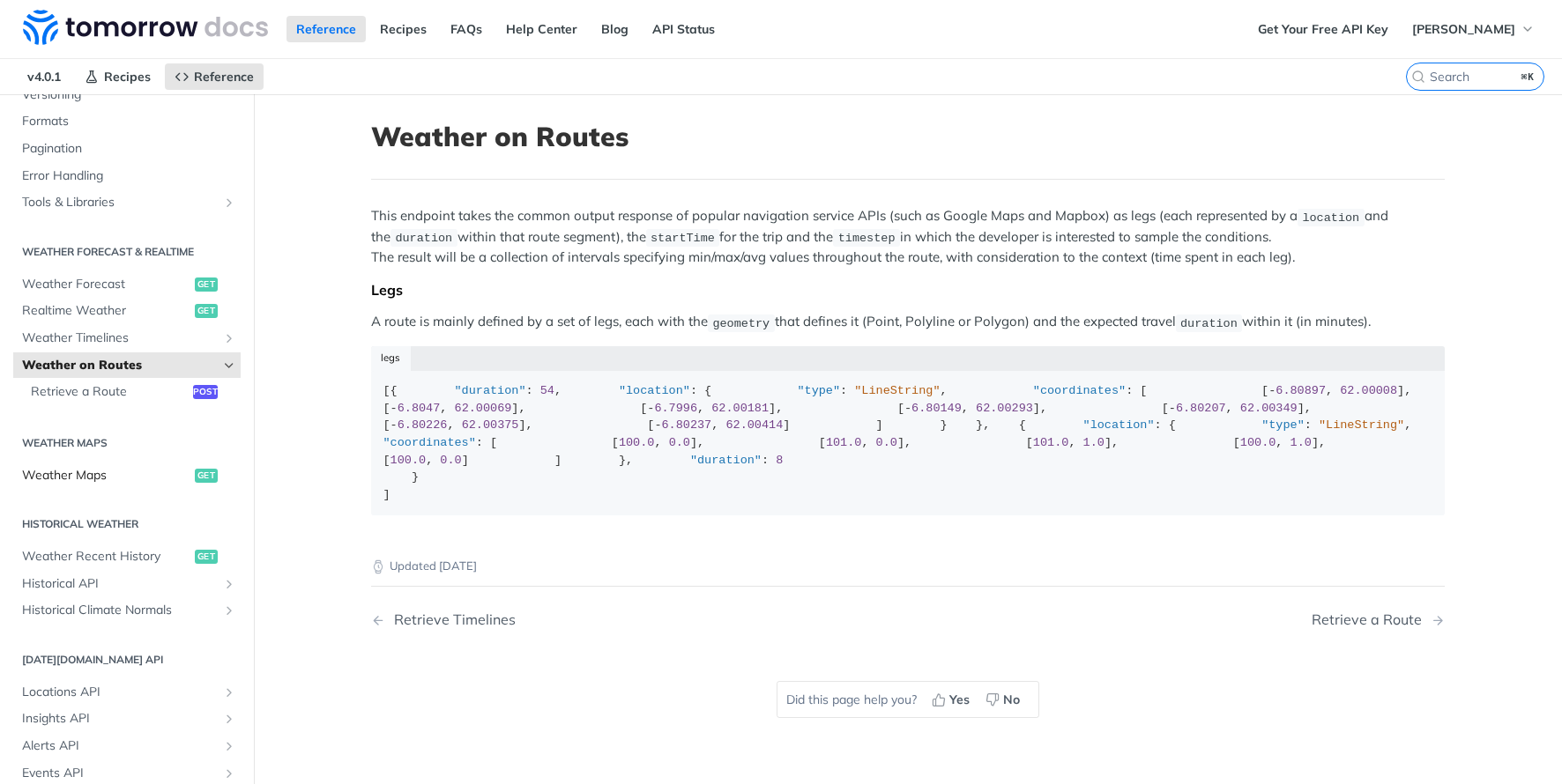
click at [61, 470] on span "Weather Maps" at bounding box center [106, 475] width 168 height 17
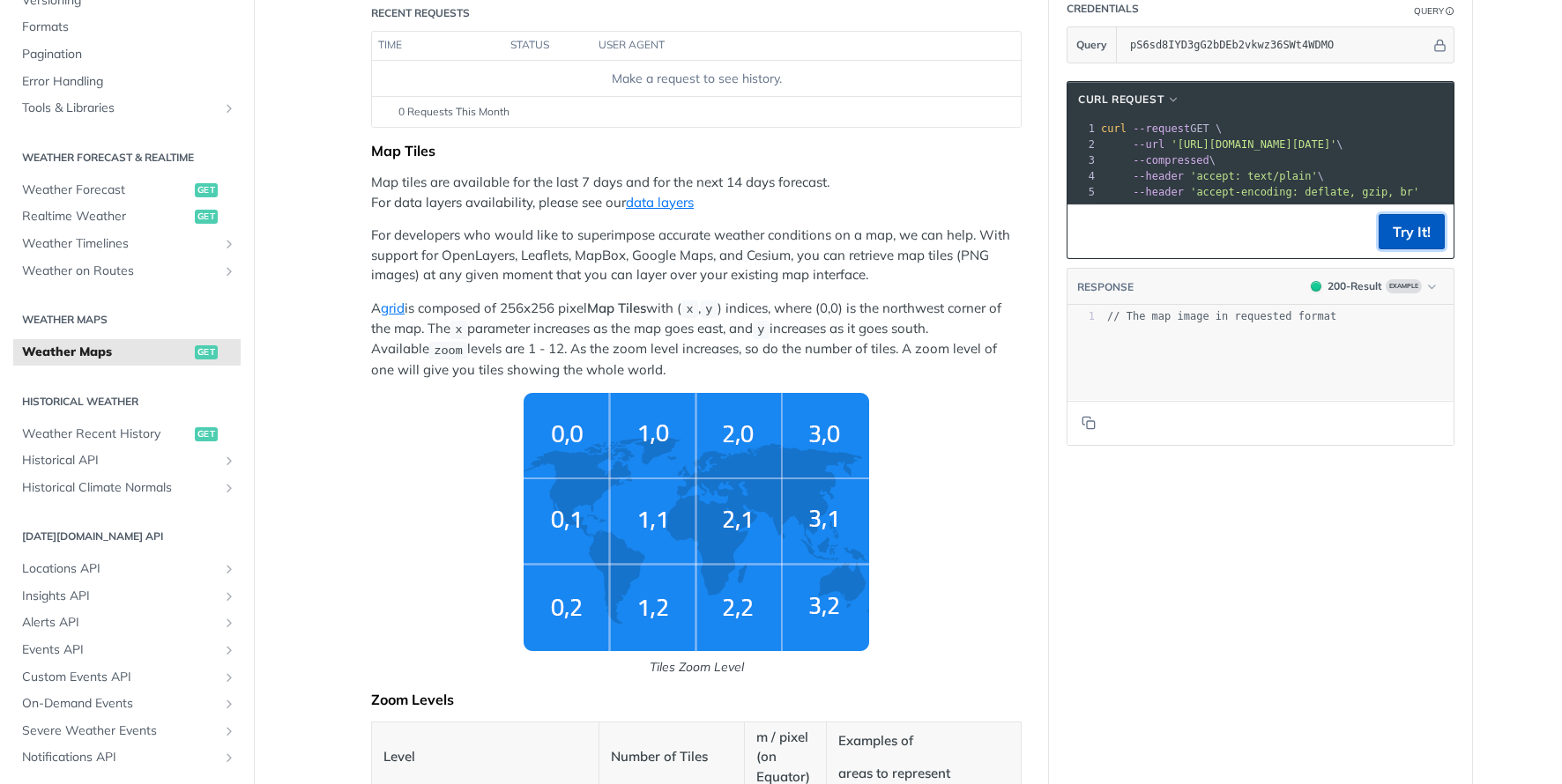
click at [1413, 247] on button "Try It!" at bounding box center [1411, 231] width 66 height 35
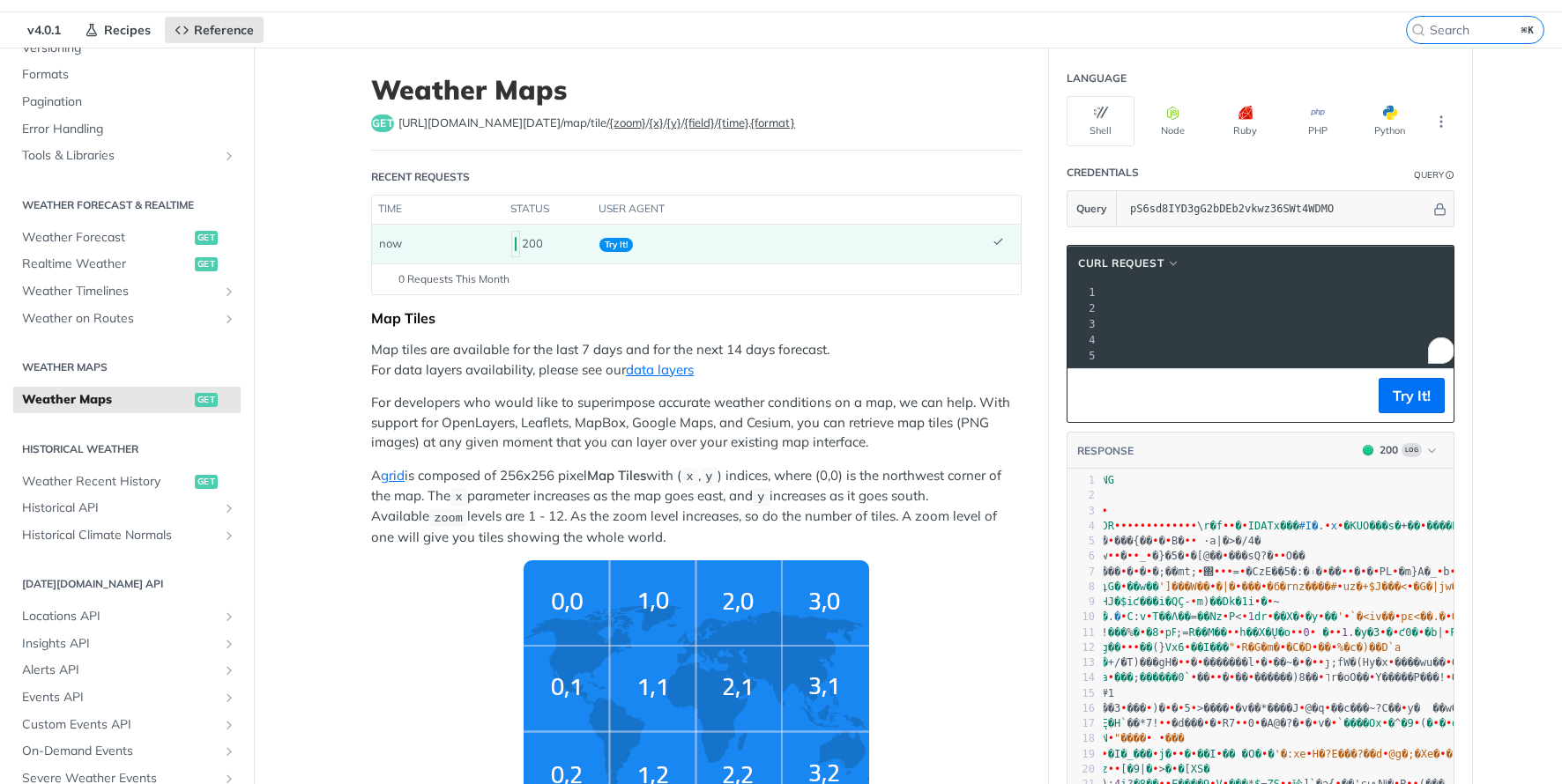
drag, startPoint x: 1178, startPoint y: 309, endPoint x: 1430, endPoint y: 308, distance: 252.0
click at [878, 308] on span "'[URL][DOMAIN_NAME][DATE]'" at bounding box center [794, 308] width 165 height 12
copy span "[URL][DOMAIN_NAME][DATE]"
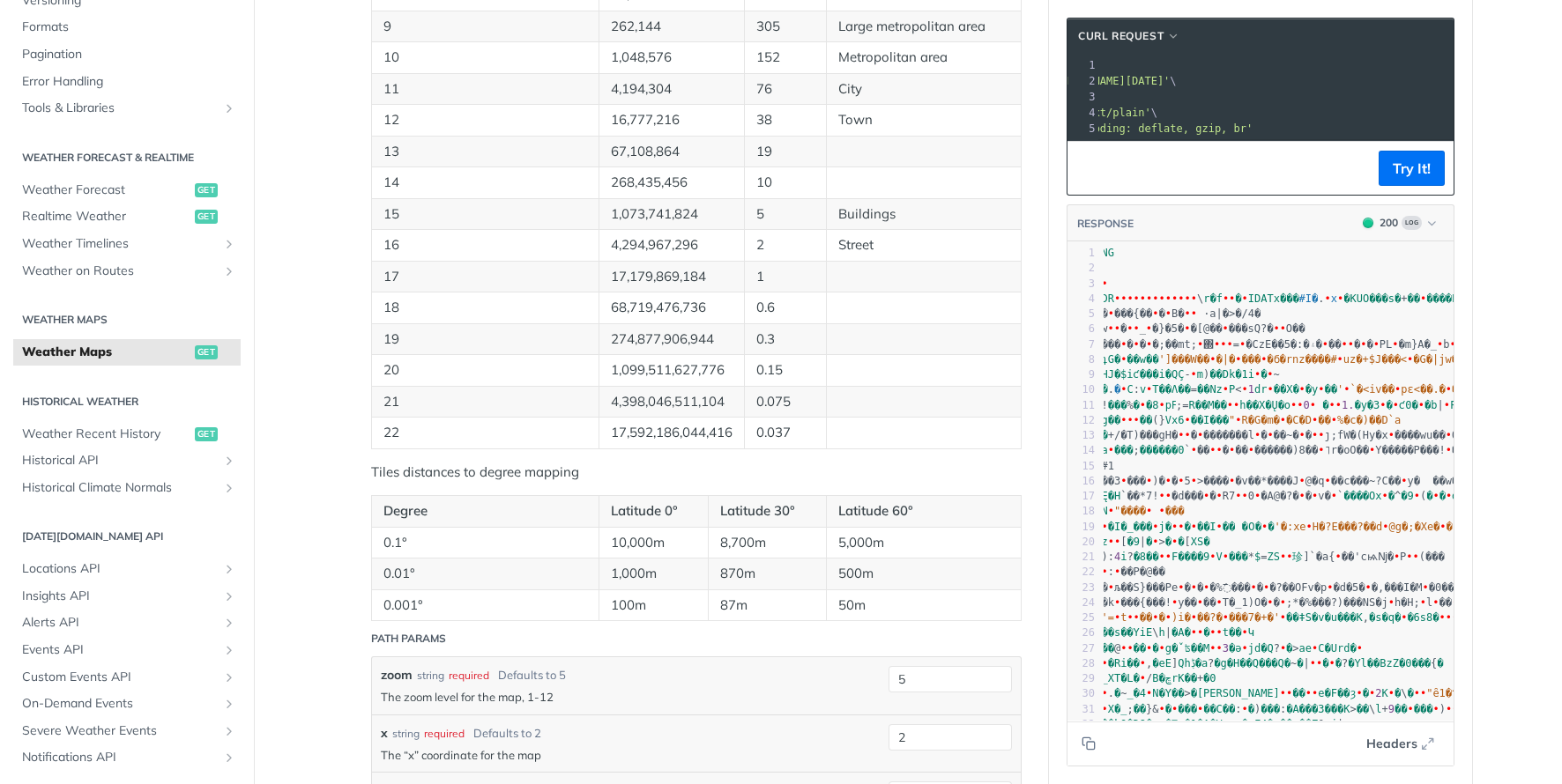
scroll to position [1280, 0]
click at [84, 435] on span "Weather Recent History" at bounding box center [106, 434] width 168 height 17
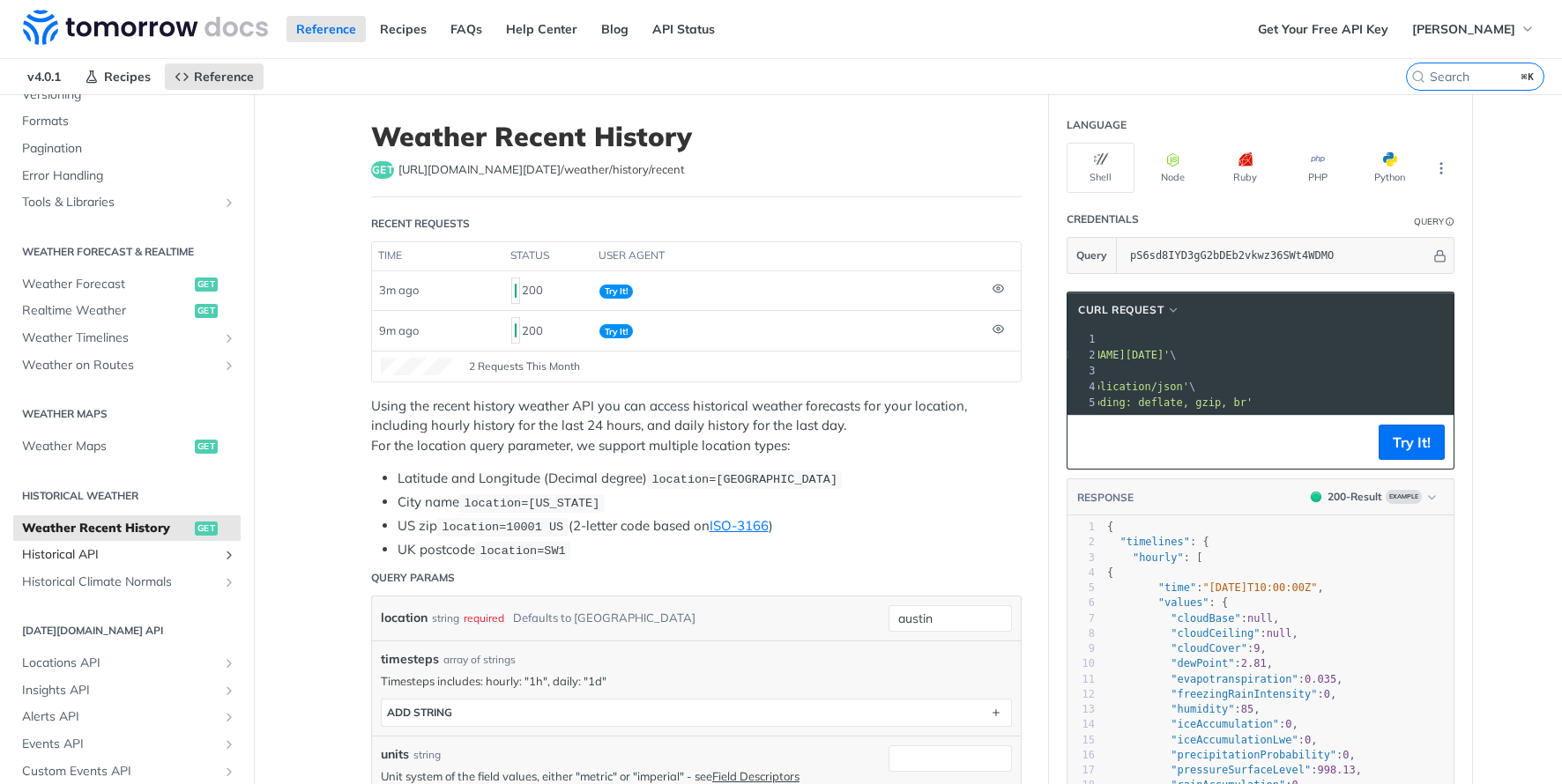
click at [108, 563] on link "Historical API" at bounding box center [127, 555] width 228 height 27
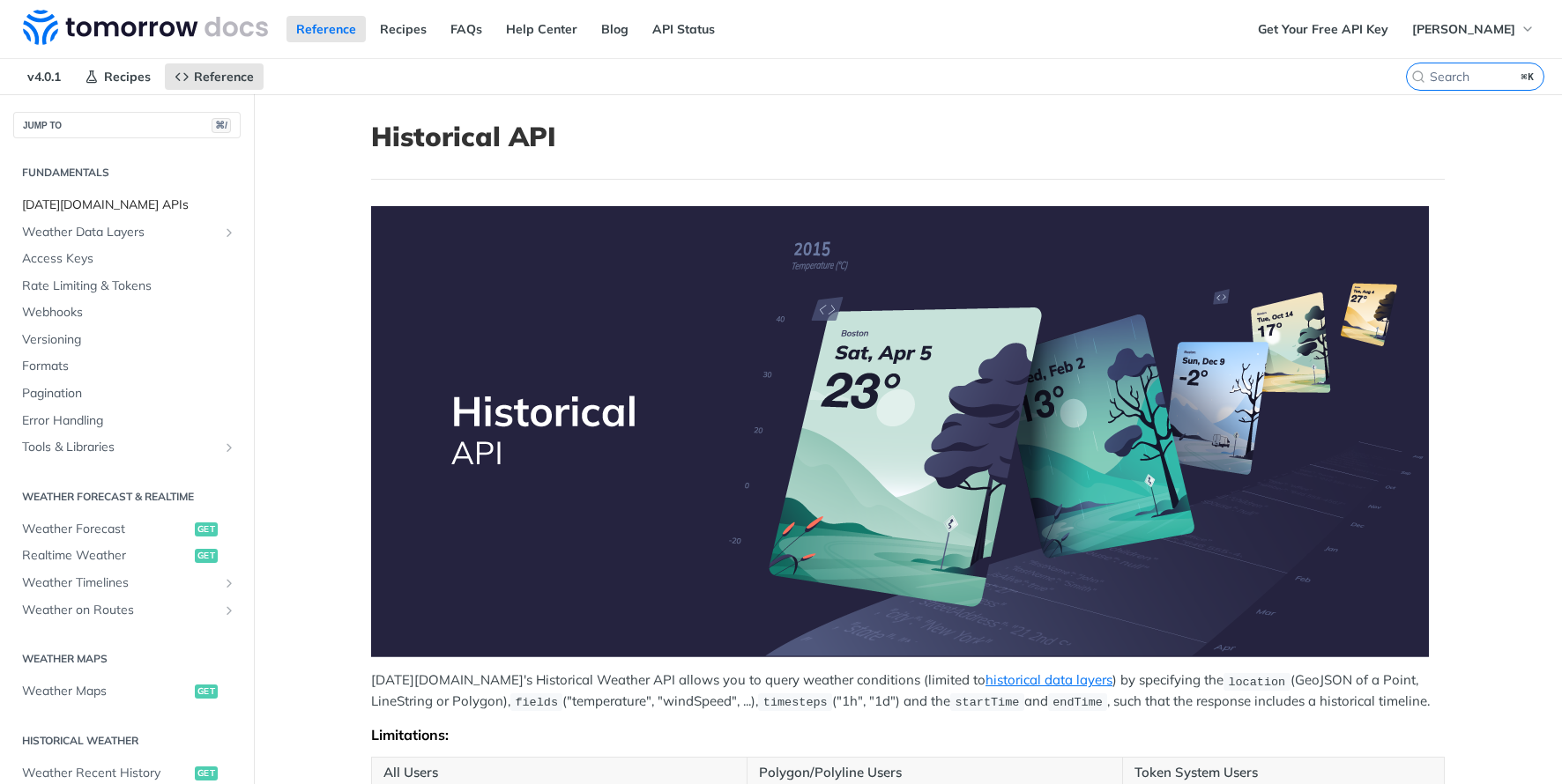
click at [106, 207] on span "[DATE][DOMAIN_NAME] APIs" at bounding box center [129, 205] width 214 height 17
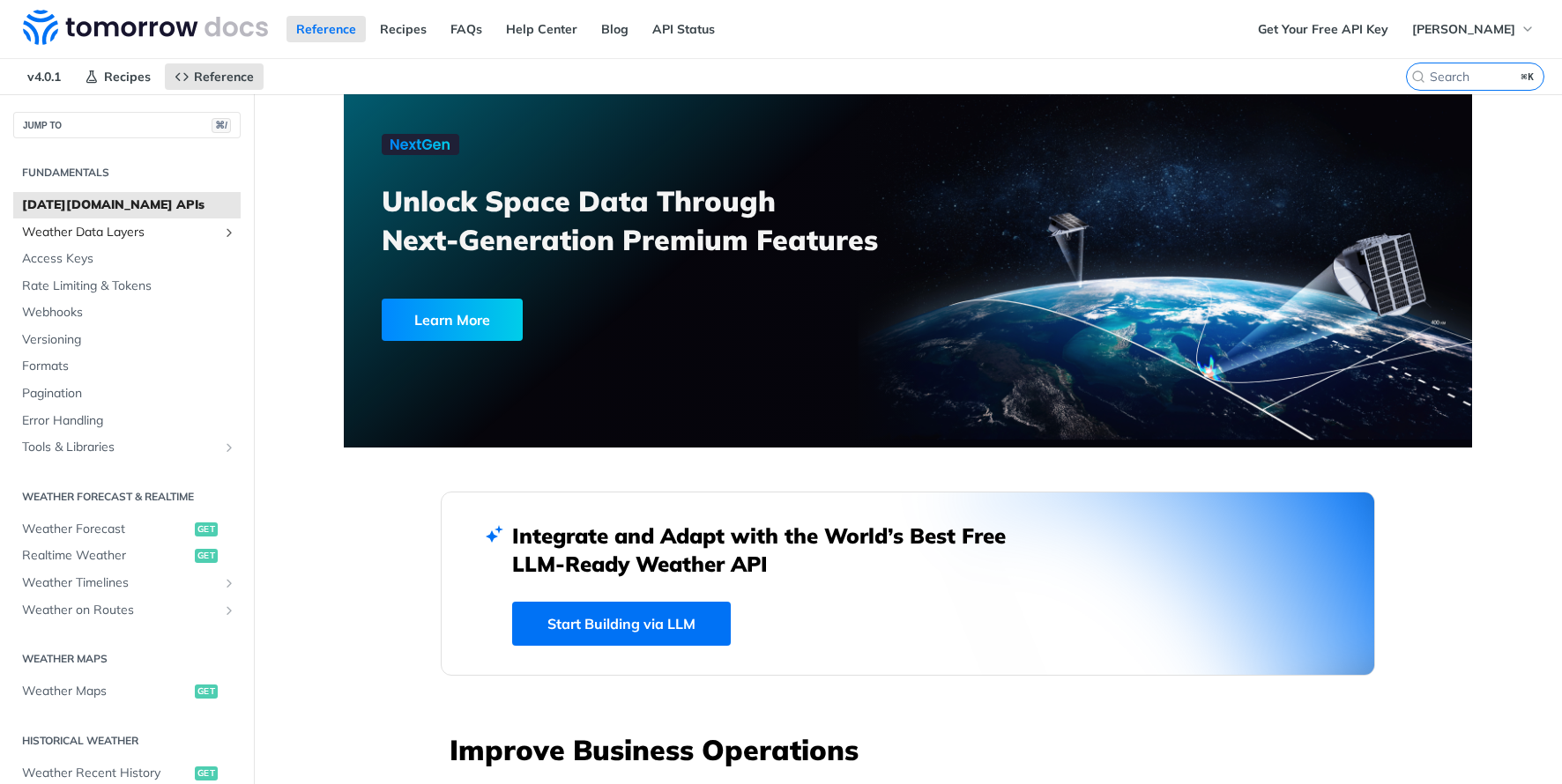
click at [129, 230] on span "Weather Data Layers" at bounding box center [120, 232] width 196 height 17
